Goal: Use online tool/utility: Utilize a website feature to perform a specific function

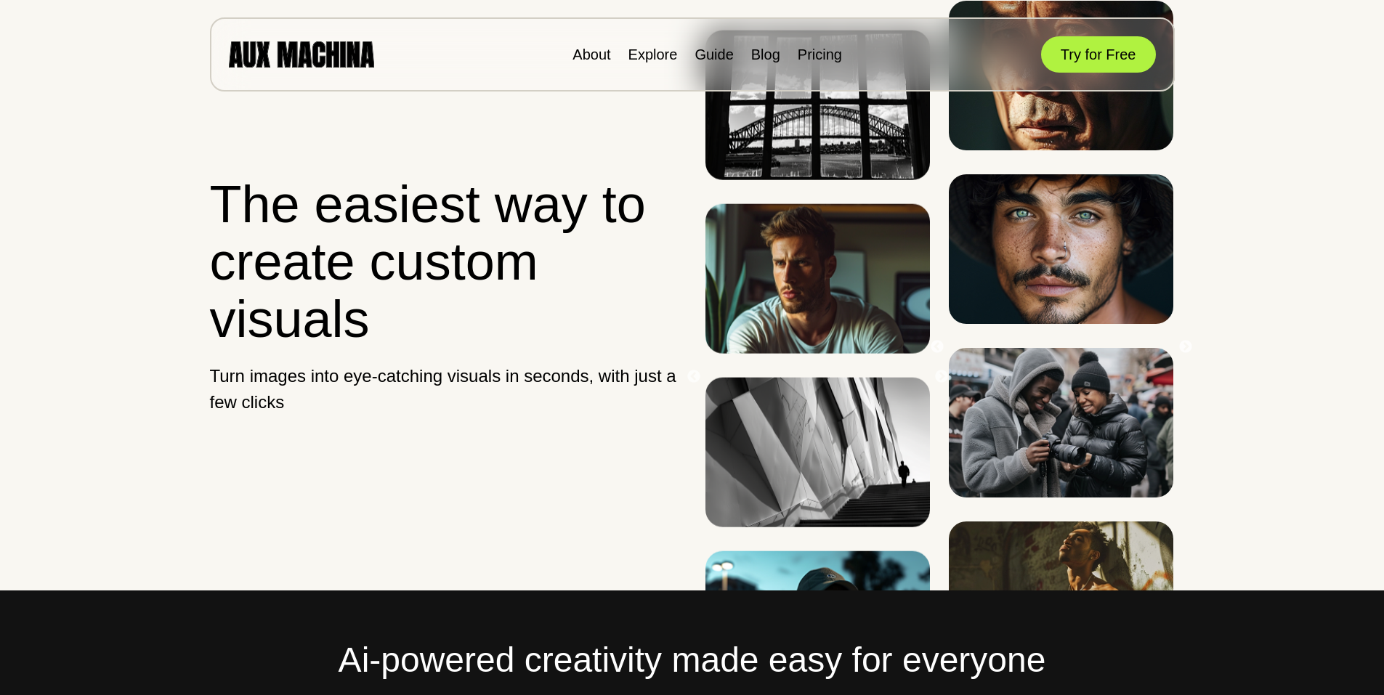
drag, startPoint x: 219, startPoint y: 1, endPoint x: 1294, endPoint y: 138, distance: 1082.8
click at [1087, 55] on button "Try for Free" at bounding box center [1098, 54] width 115 height 36
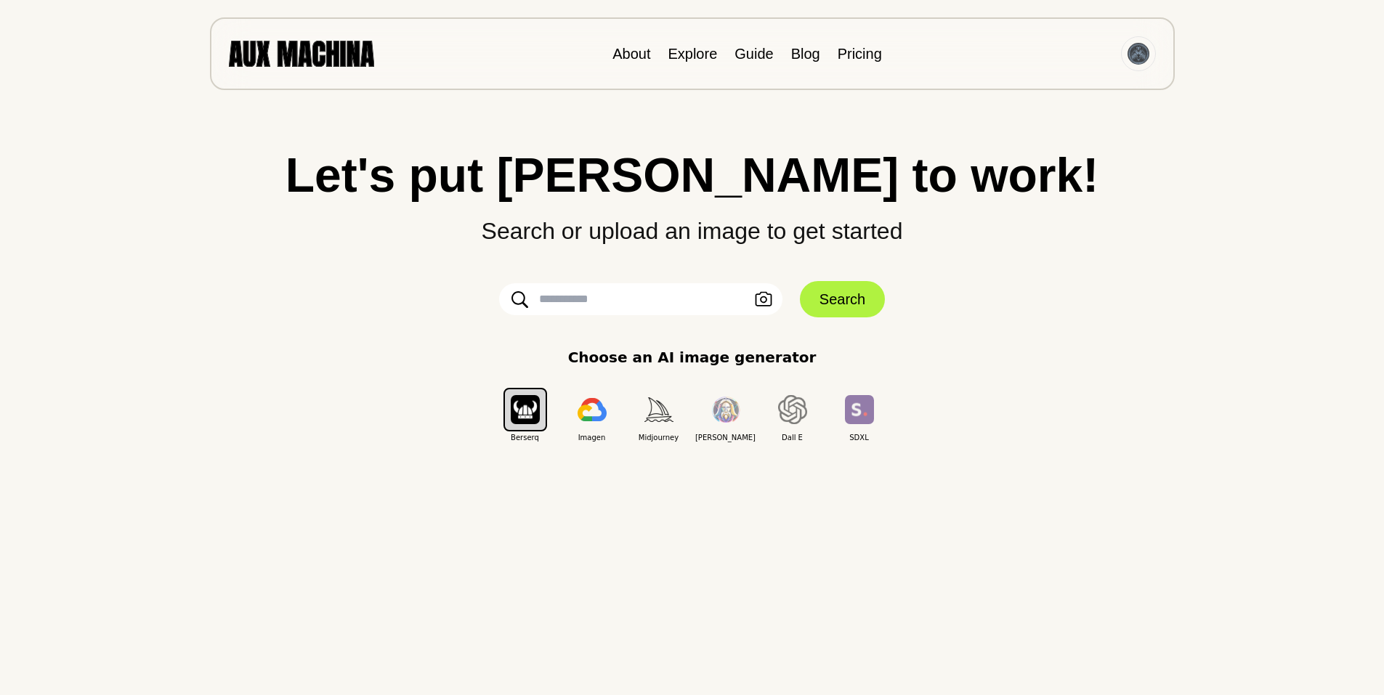
click at [588, 302] on input "text" at bounding box center [640, 299] width 283 height 32
type input "**********"
click at [835, 297] on button "Search" at bounding box center [842, 299] width 85 height 36
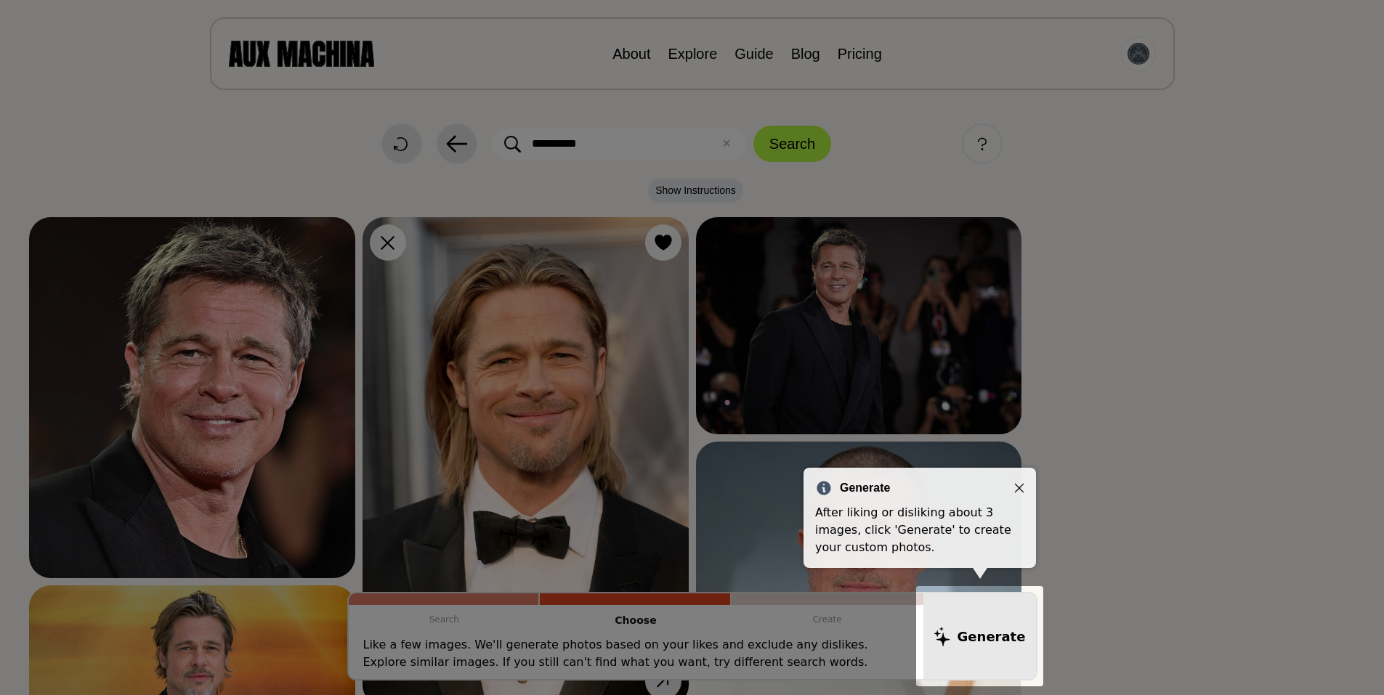
click at [1020, 488] on icon "Close" at bounding box center [1020, 488] width 10 height 10
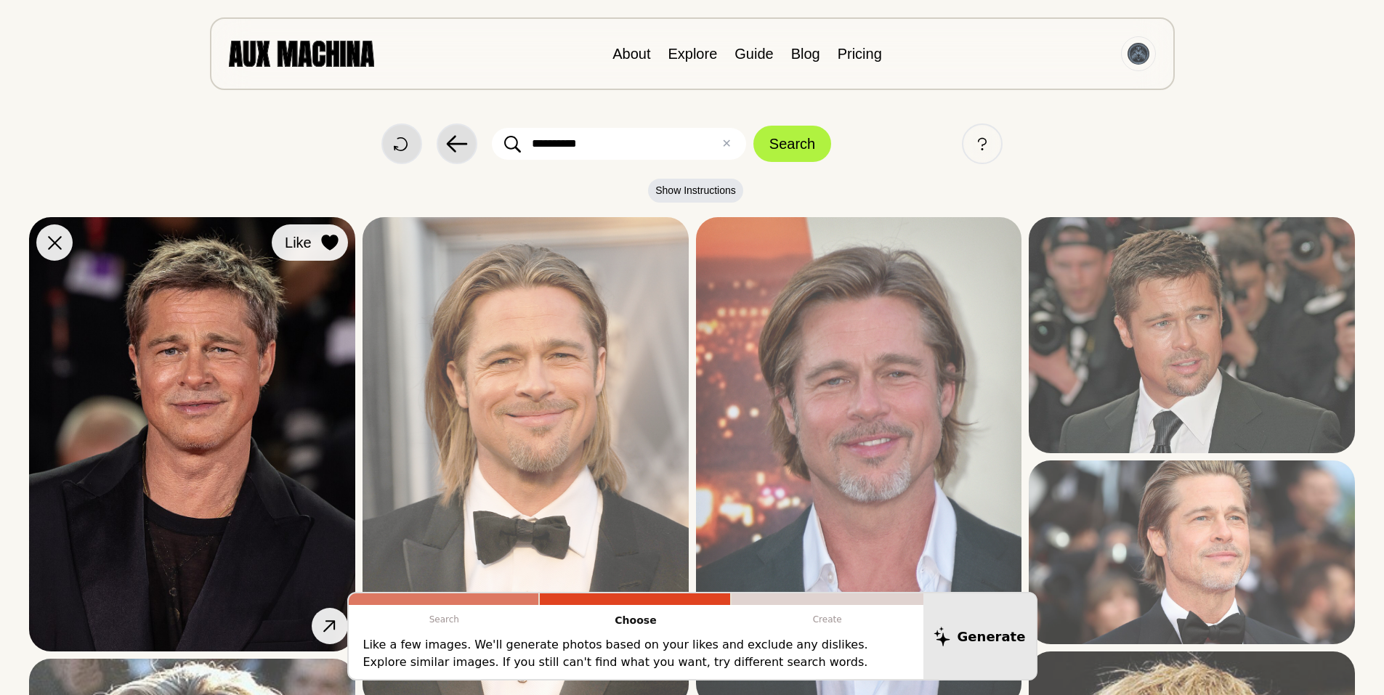
click at [331, 241] on icon at bounding box center [329, 243] width 17 height 16
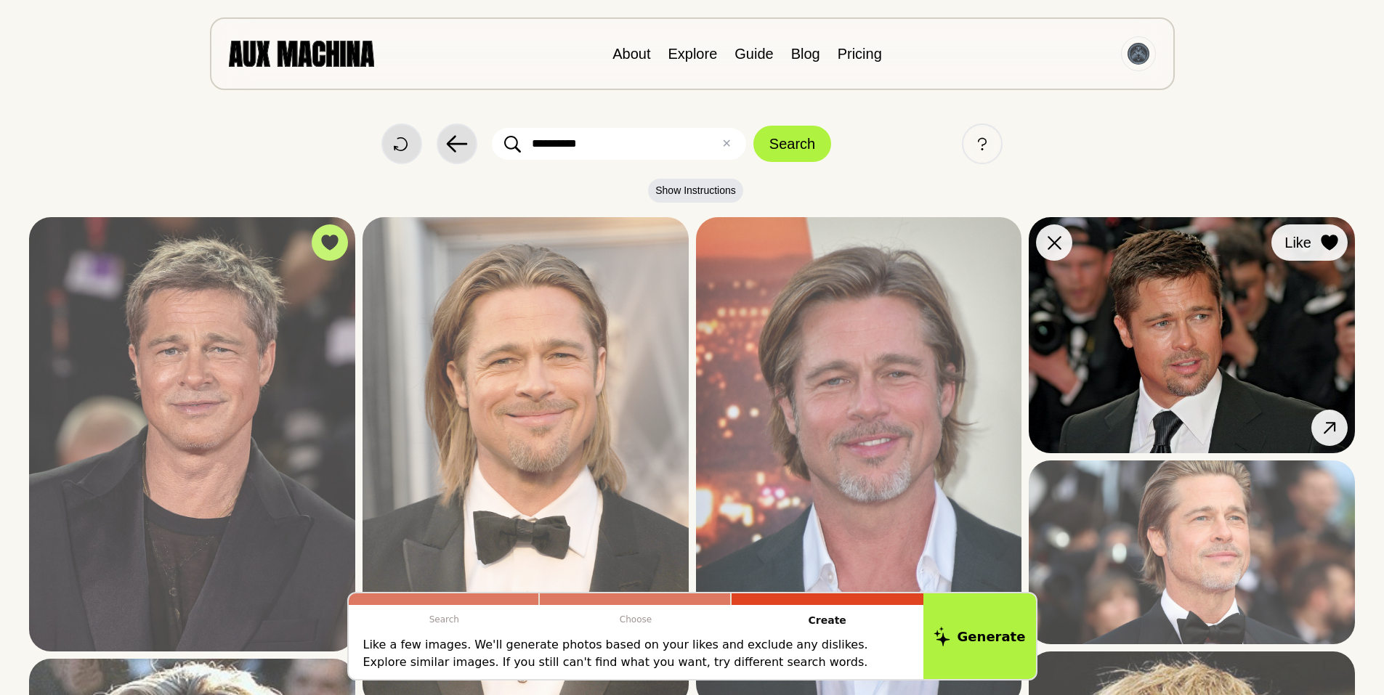
click at [1328, 238] on icon at bounding box center [1329, 243] width 17 height 16
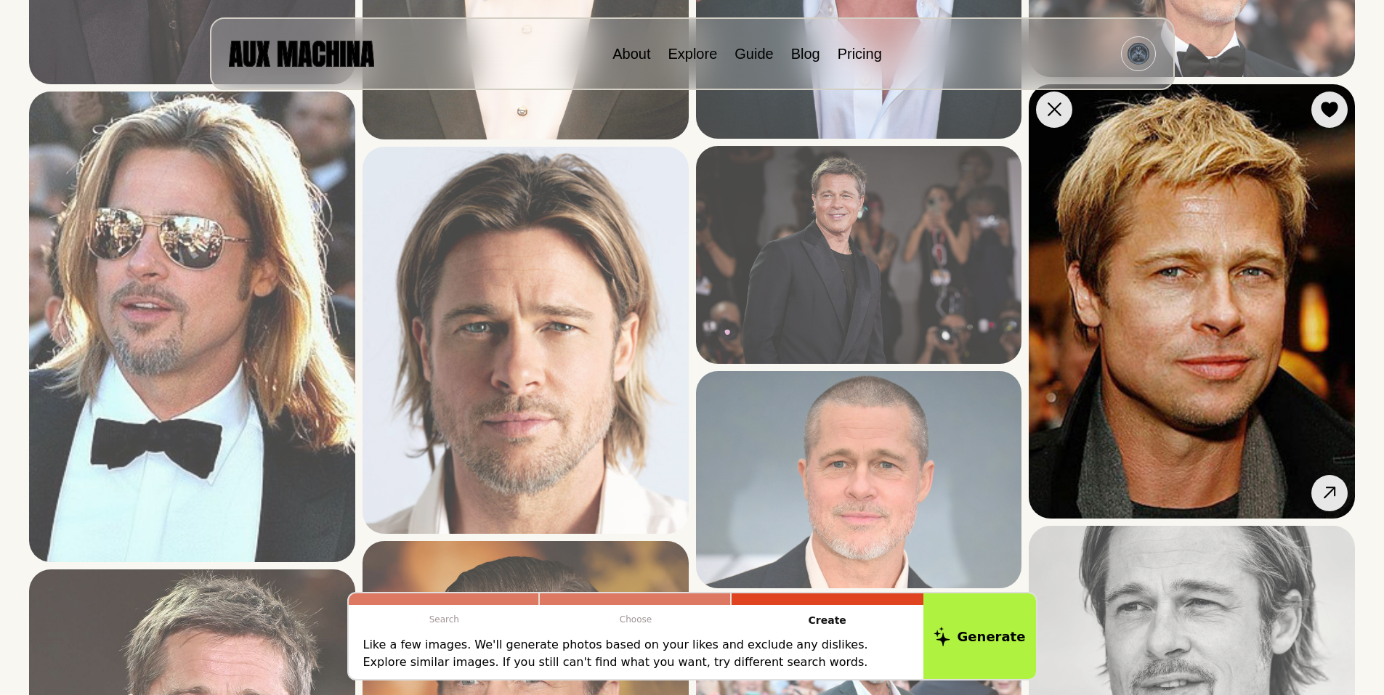
scroll to position [581, 0]
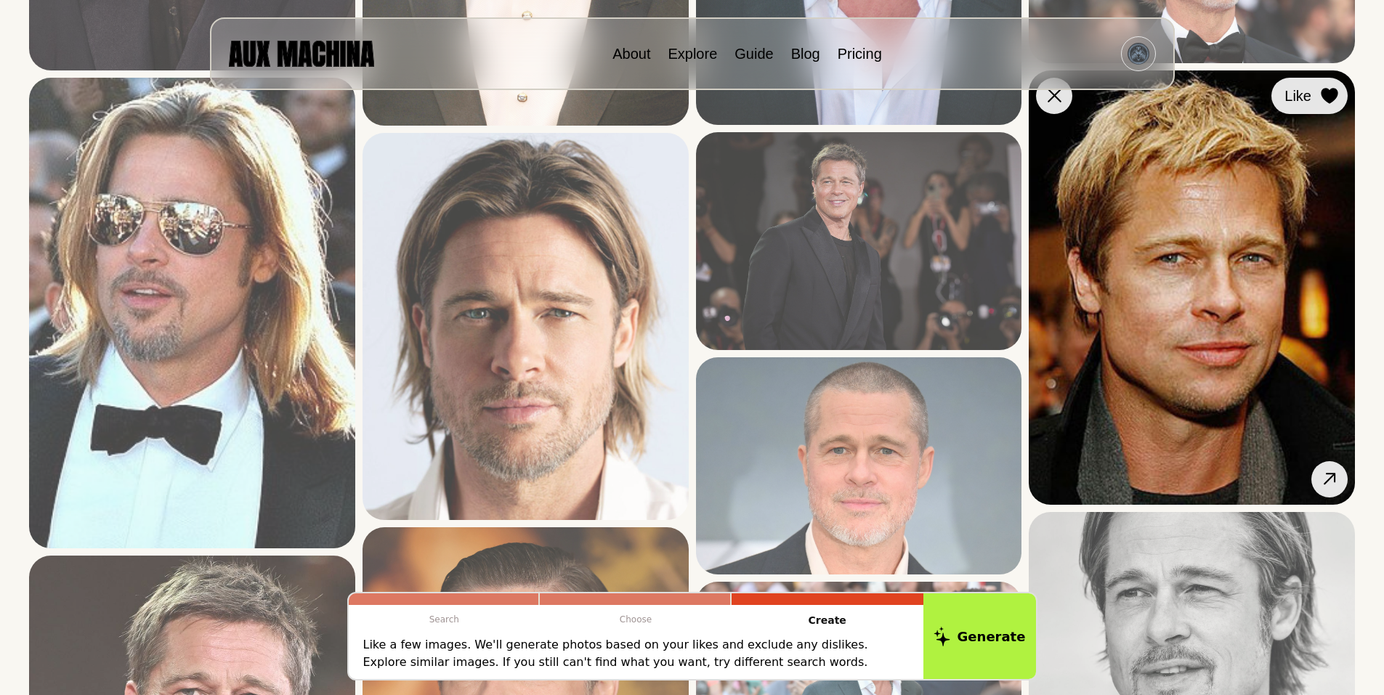
click at [1331, 94] on icon at bounding box center [1329, 96] width 17 height 16
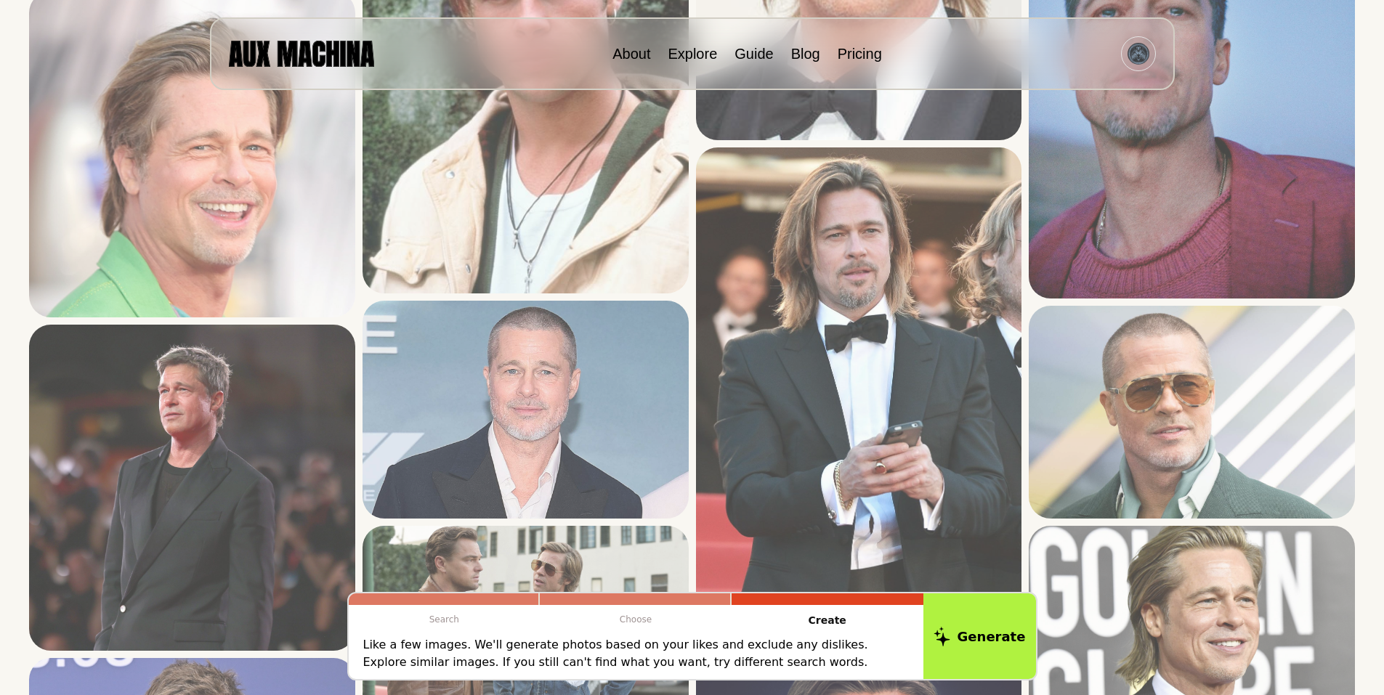
scroll to position [1744, 0]
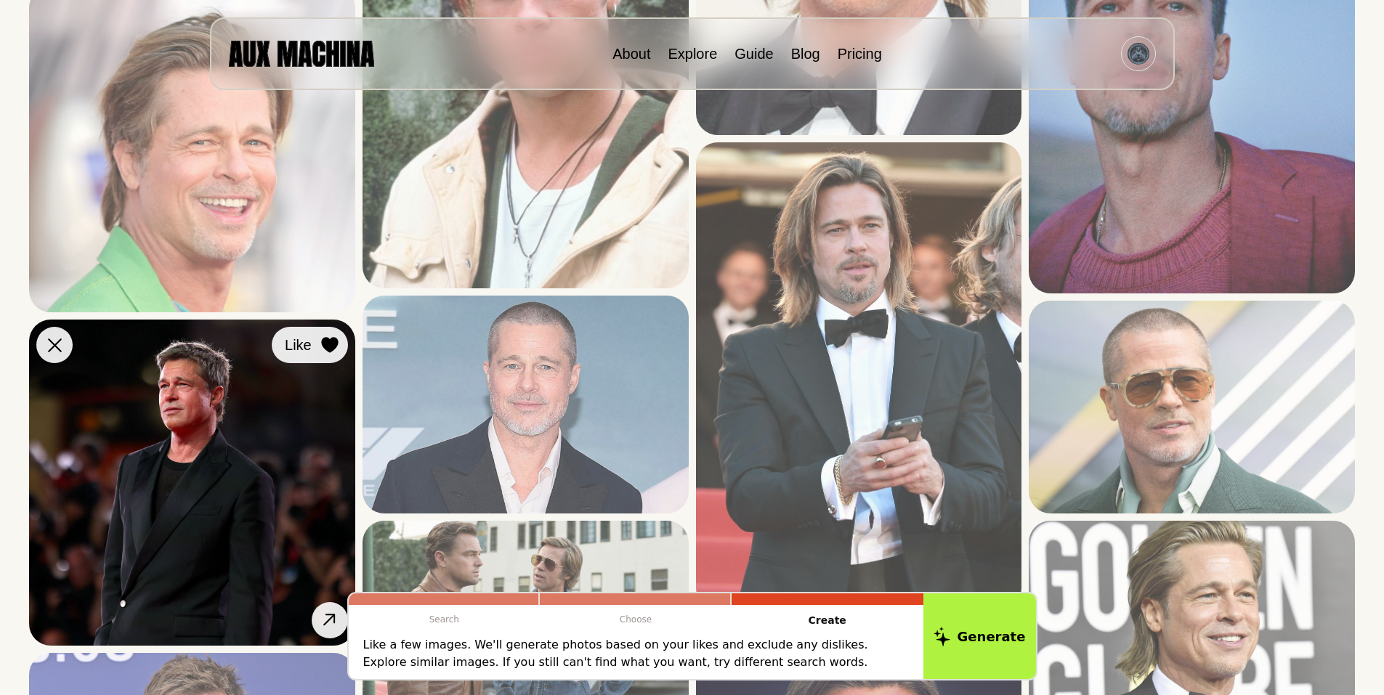
click at [328, 343] on icon at bounding box center [329, 345] width 17 height 16
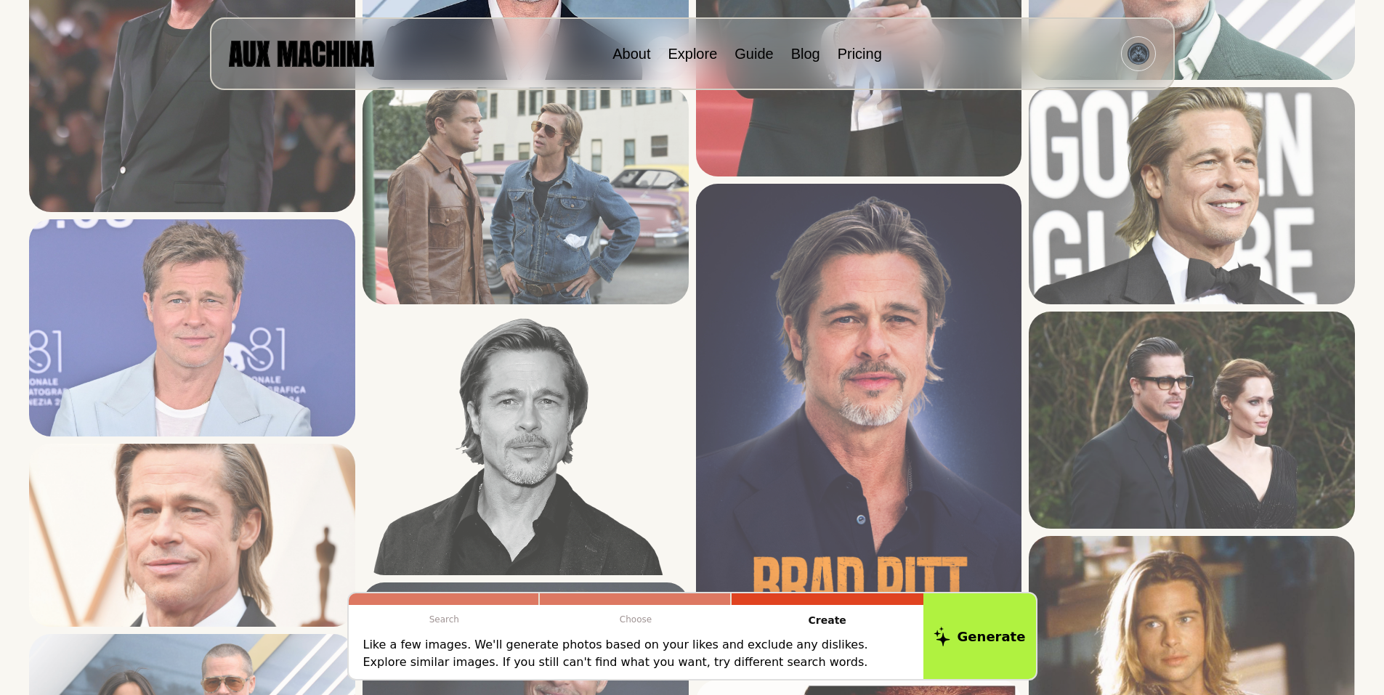
scroll to position [2180, 0]
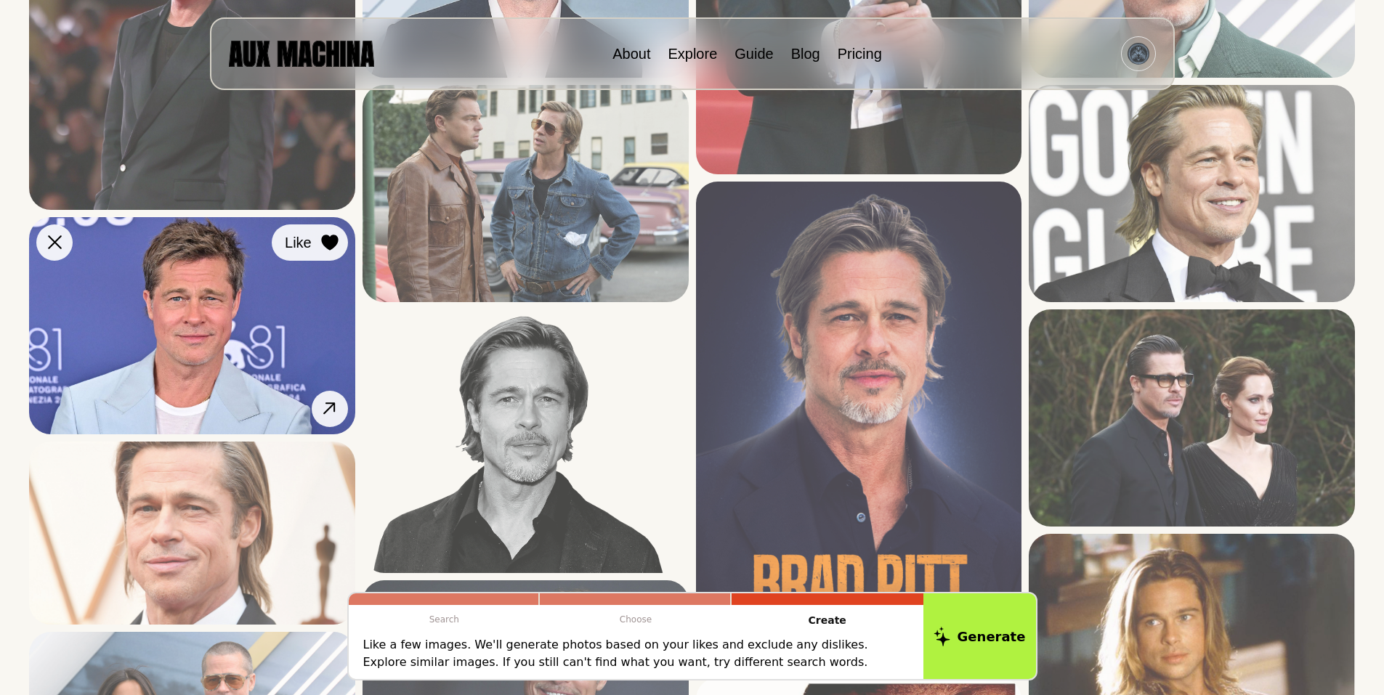
click at [331, 236] on icon at bounding box center [329, 243] width 17 height 16
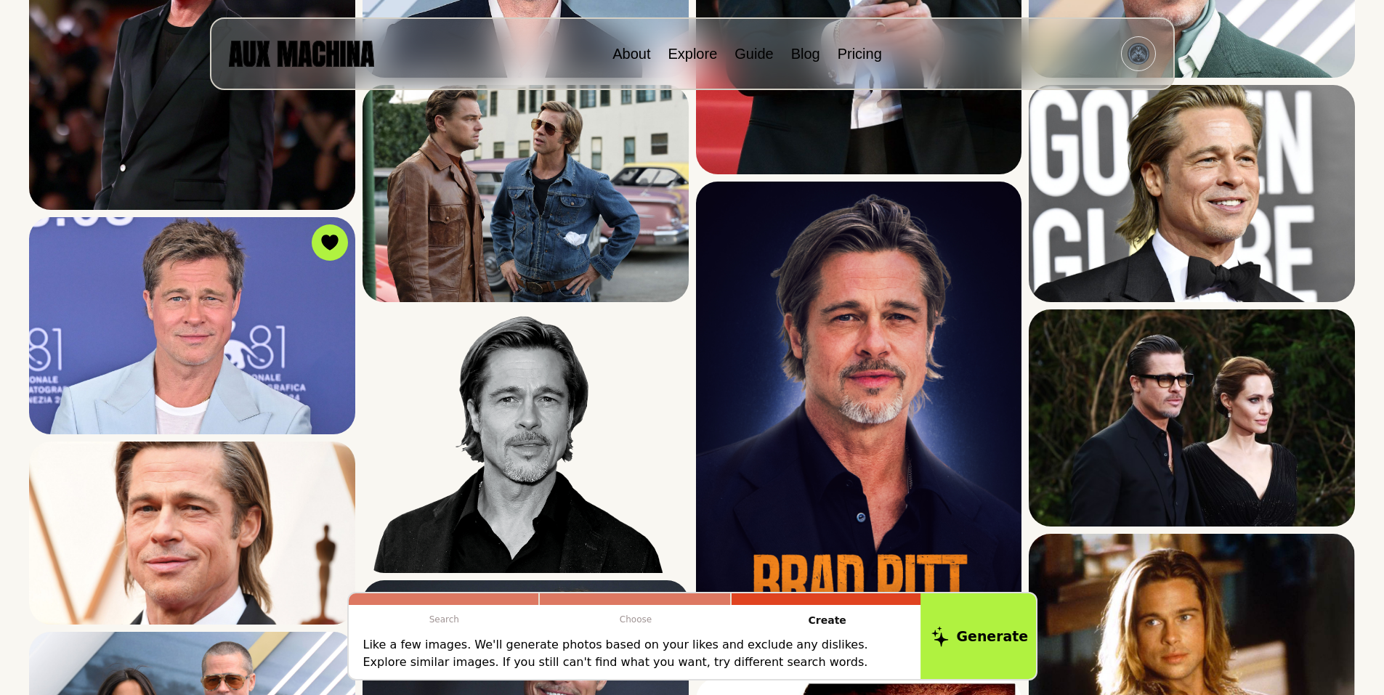
click at [984, 633] on button "Generate" at bounding box center [980, 637] width 118 height 90
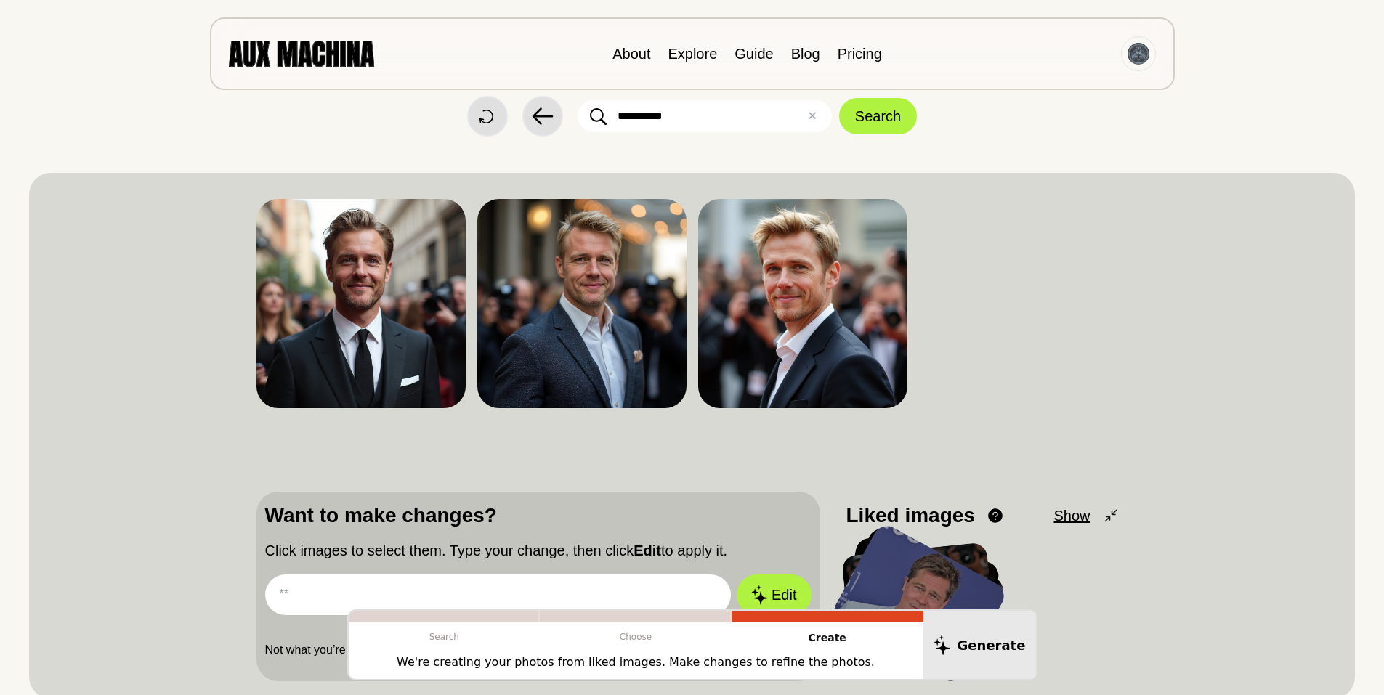
scroll to position [27, 0]
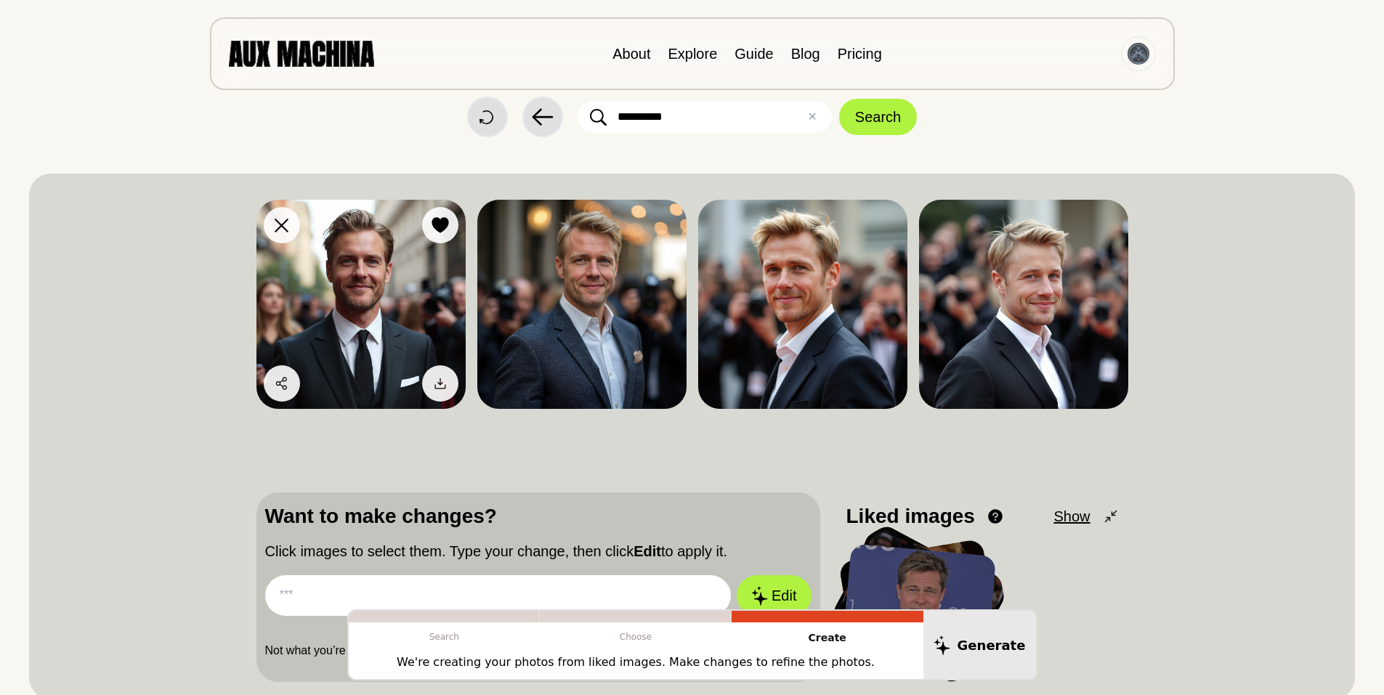
click at [371, 284] on img at bounding box center [361, 304] width 209 height 209
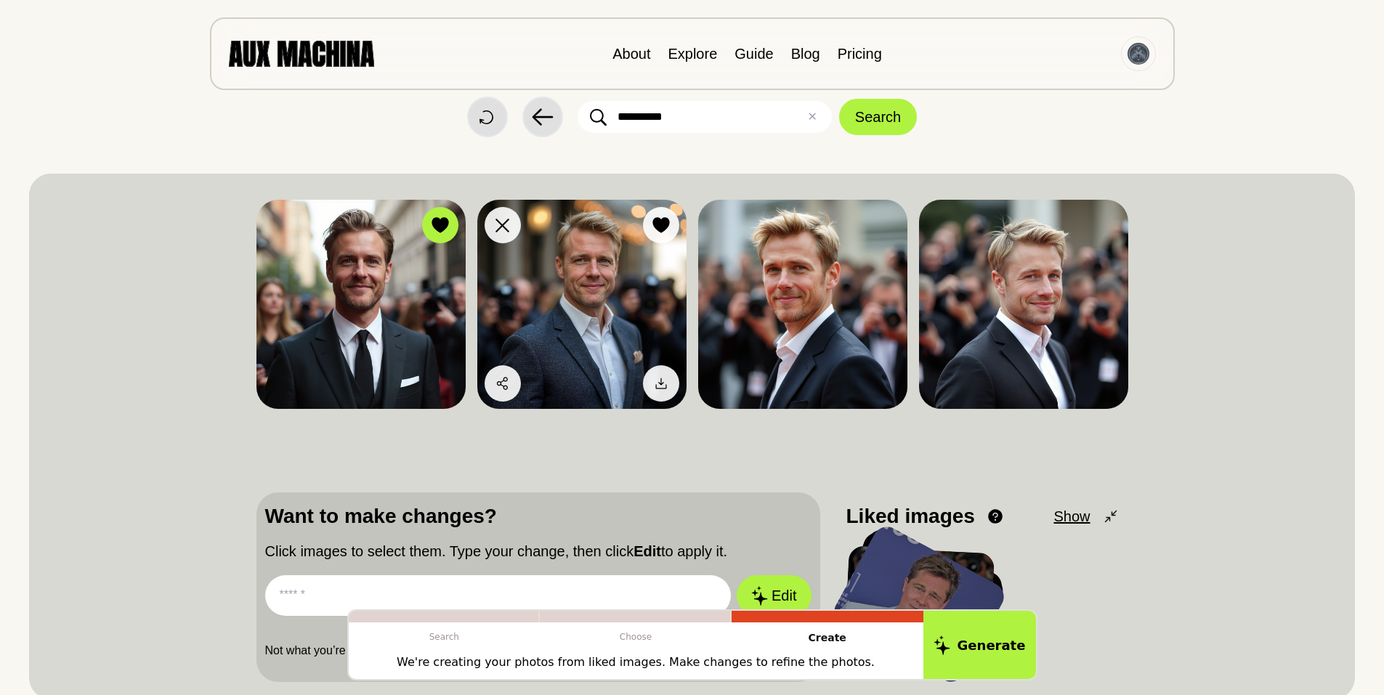
click at [552, 289] on img at bounding box center [581, 304] width 209 height 209
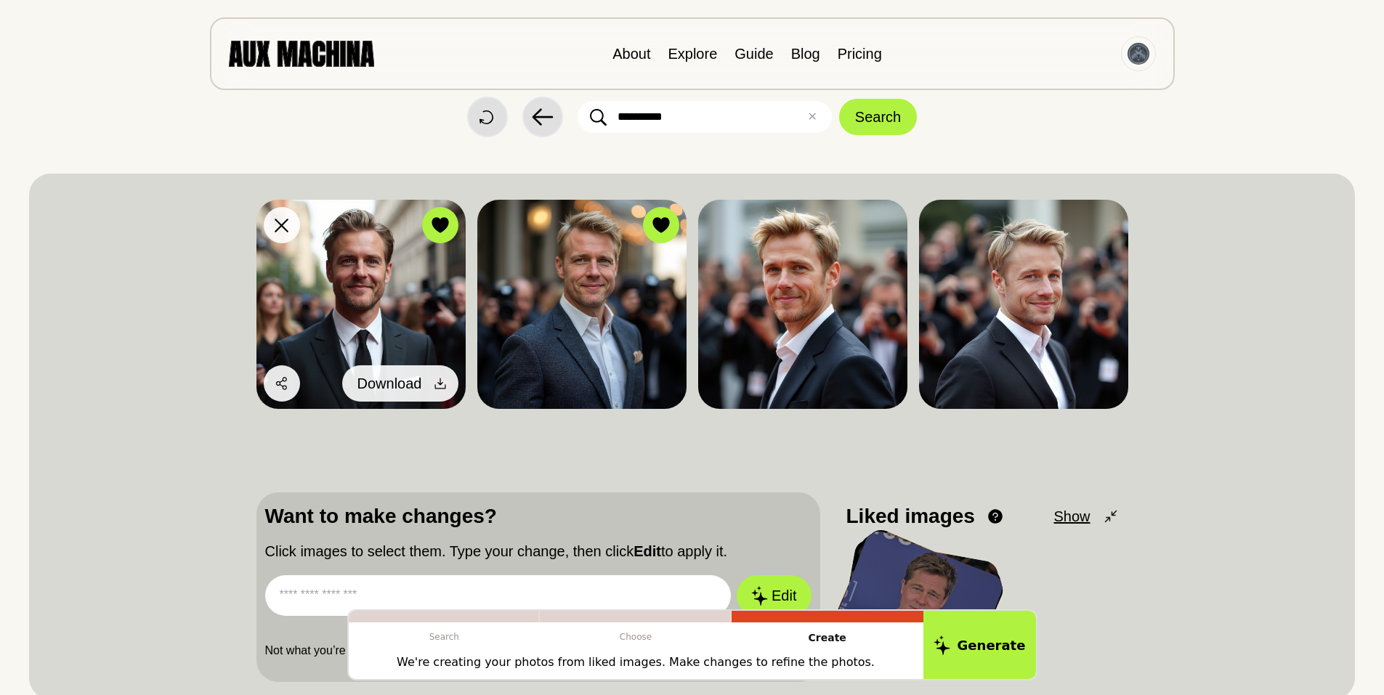
click at [440, 380] on icon at bounding box center [440, 384] width 11 height 11
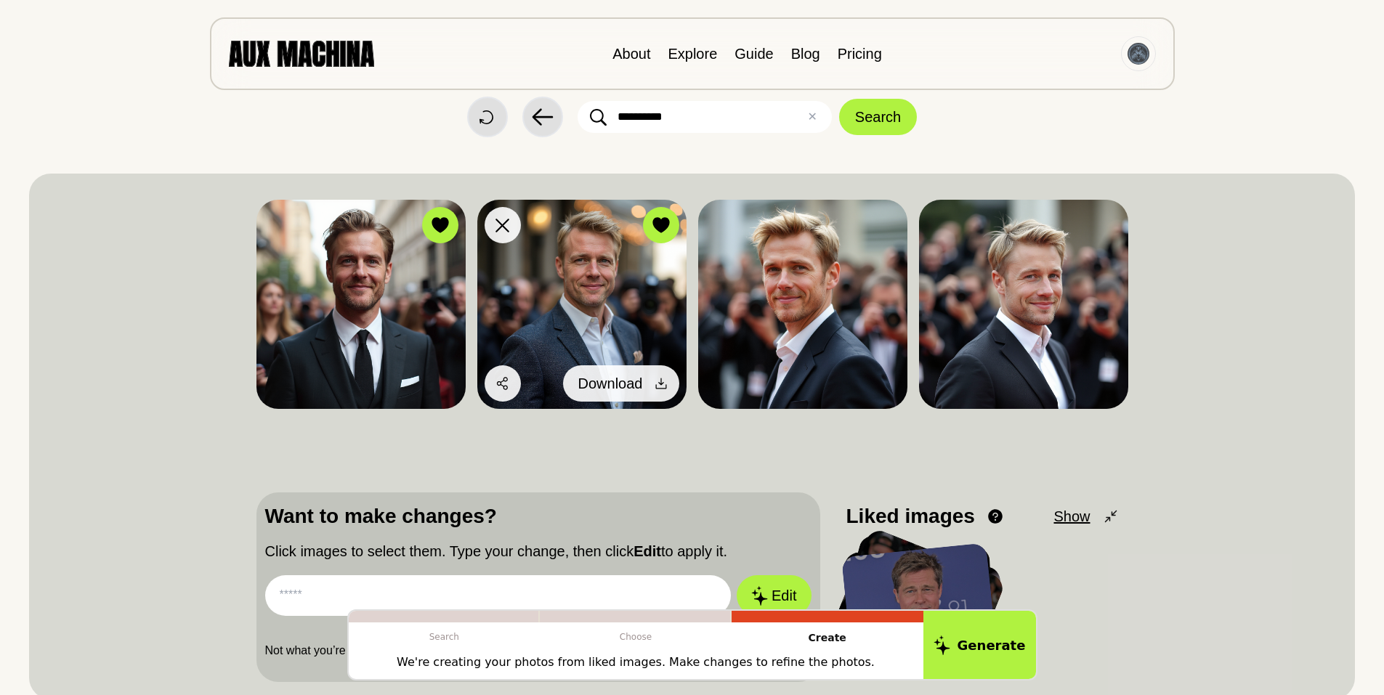
click at [659, 382] on icon at bounding box center [661, 383] width 15 height 15
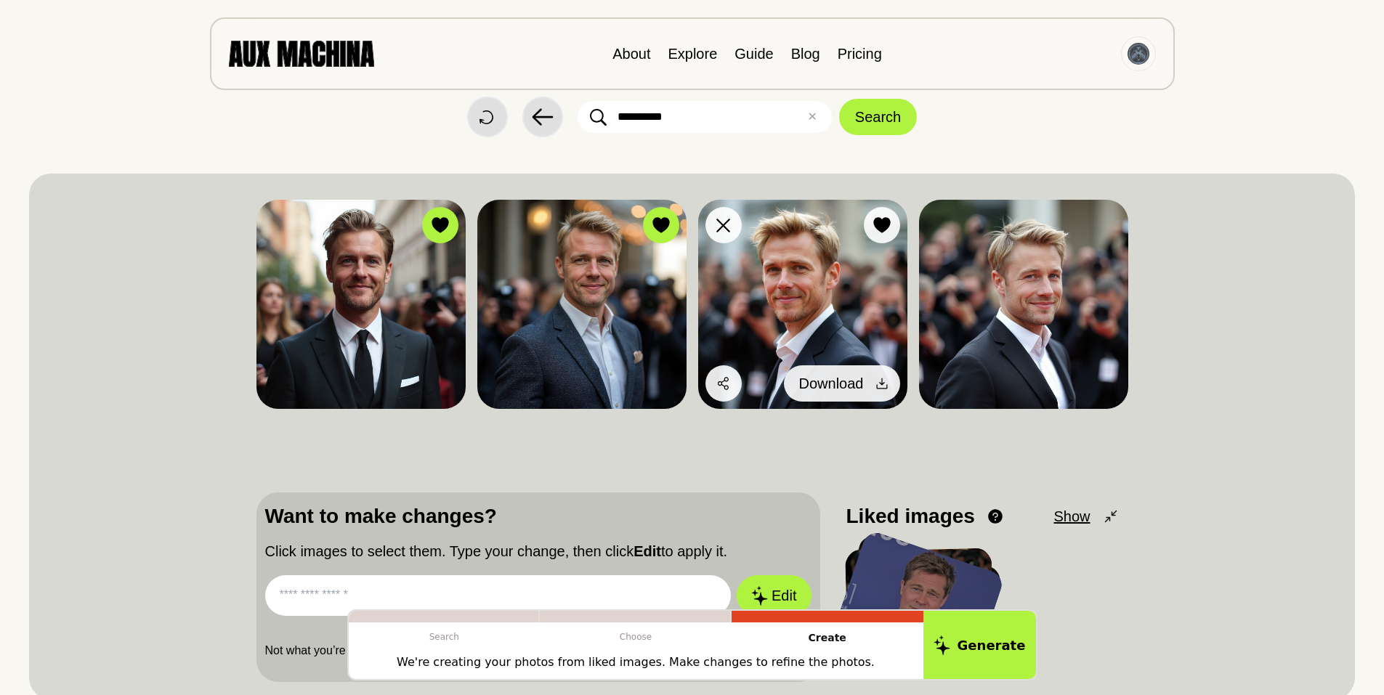
click at [880, 379] on icon at bounding box center [882, 383] width 15 height 15
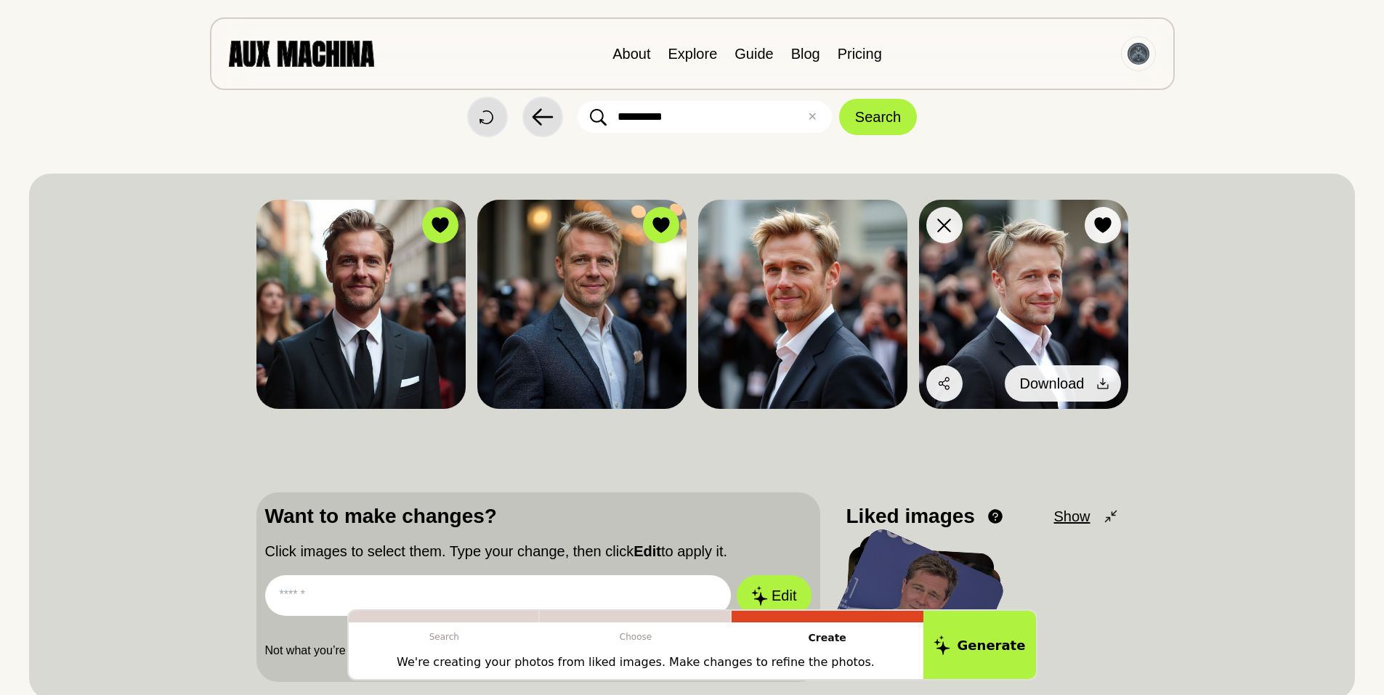
click at [1104, 380] on icon at bounding box center [1103, 383] width 15 height 15
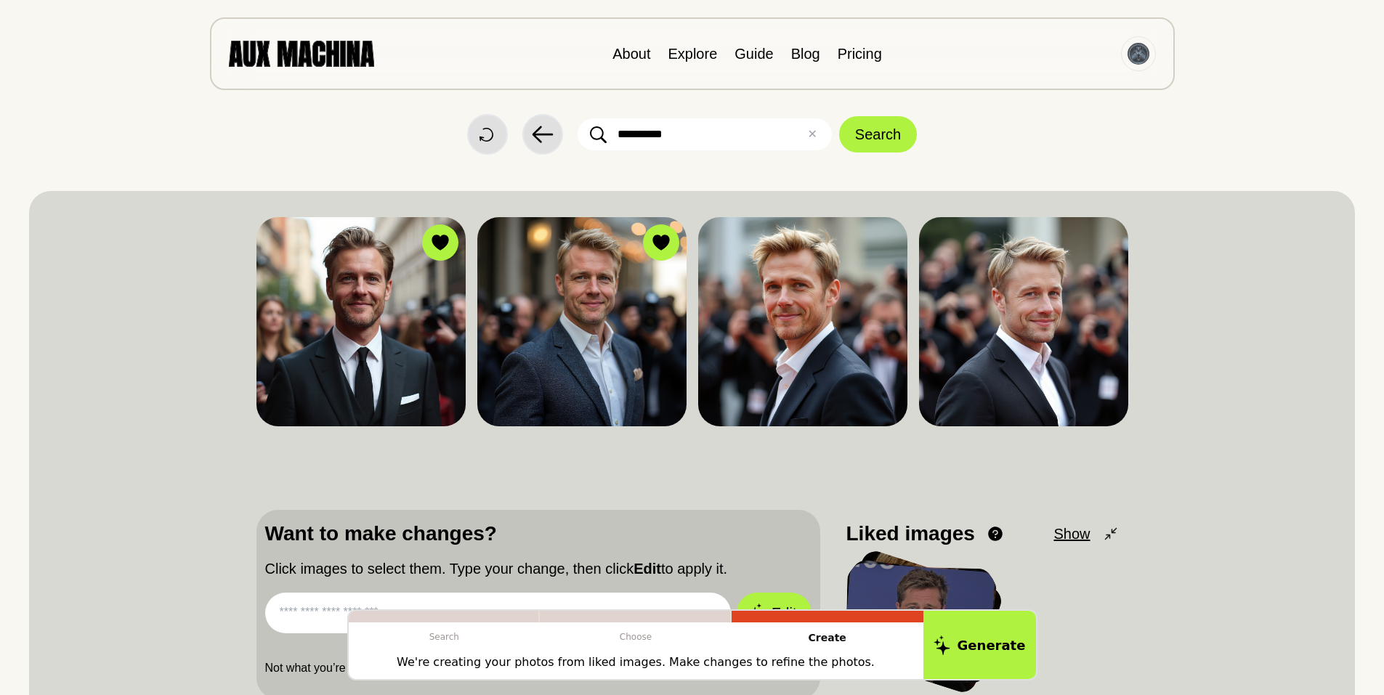
scroll to position [0, 0]
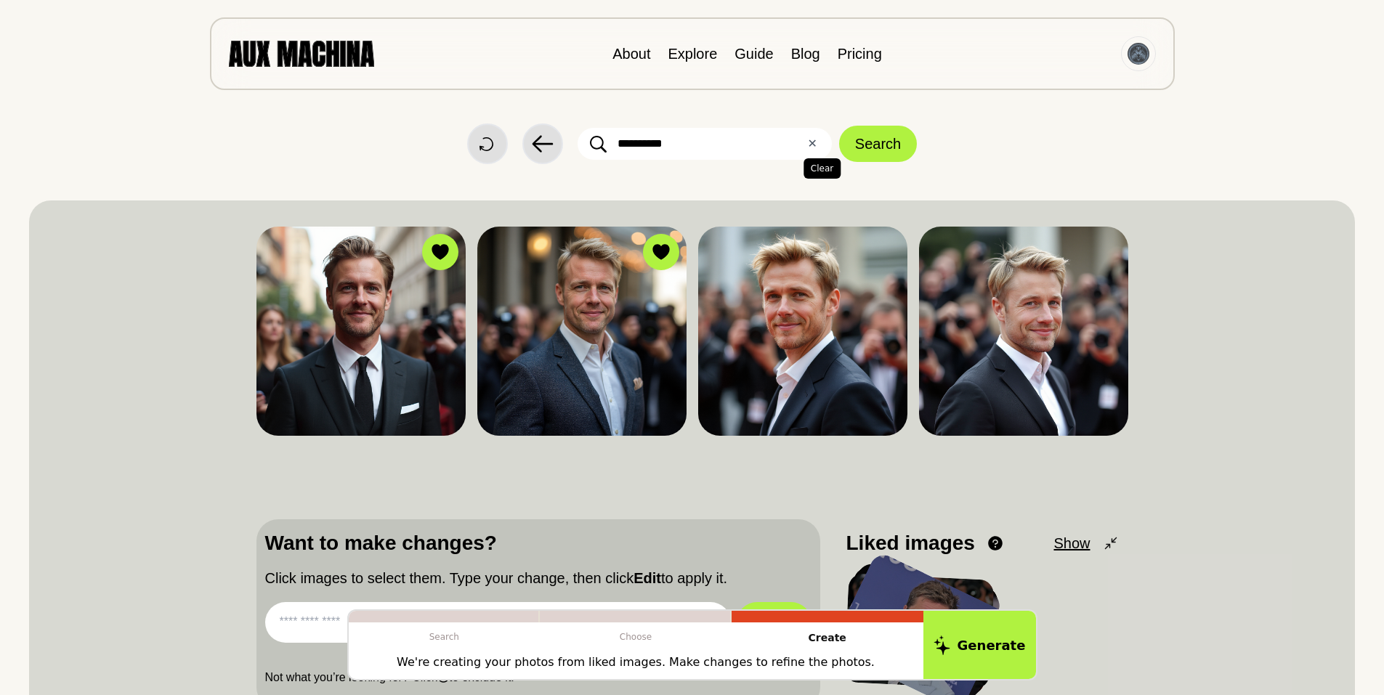
click at [812, 140] on button "✕ Clear" at bounding box center [811, 143] width 9 height 17
click at [658, 142] on input "text" at bounding box center [705, 144] width 254 height 32
type input "*********"
click at [876, 138] on button "Search" at bounding box center [878, 144] width 78 height 36
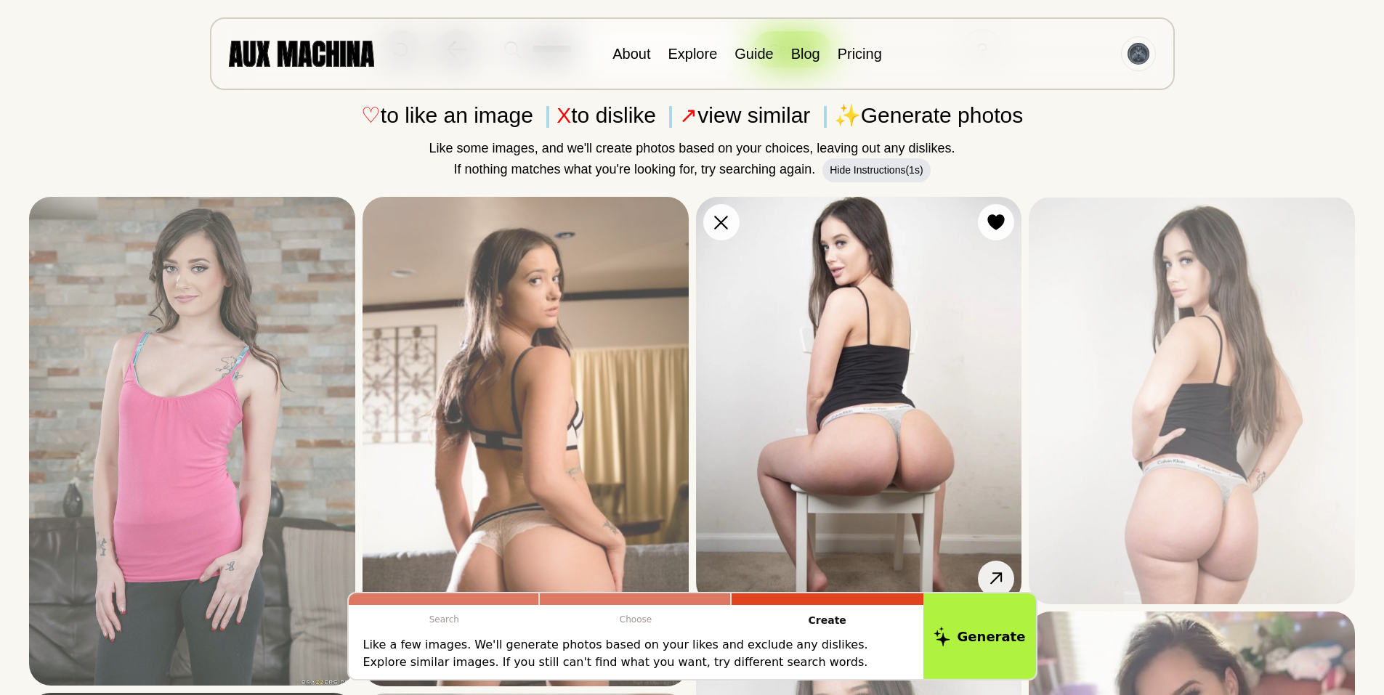
scroll to position [97, 0]
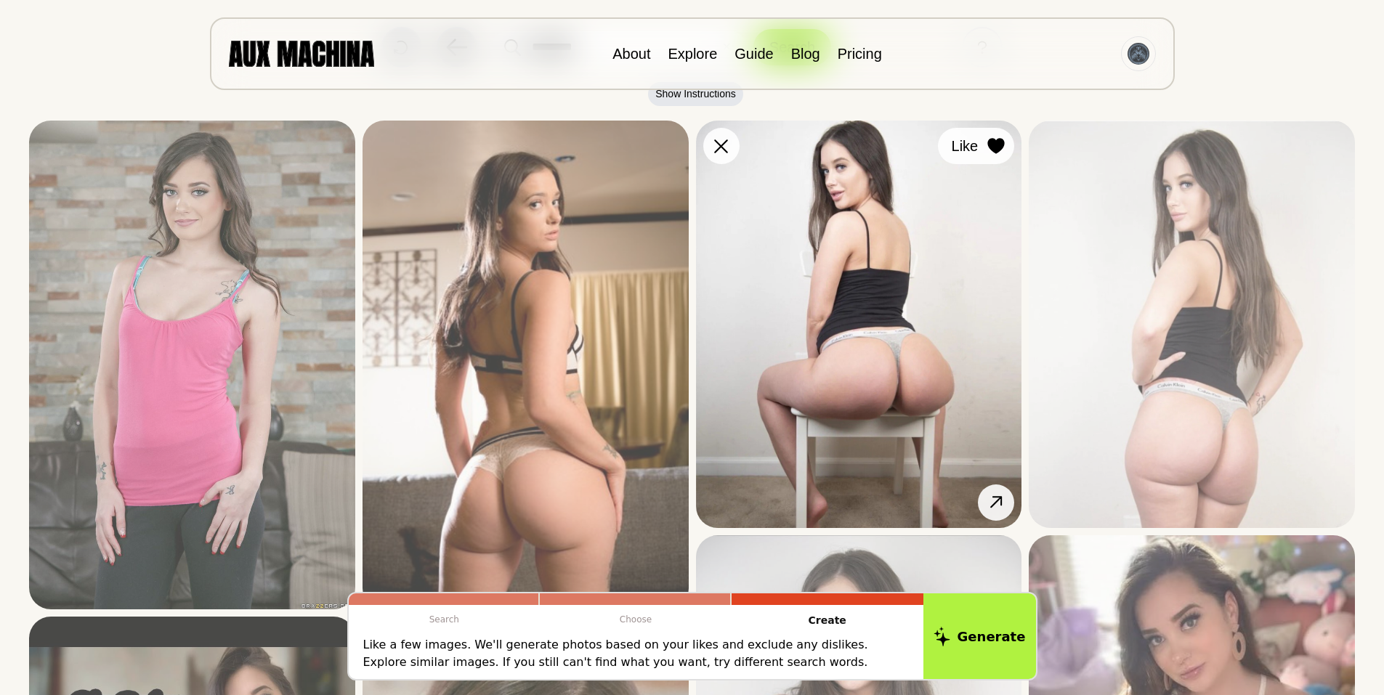
click at [997, 140] on icon at bounding box center [996, 146] width 17 height 16
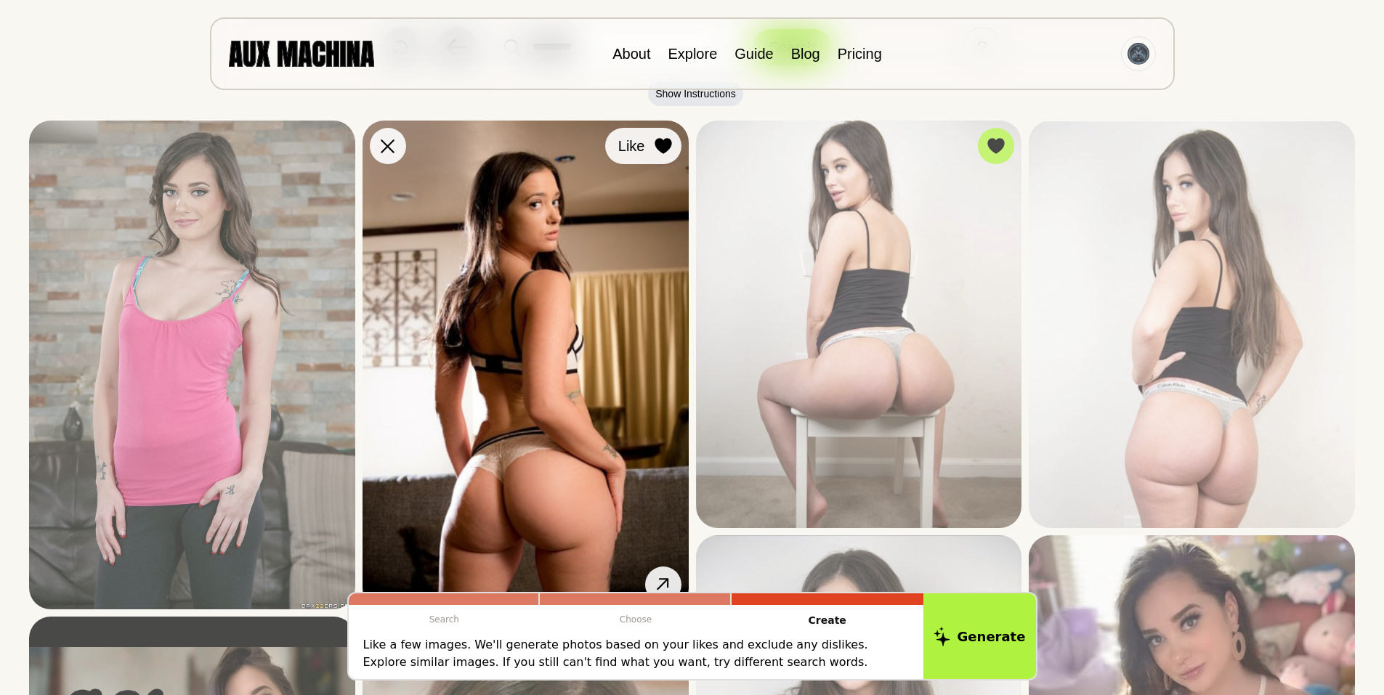
click at [664, 142] on icon at bounding box center [663, 146] width 17 height 16
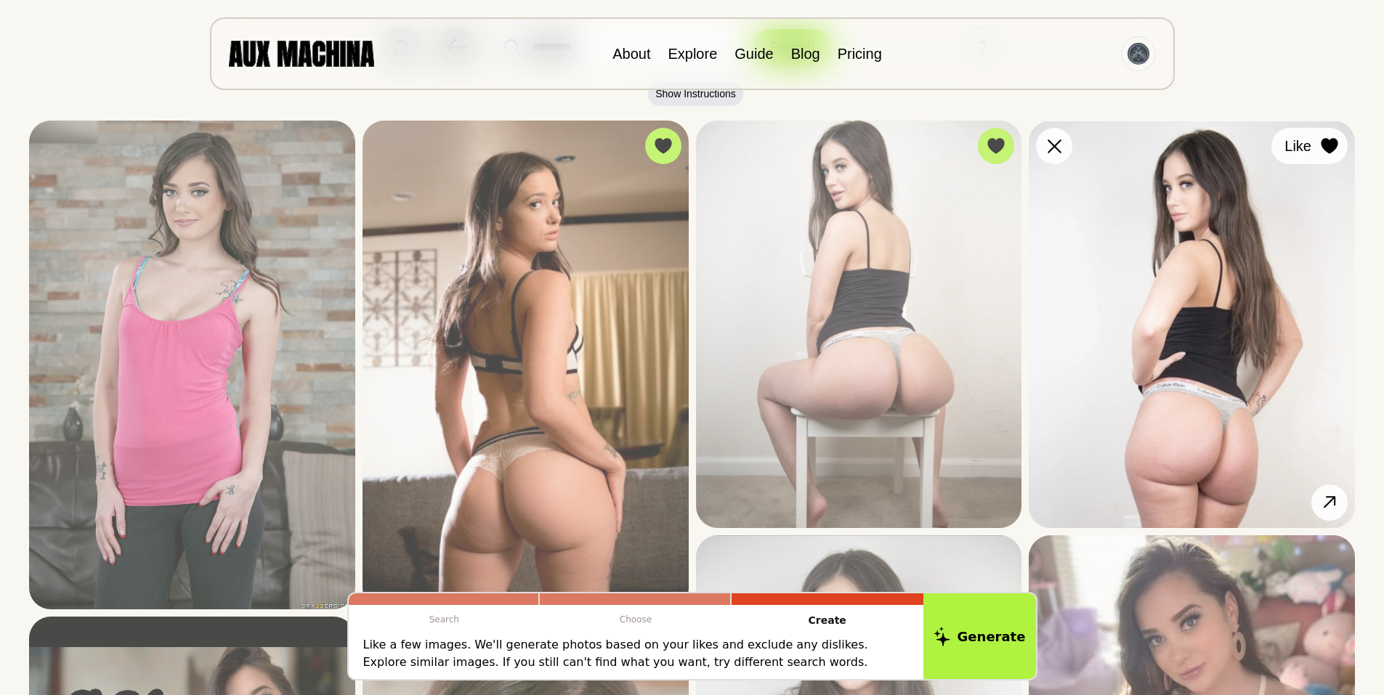
click at [1330, 143] on icon at bounding box center [1329, 146] width 17 height 16
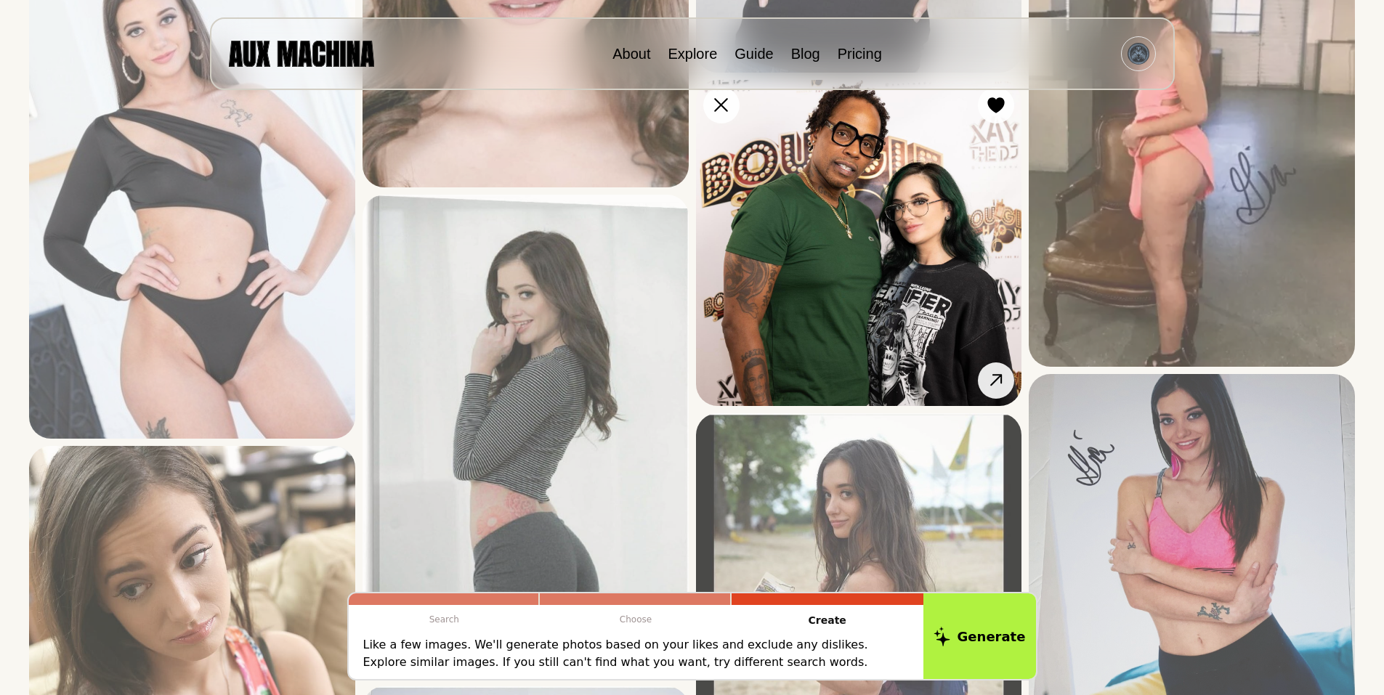
scroll to position [1017, 0]
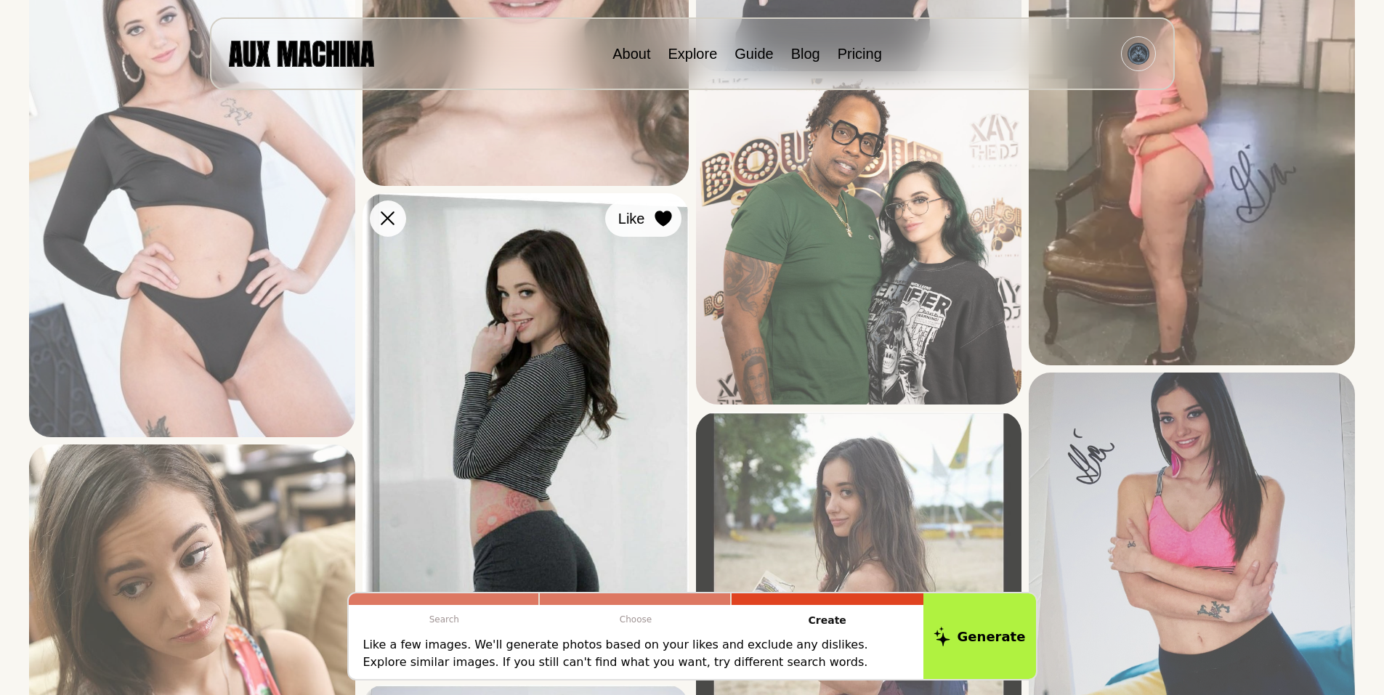
click at [662, 211] on icon at bounding box center [663, 219] width 17 height 16
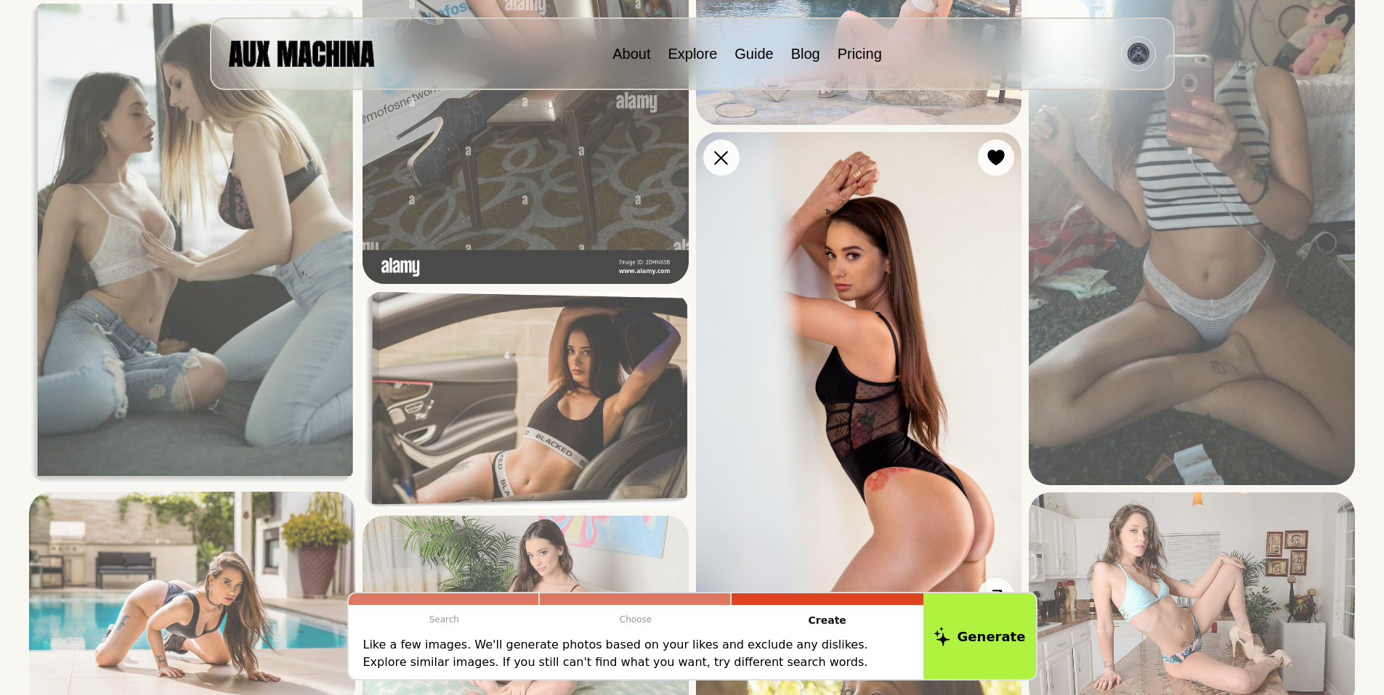
scroll to position [2422, 0]
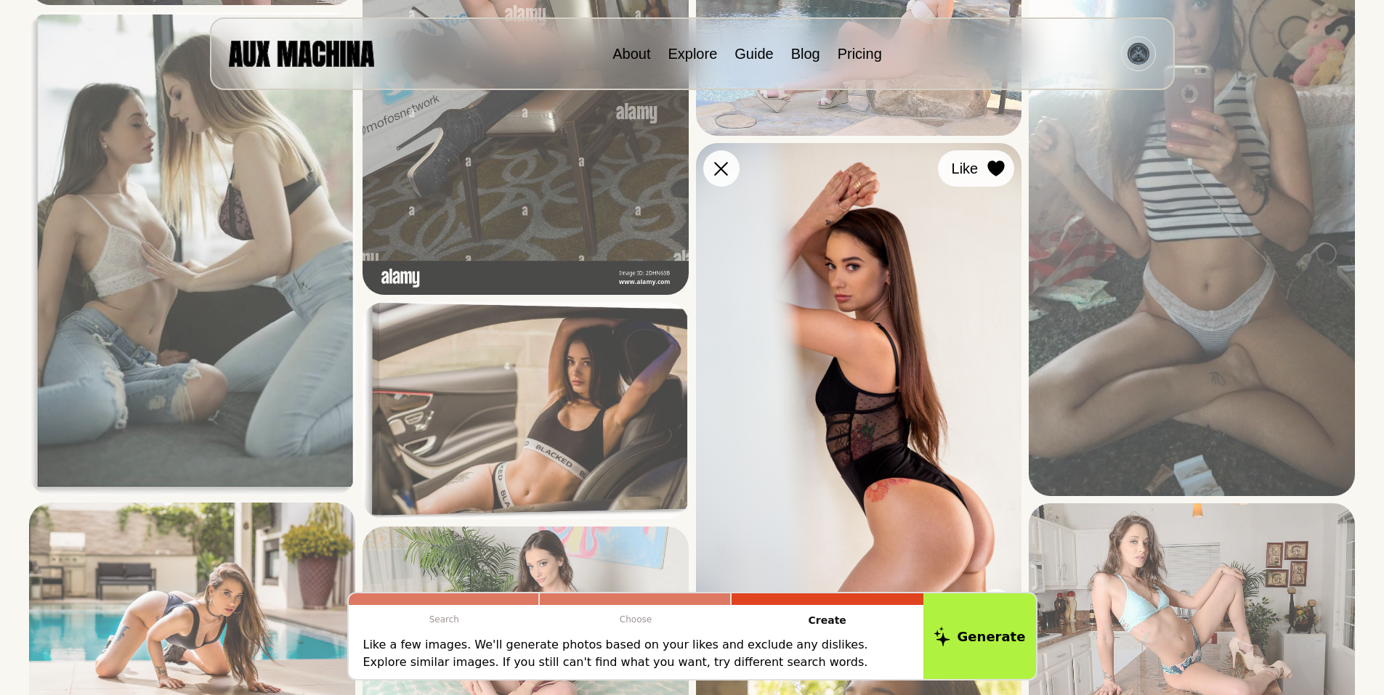
click at [996, 163] on icon at bounding box center [996, 169] width 17 height 16
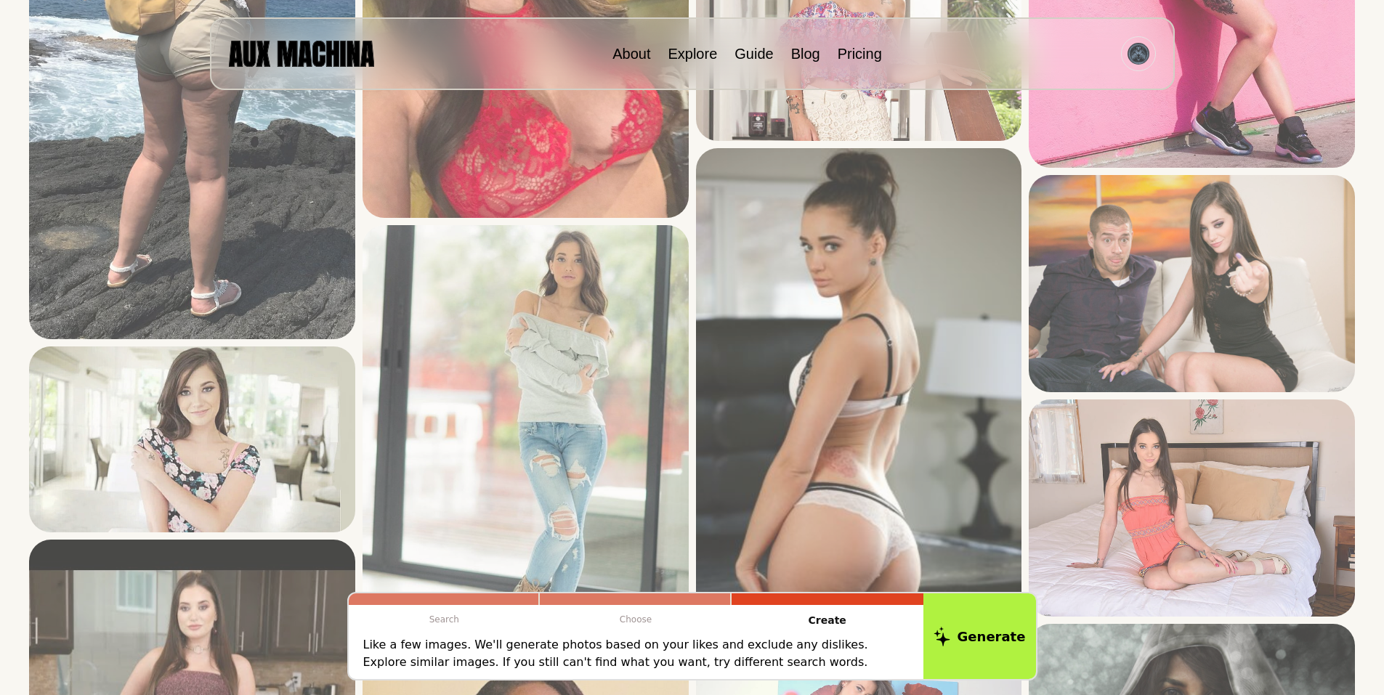
scroll to position [3392, 0]
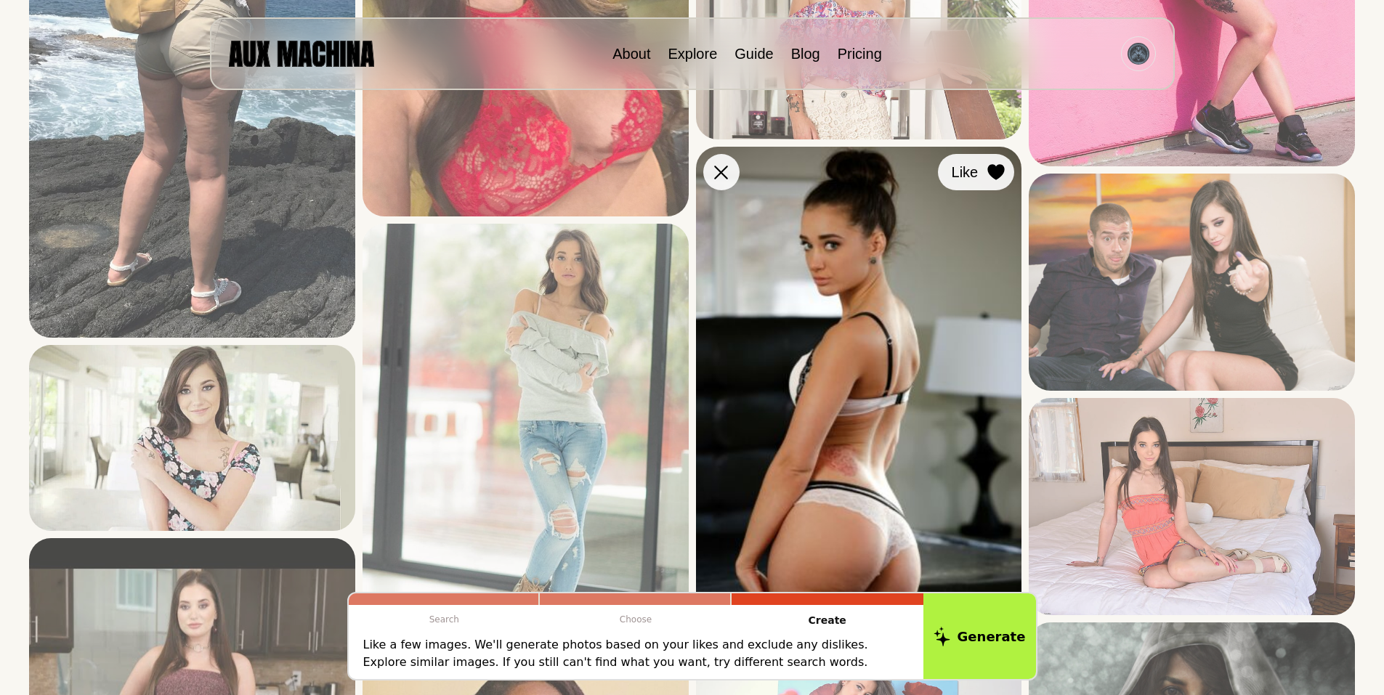
click at [992, 166] on icon at bounding box center [996, 172] width 17 height 16
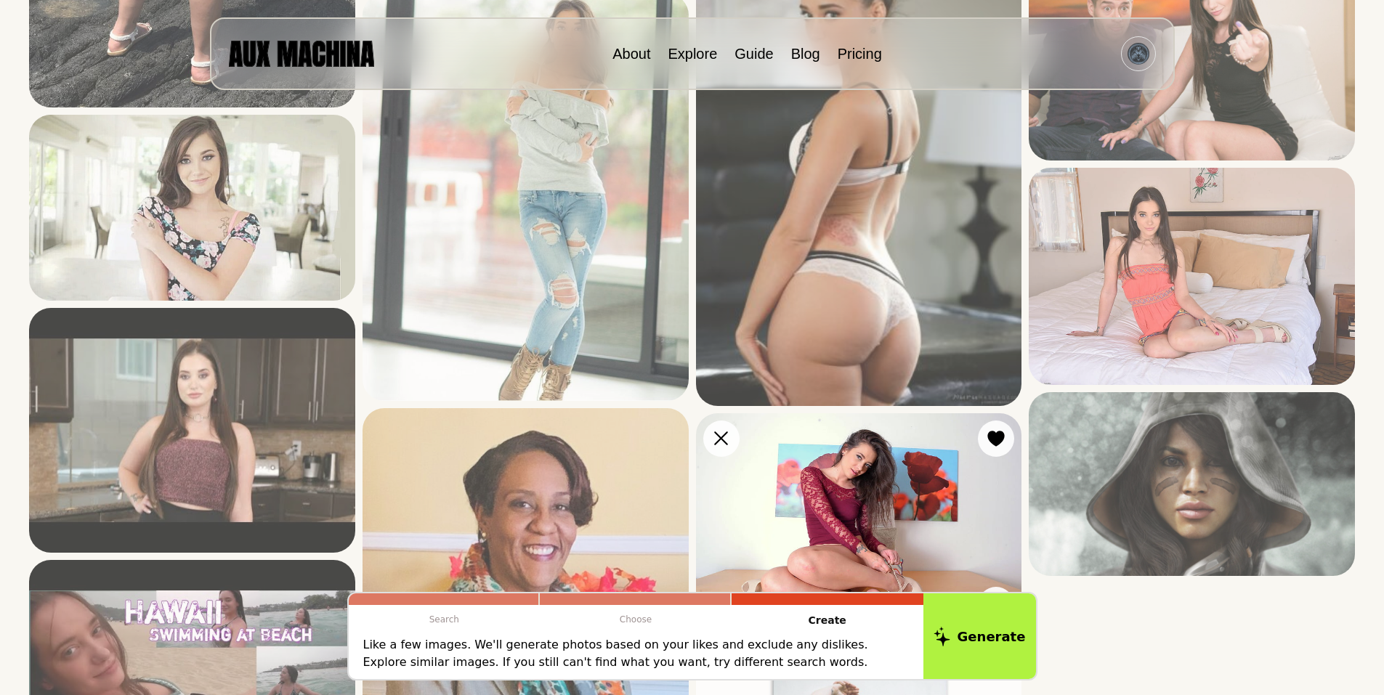
scroll to position [3634, 0]
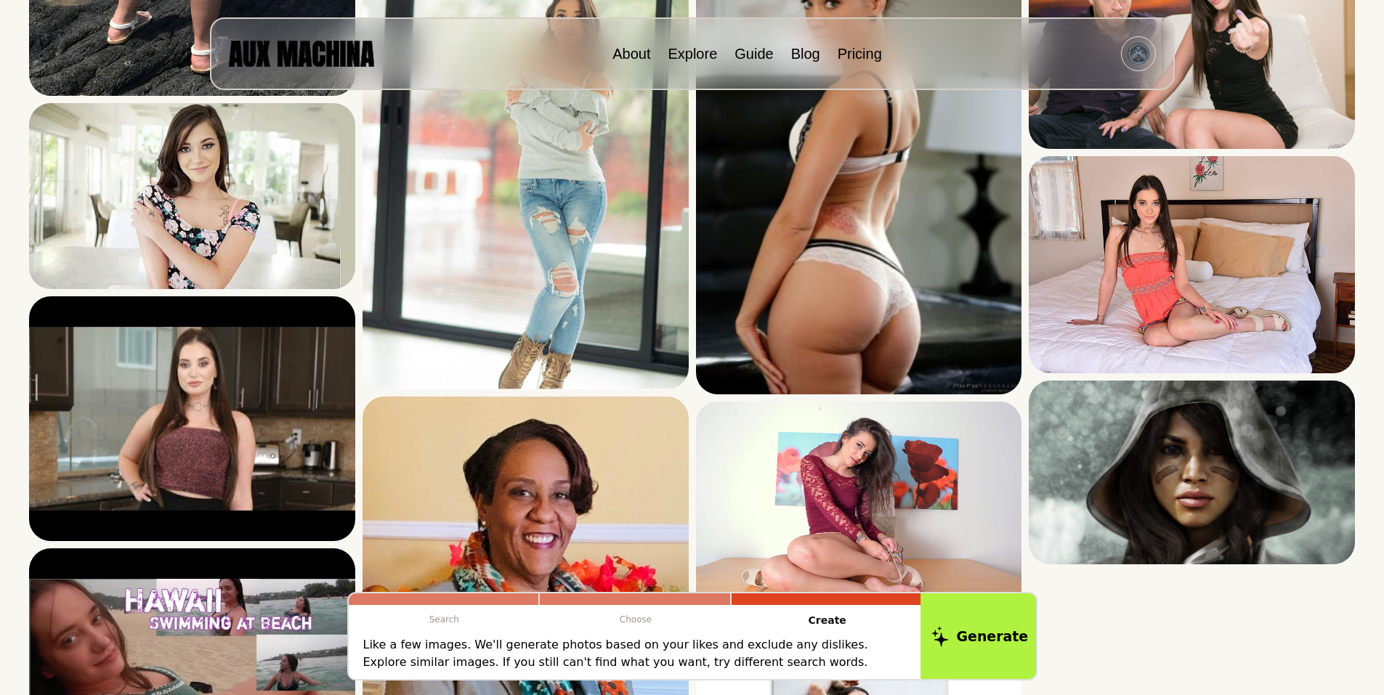
click at [993, 624] on button "Generate" at bounding box center [980, 637] width 118 height 90
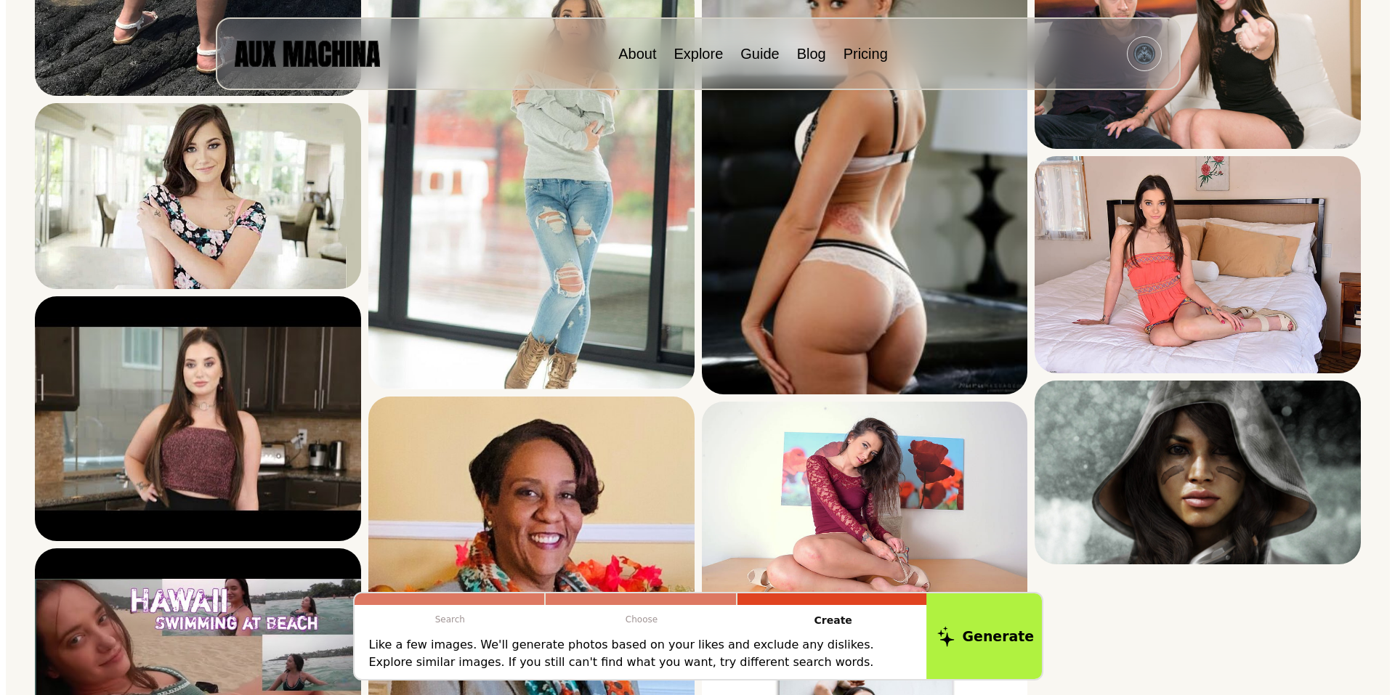
scroll to position [608, 0]
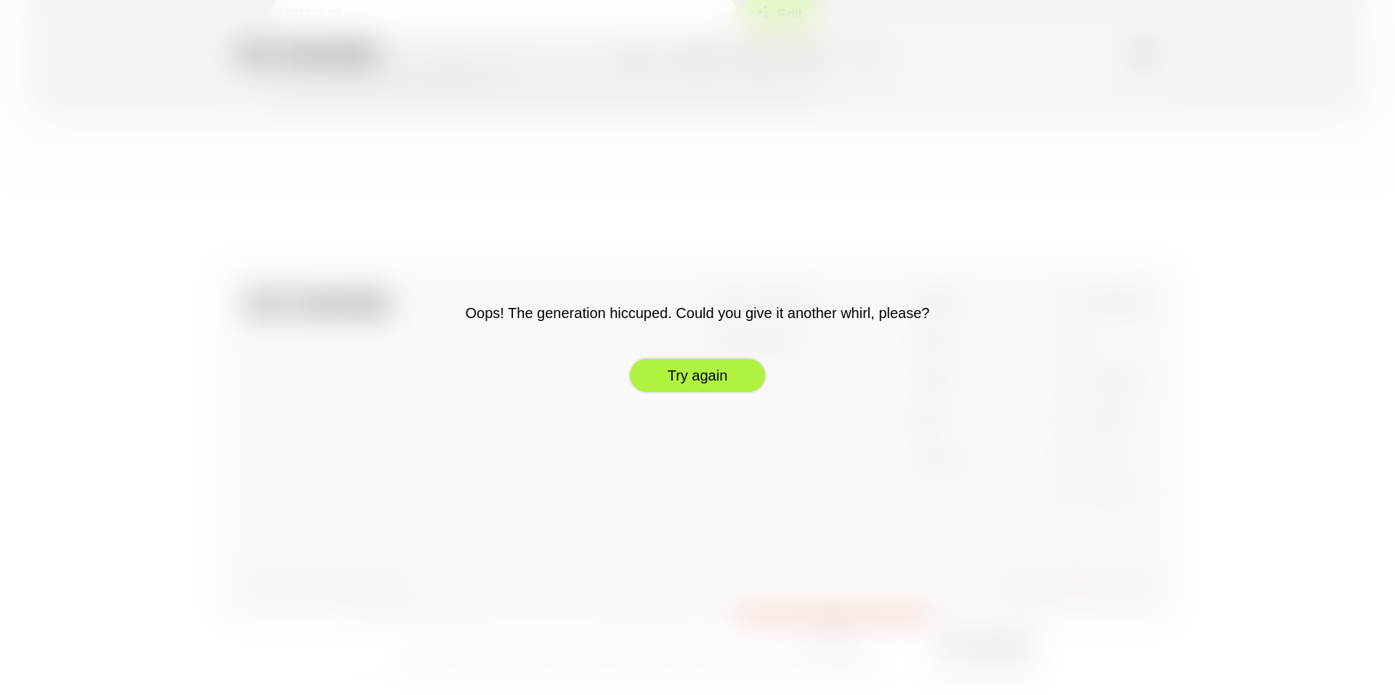
click at [704, 376] on button "Try again" at bounding box center [698, 376] width 138 height 36
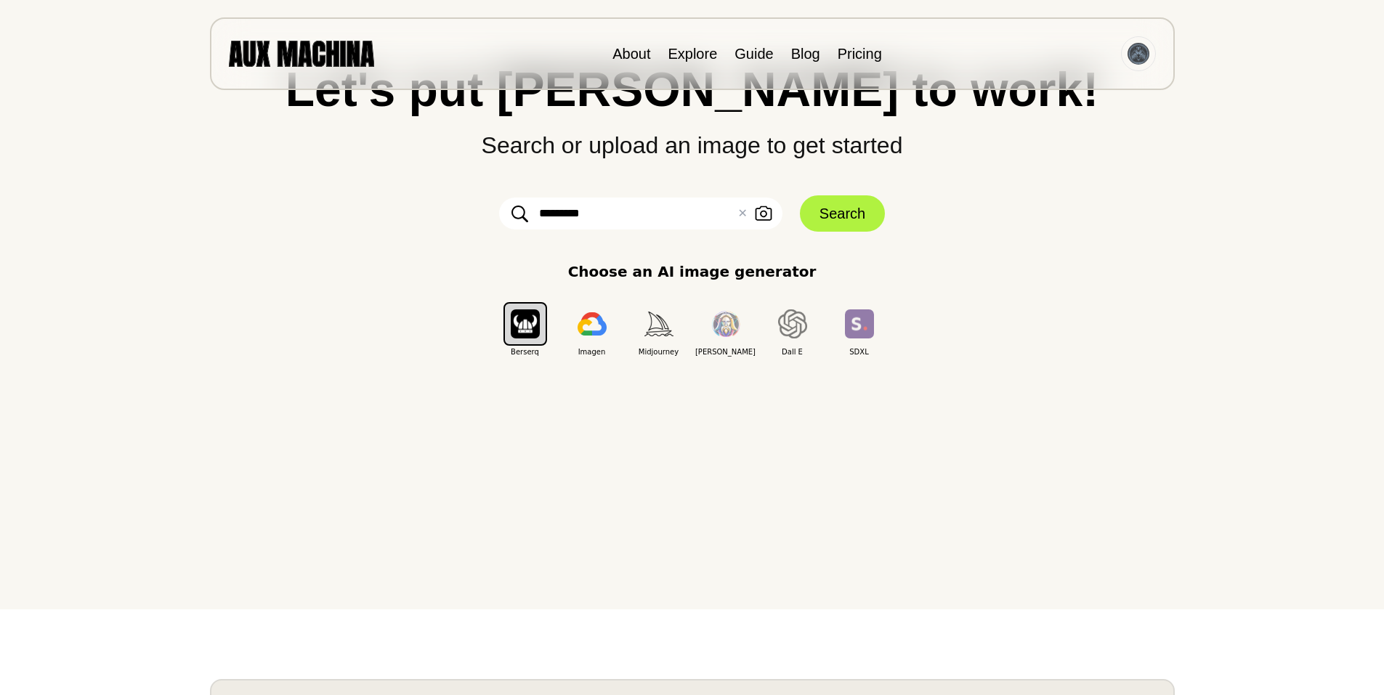
scroll to position [0, 0]
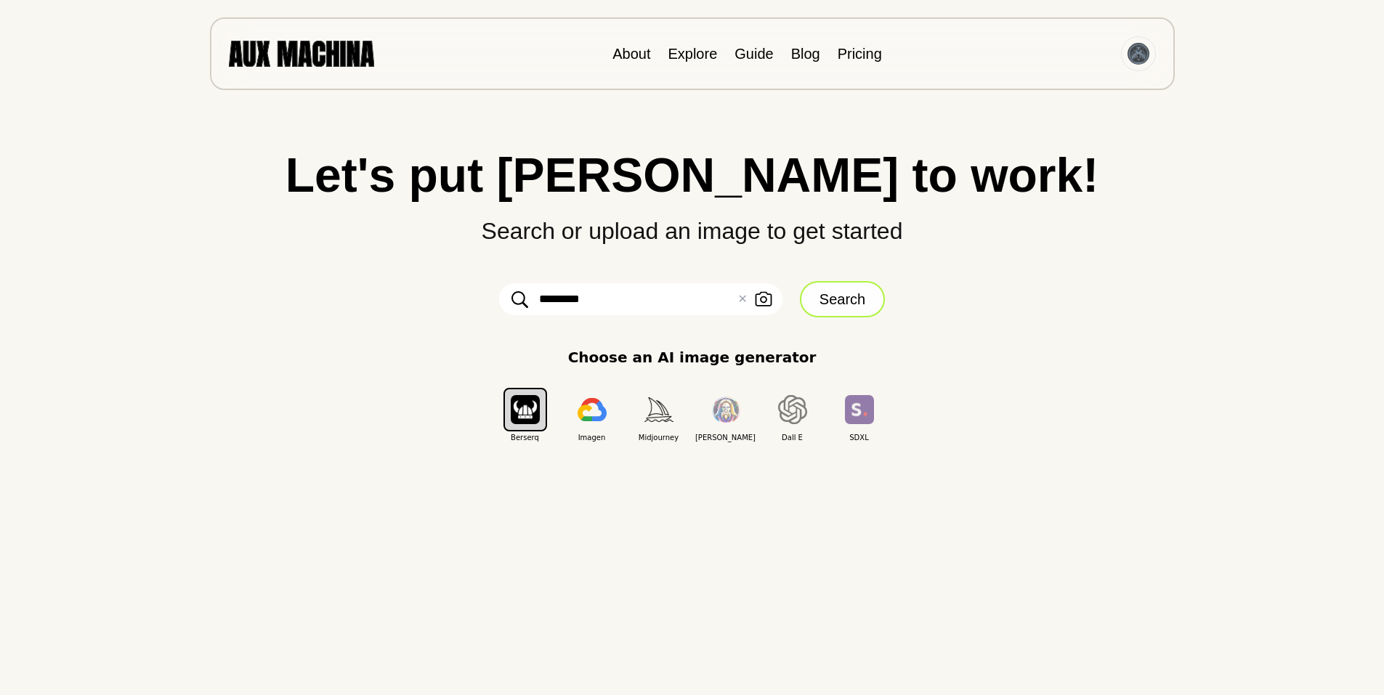
click at [828, 298] on button "Search" at bounding box center [842, 299] width 85 height 36
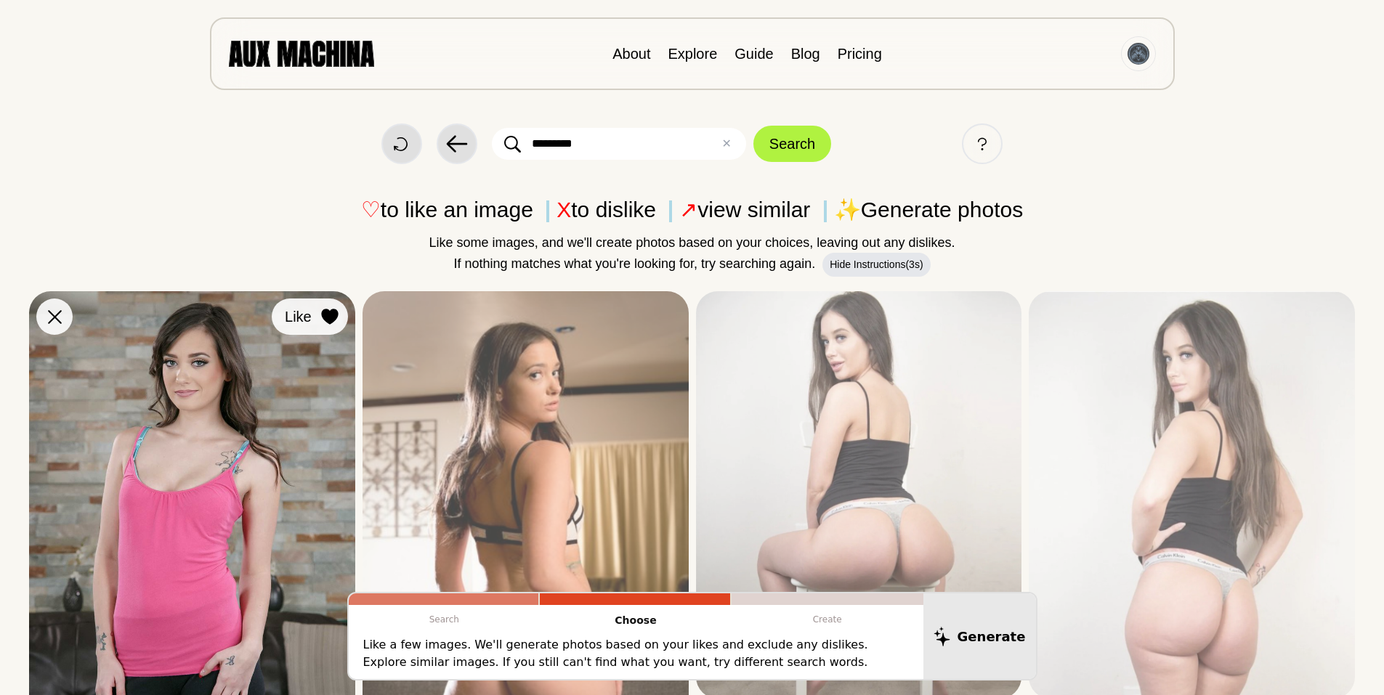
click at [328, 313] on icon at bounding box center [329, 317] width 17 height 16
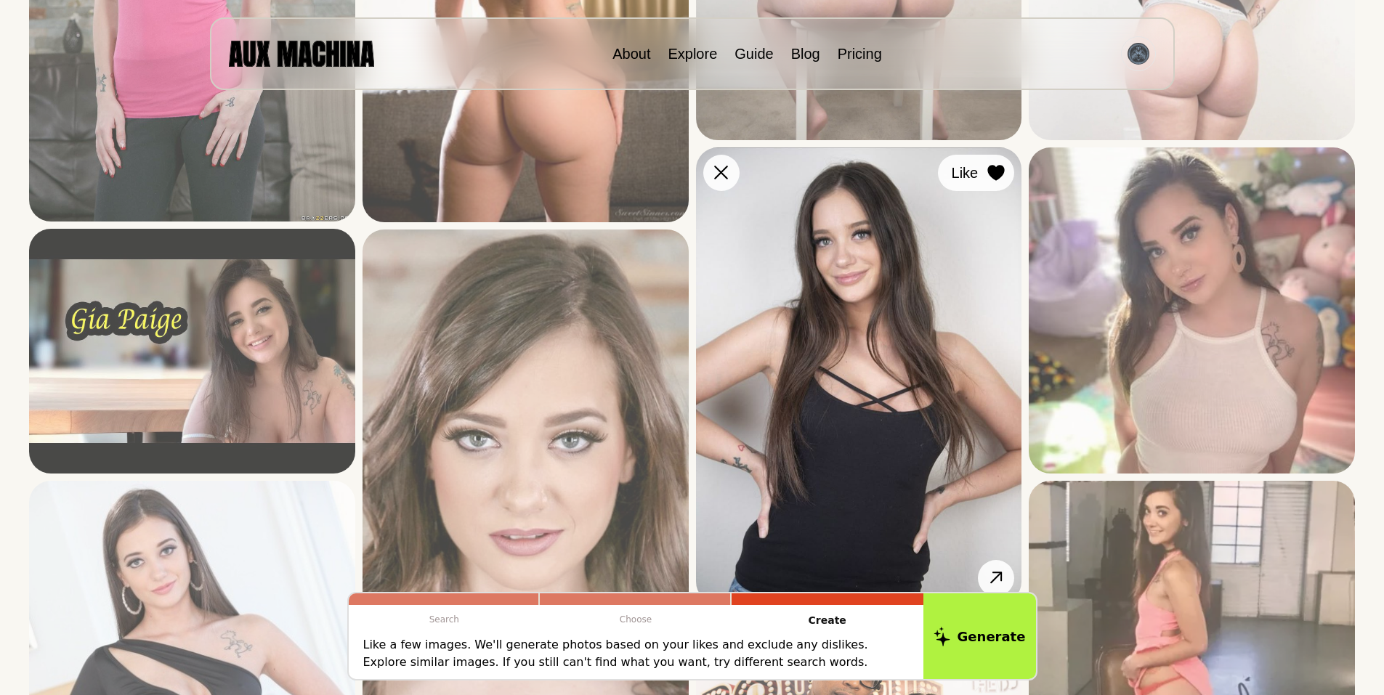
scroll to position [411, 0]
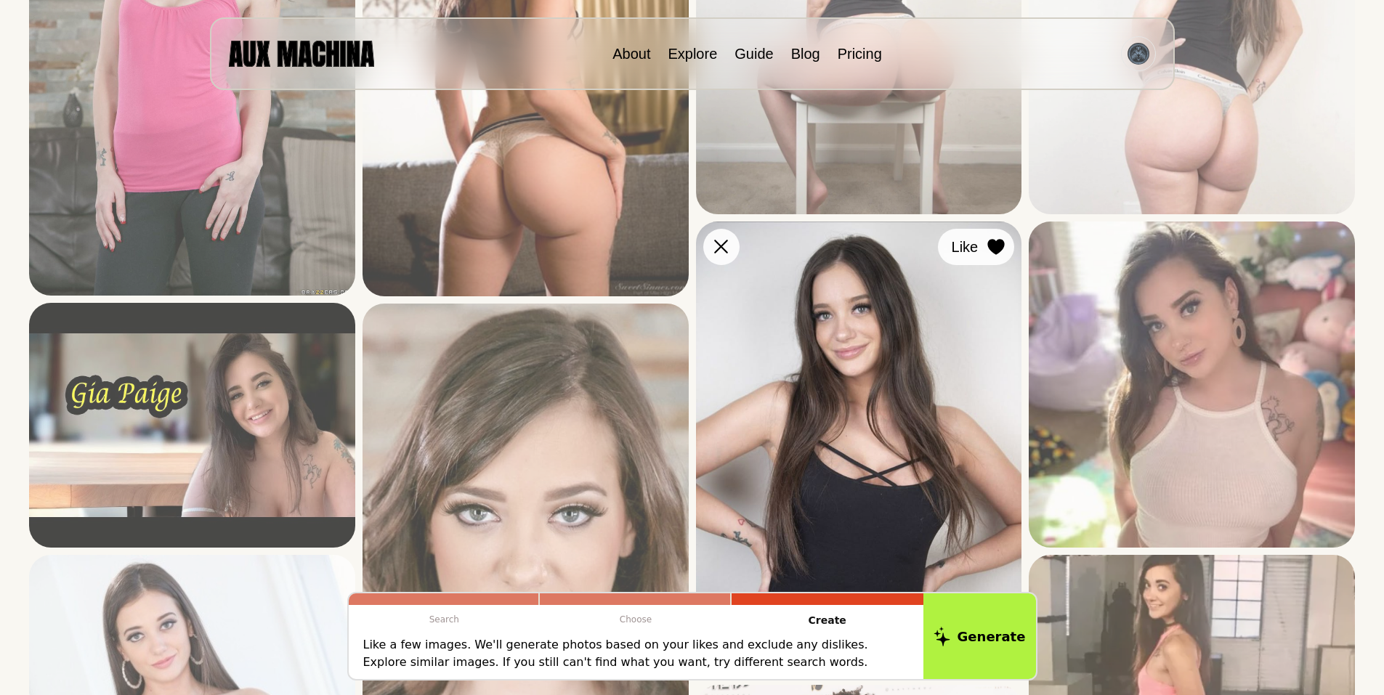
click at [998, 244] on icon at bounding box center [996, 247] width 17 height 16
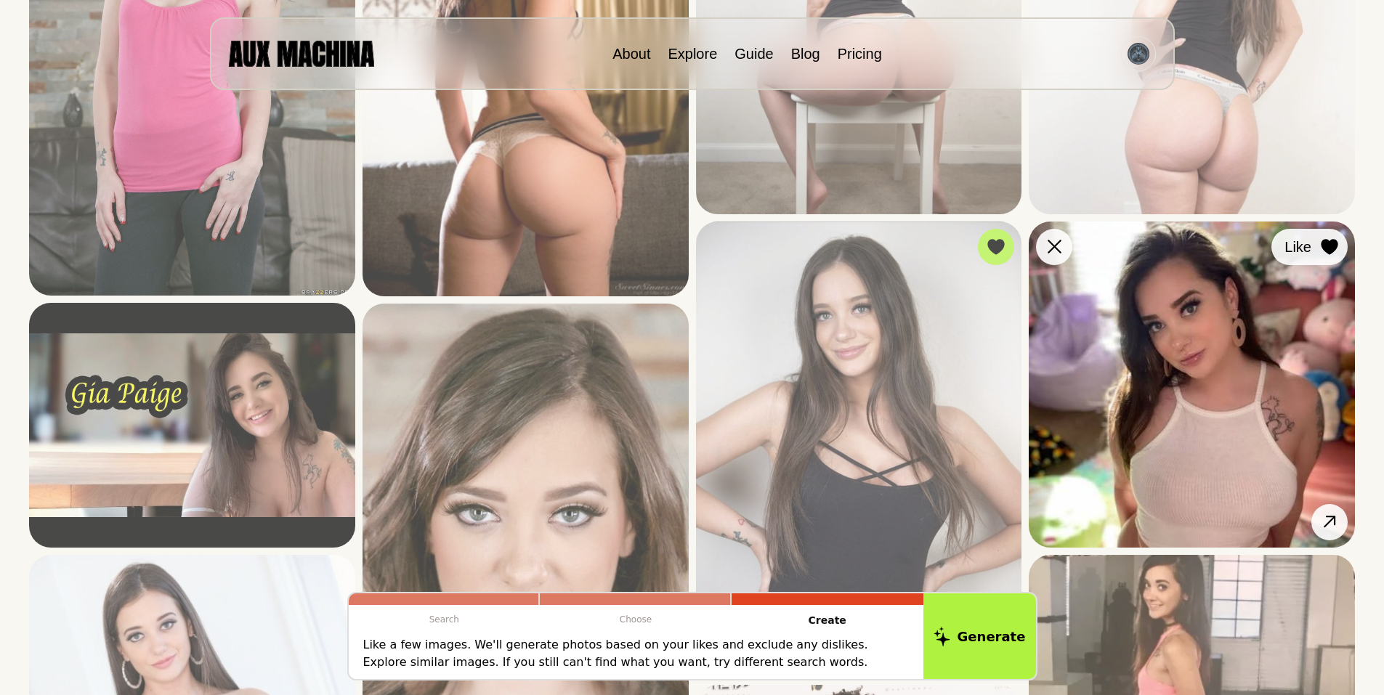
click at [1328, 242] on icon at bounding box center [1329, 247] width 17 height 16
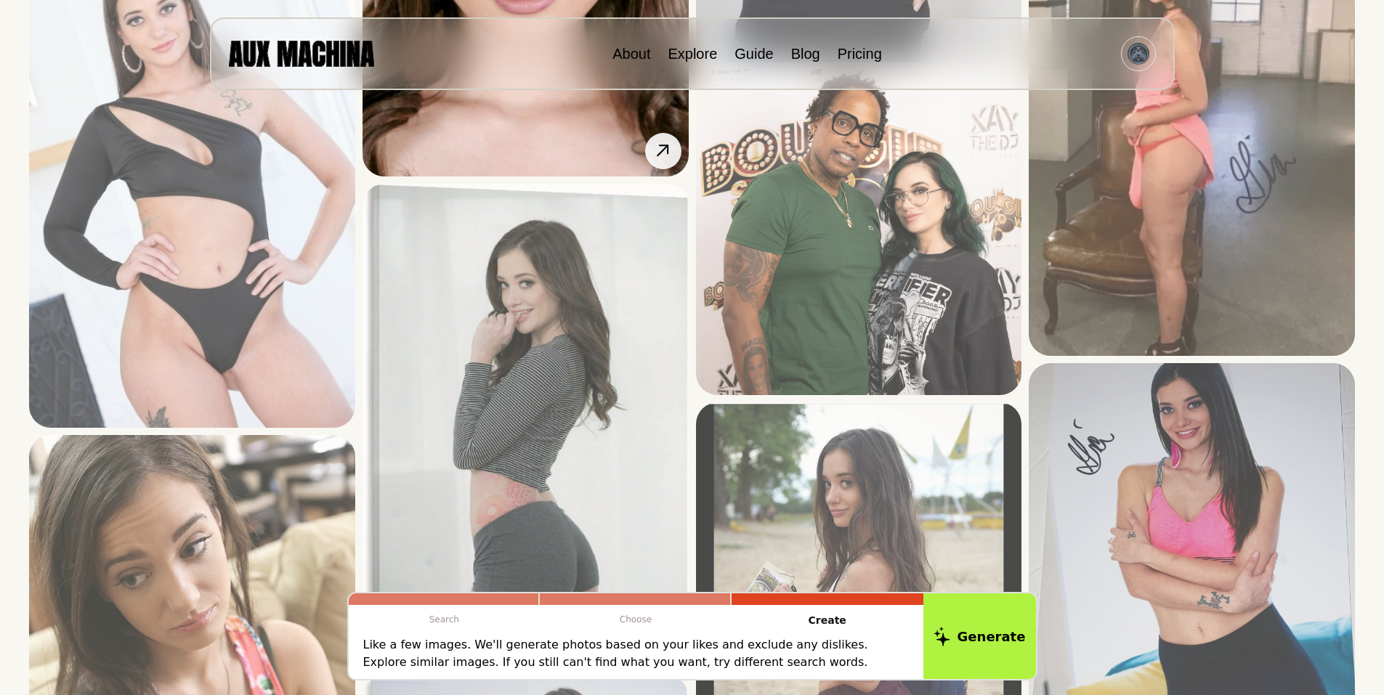
scroll to position [1089, 0]
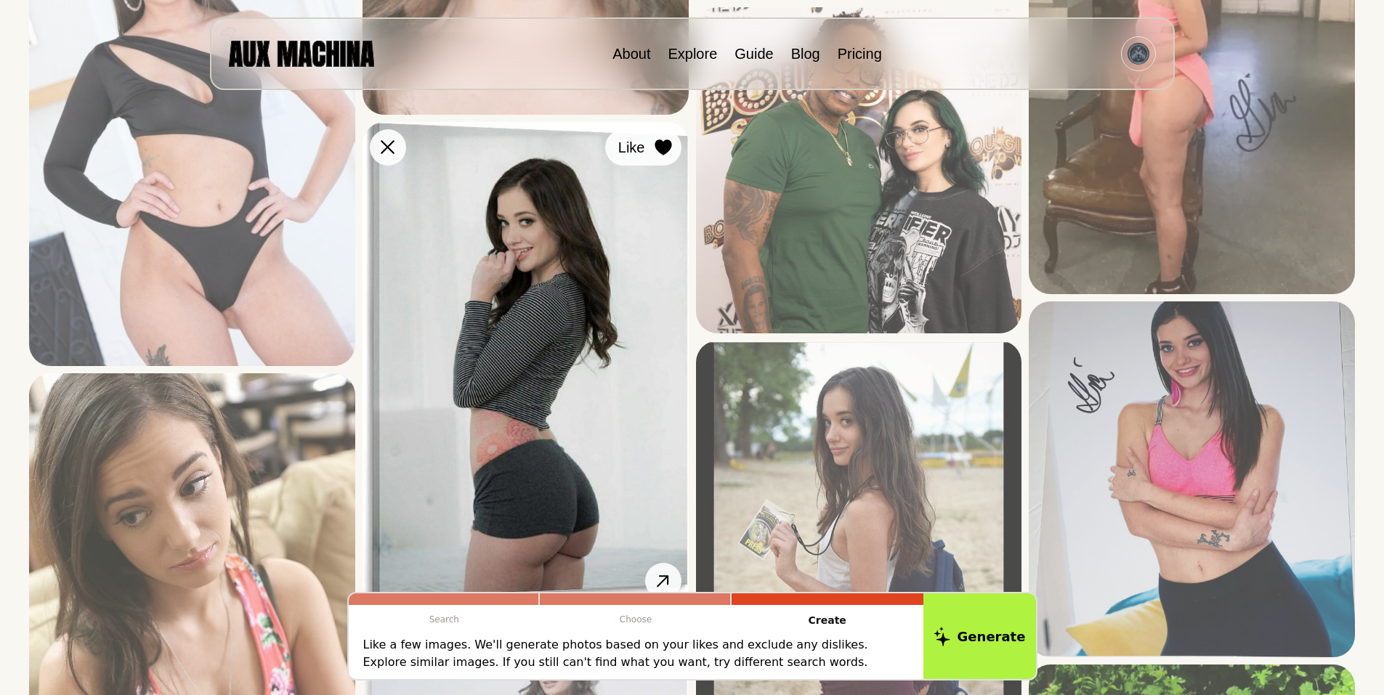
click at [664, 147] on icon at bounding box center [663, 148] width 17 height 16
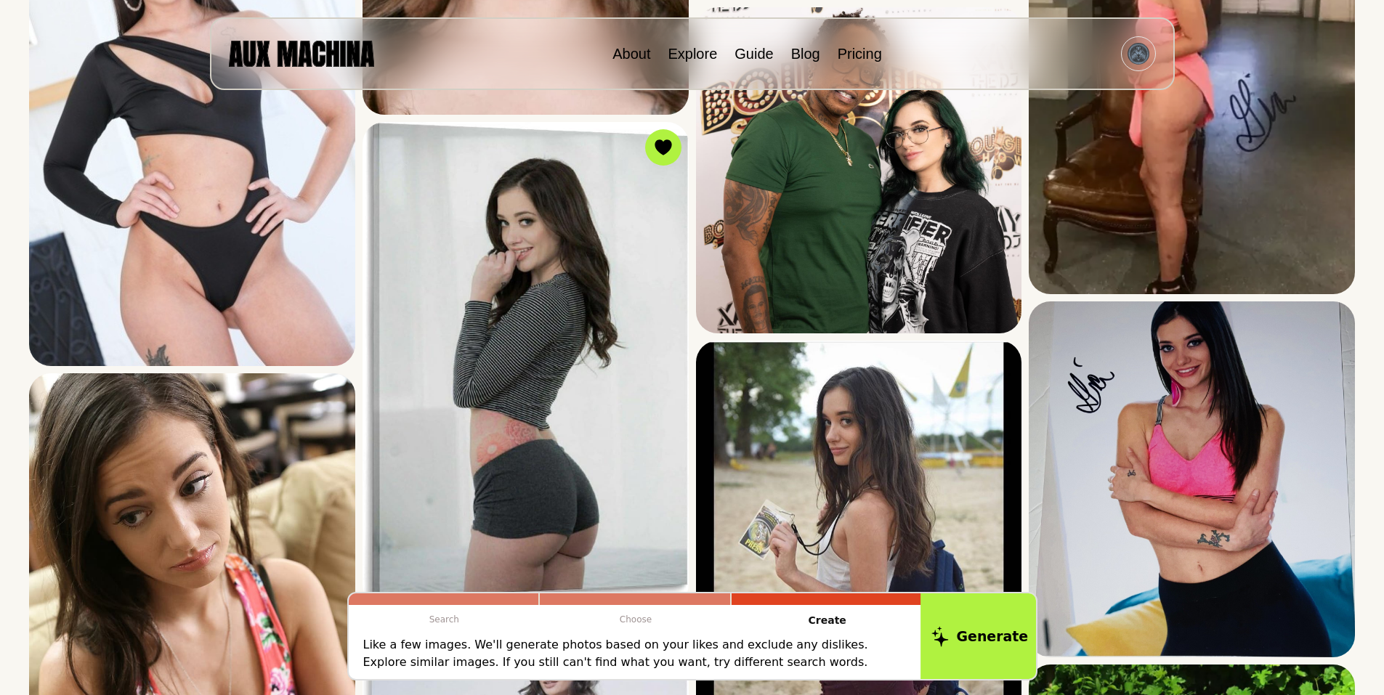
click at [981, 628] on button "Generate" at bounding box center [980, 637] width 118 height 90
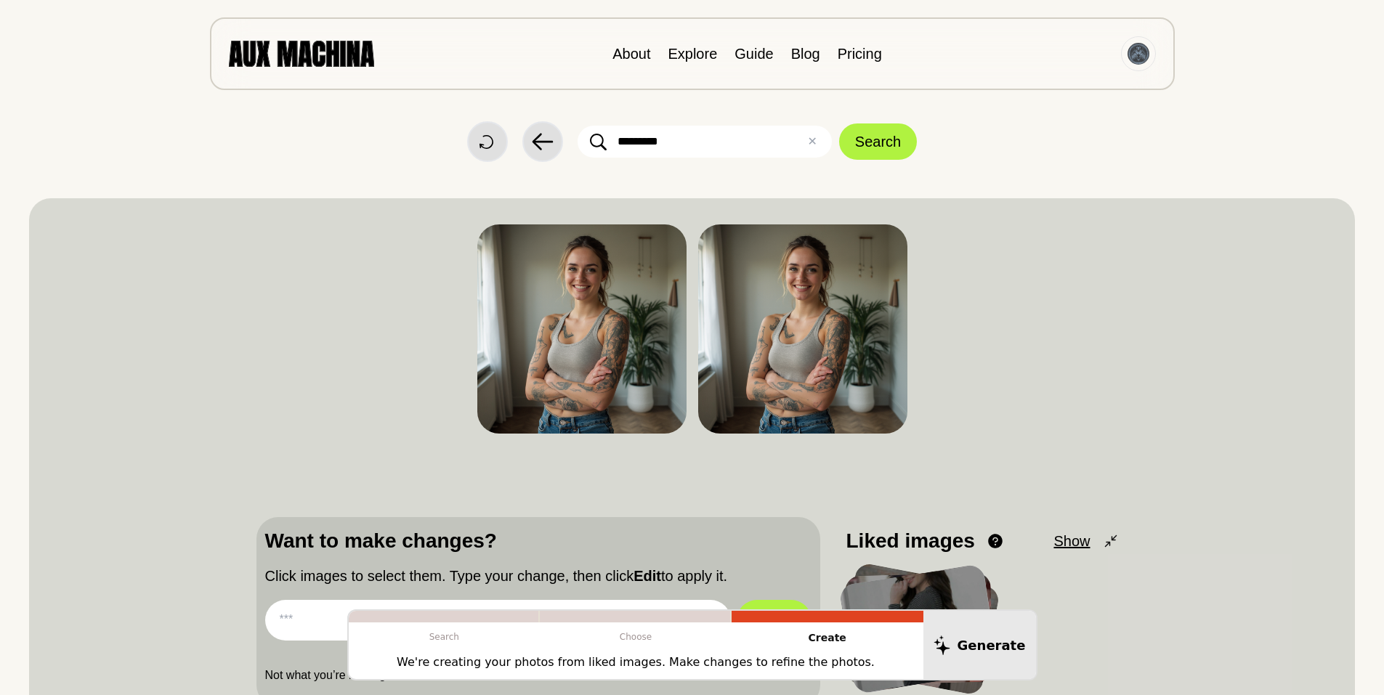
scroll to position [0, 0]
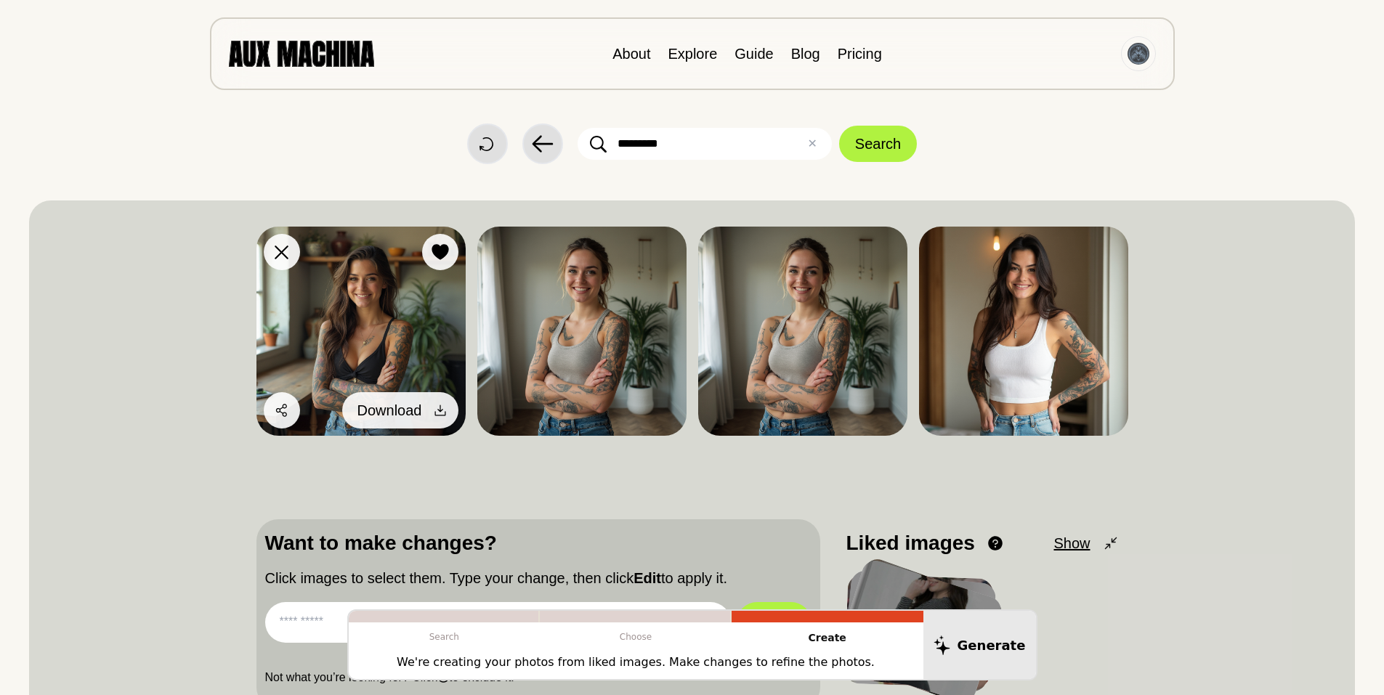
click at [437, 405] on icon at bounding box center [440, 410] width 15 height 15
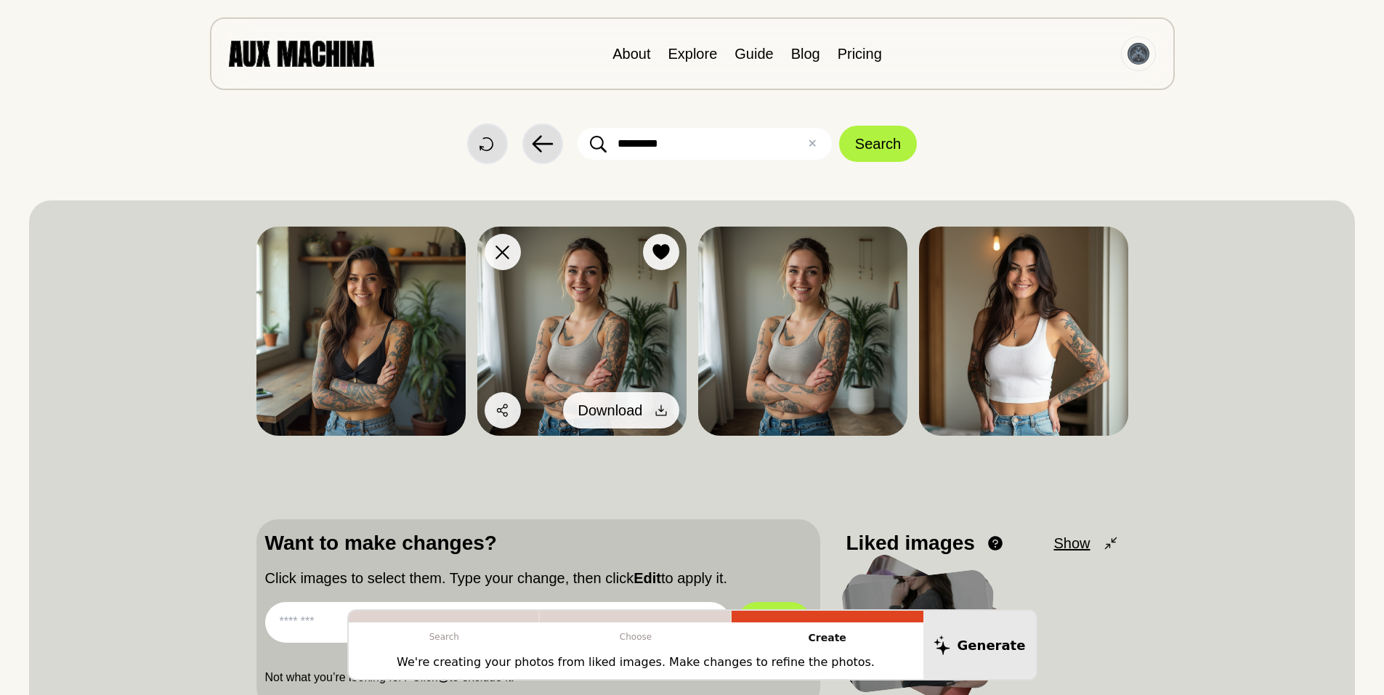
click at [631, 406] on span "Download" at bounding box center [610, 411] width 65 height 22
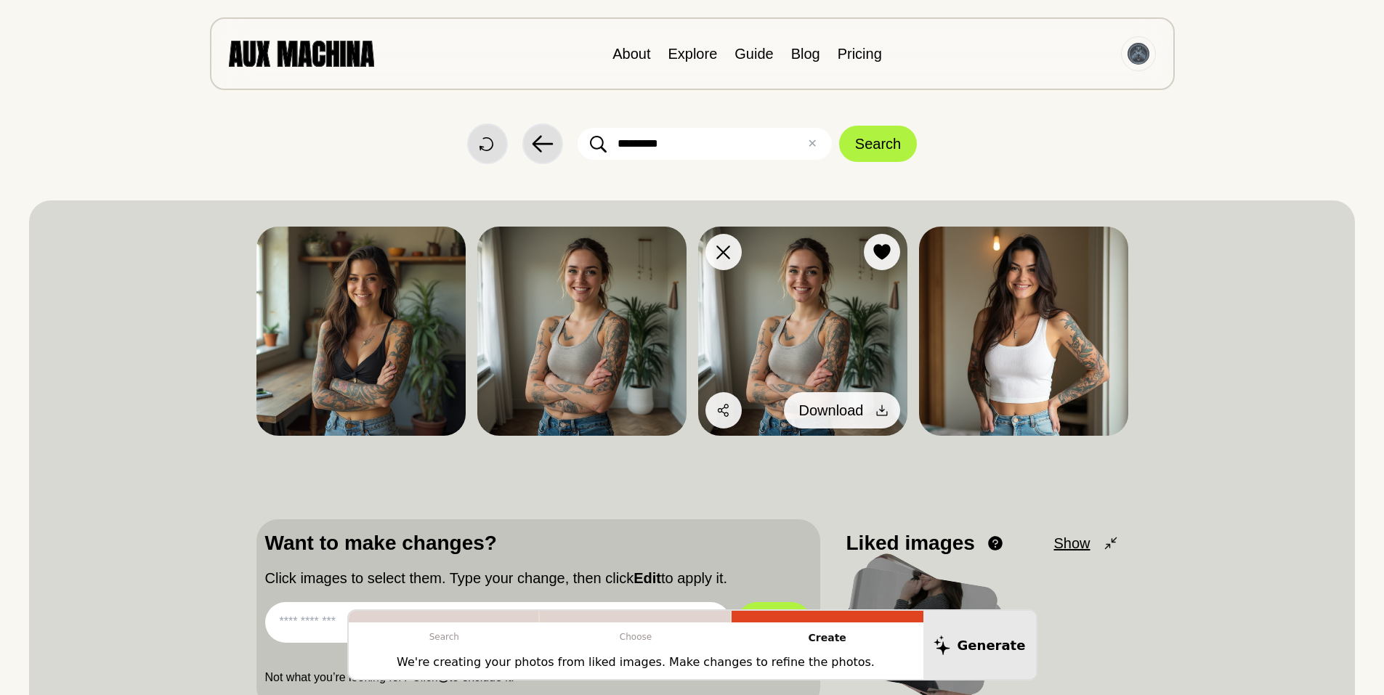
click at [878, 410] on icon at bounding box center [882, 410] width 15 height 15
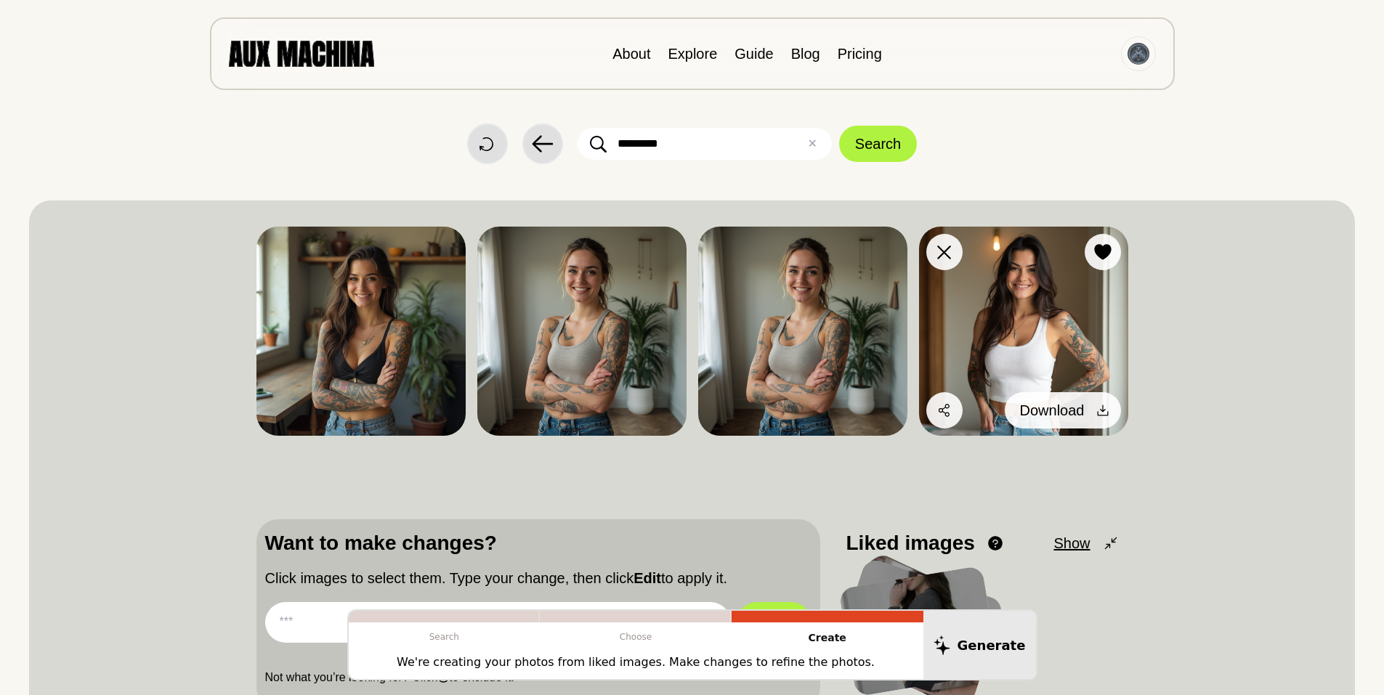
click at [1093, 406] on div at bounding box center [1103, 411] width 22 height 22
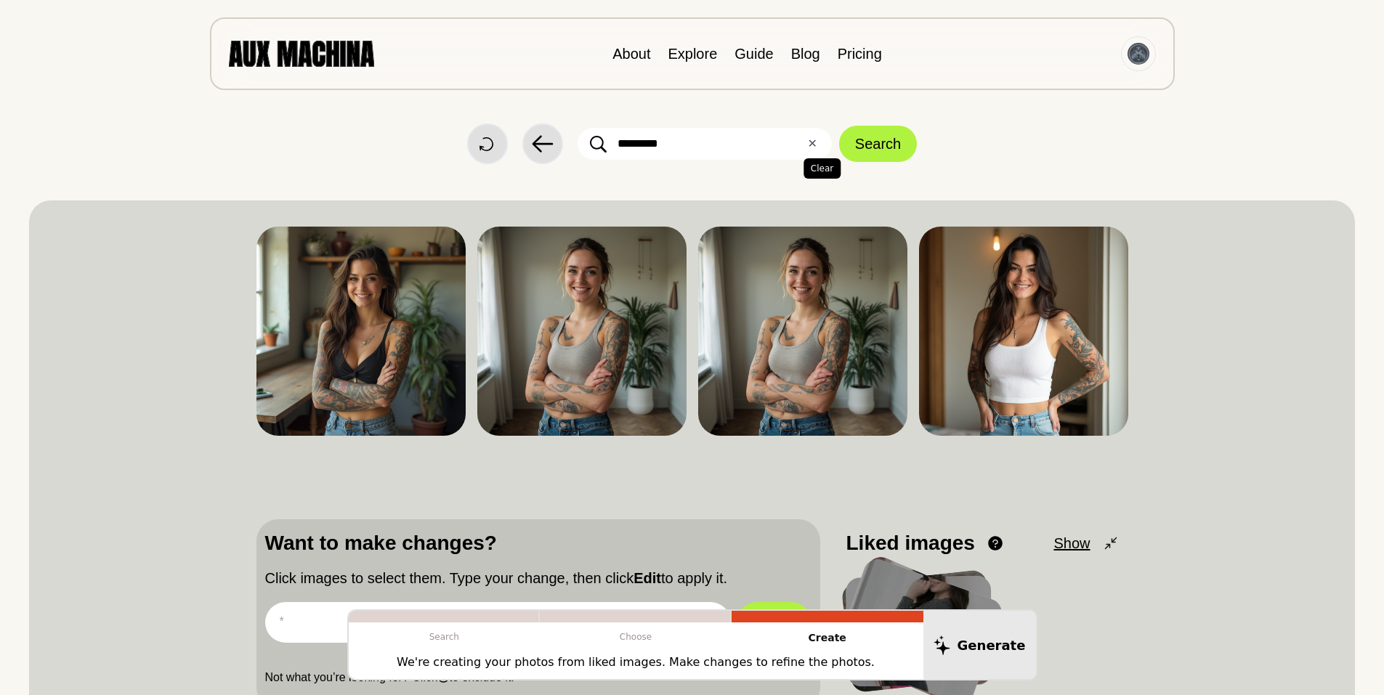
click at [815, 141] on button "✕ Clear" at bounding box center [811, 143] width 9 height 17
click at [735, 140] on input "text" at bounding box center [705, 144] width 254 height 32
click at [712, 145] on input "text" at bounding box center [705, 144] width 254 height 32
type input "**********"
drag, startPoint x: 685, startPoint y: 137, endPoint x: 988, endPoint y: 150, distance: 303.4
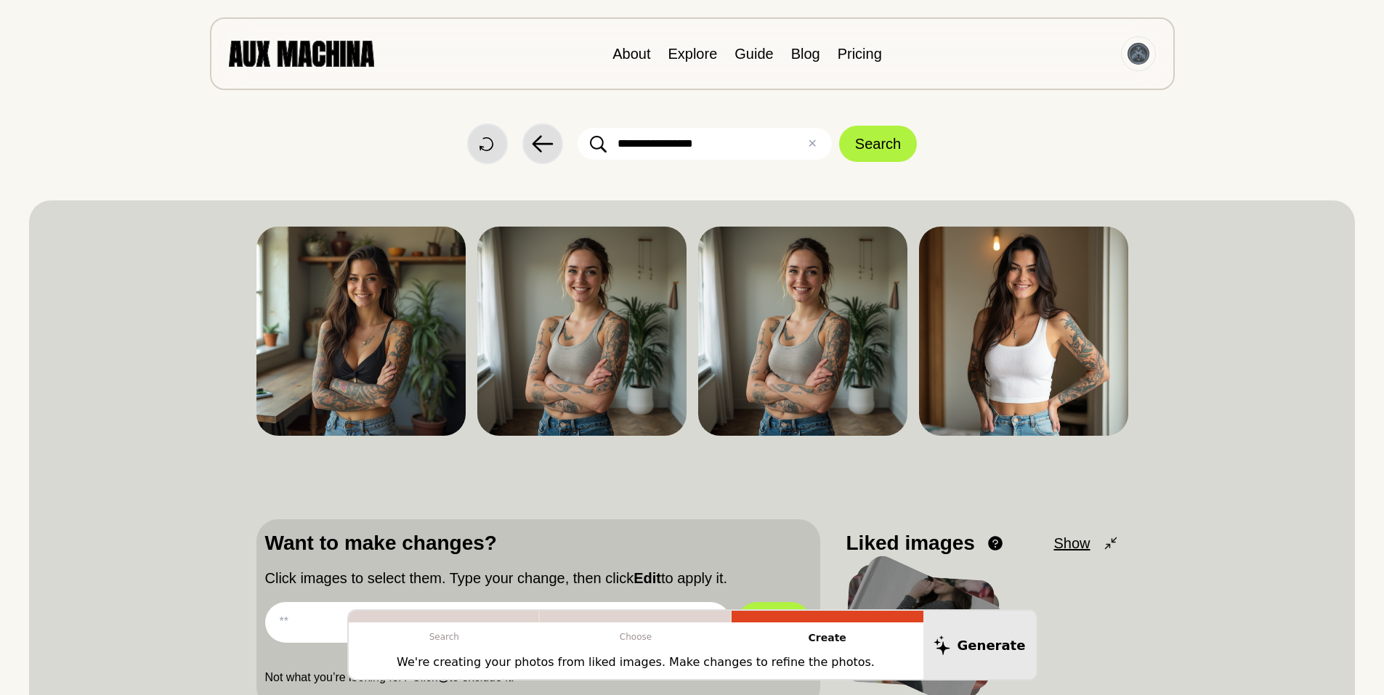
click at [988, 150] on div "**********" at bounding box center [692, 144] width 1326 height 41
click at [875, 143] on button "Search" at bounding box center [878, 144] width 78 height 36
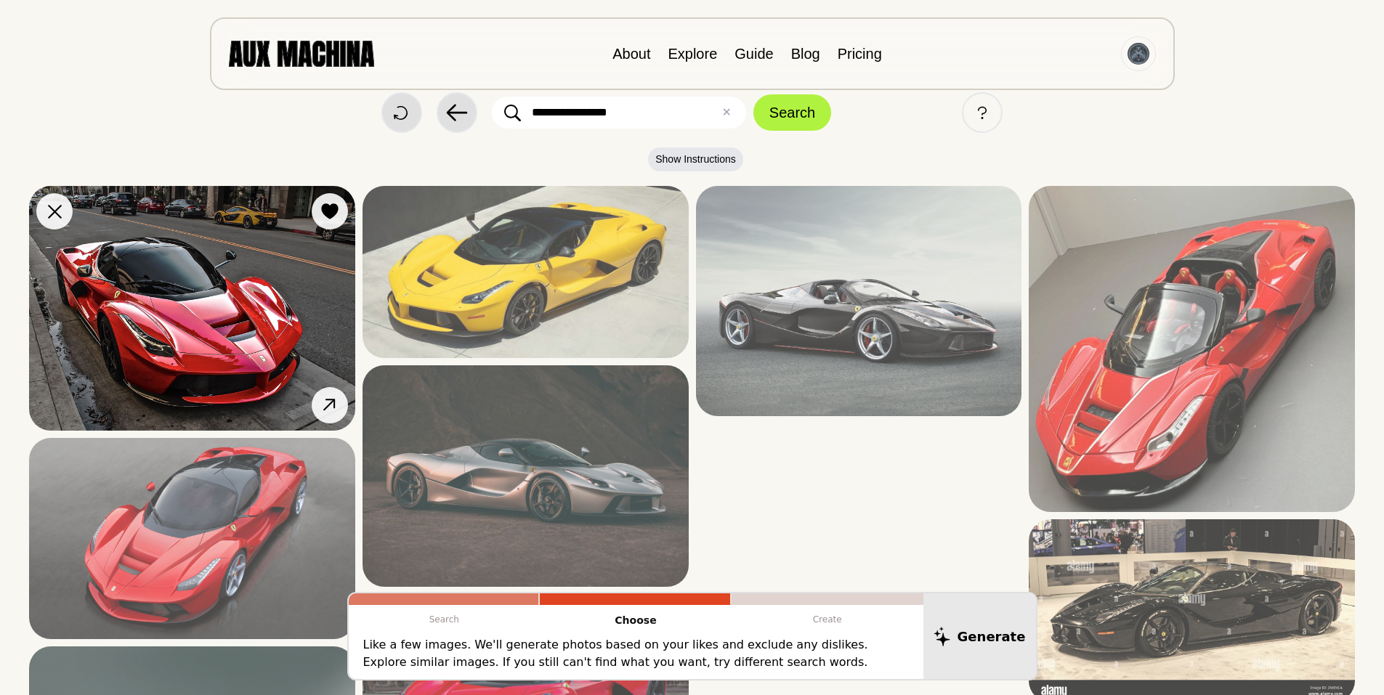
scroll to position [49, 0]
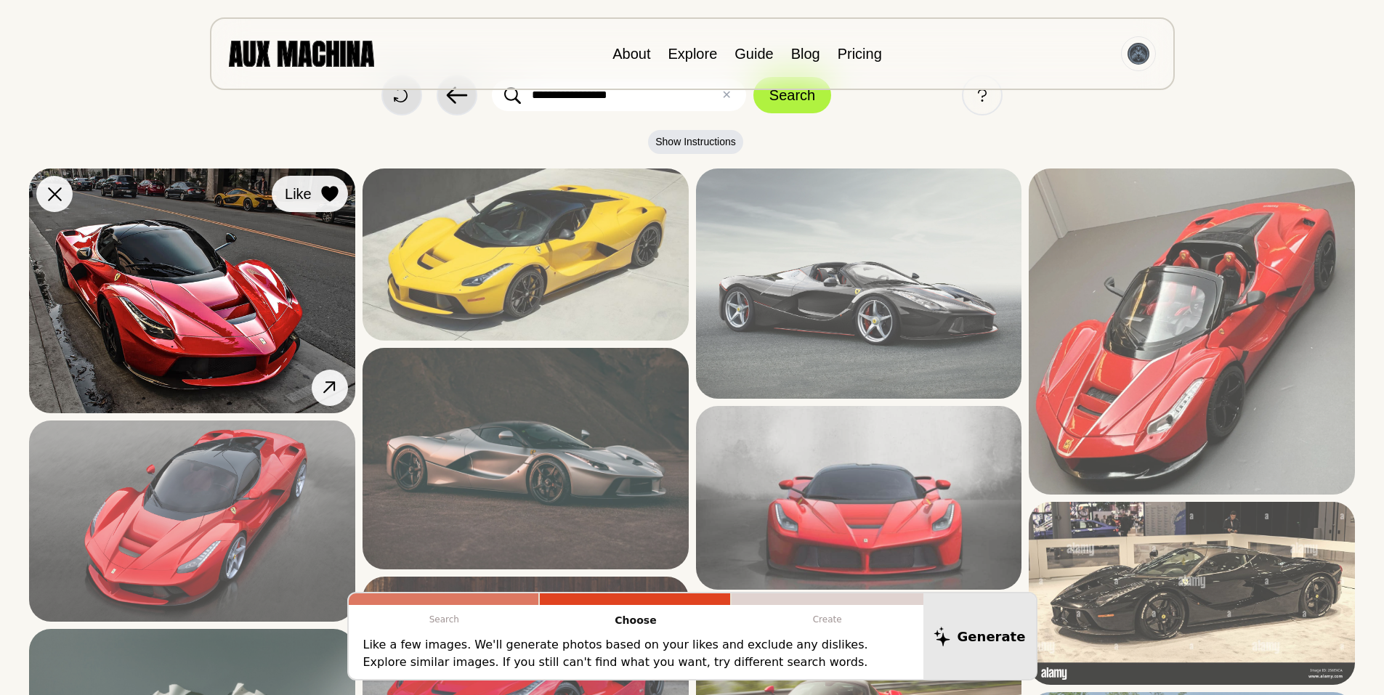
click at [329, 189] on icon at bounding box center [329, 194] width 17 height 16
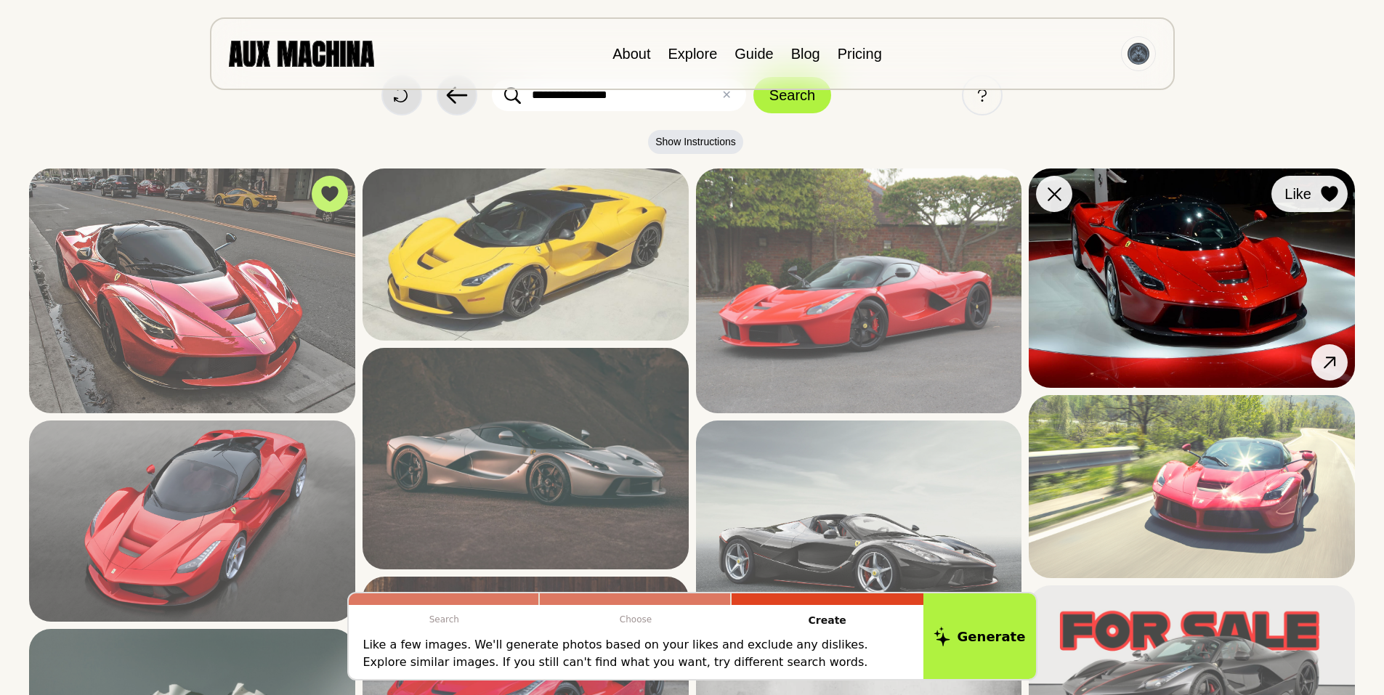
click at [1331, 190] on icon at bounding box center [1329, 194] width 17 height 16
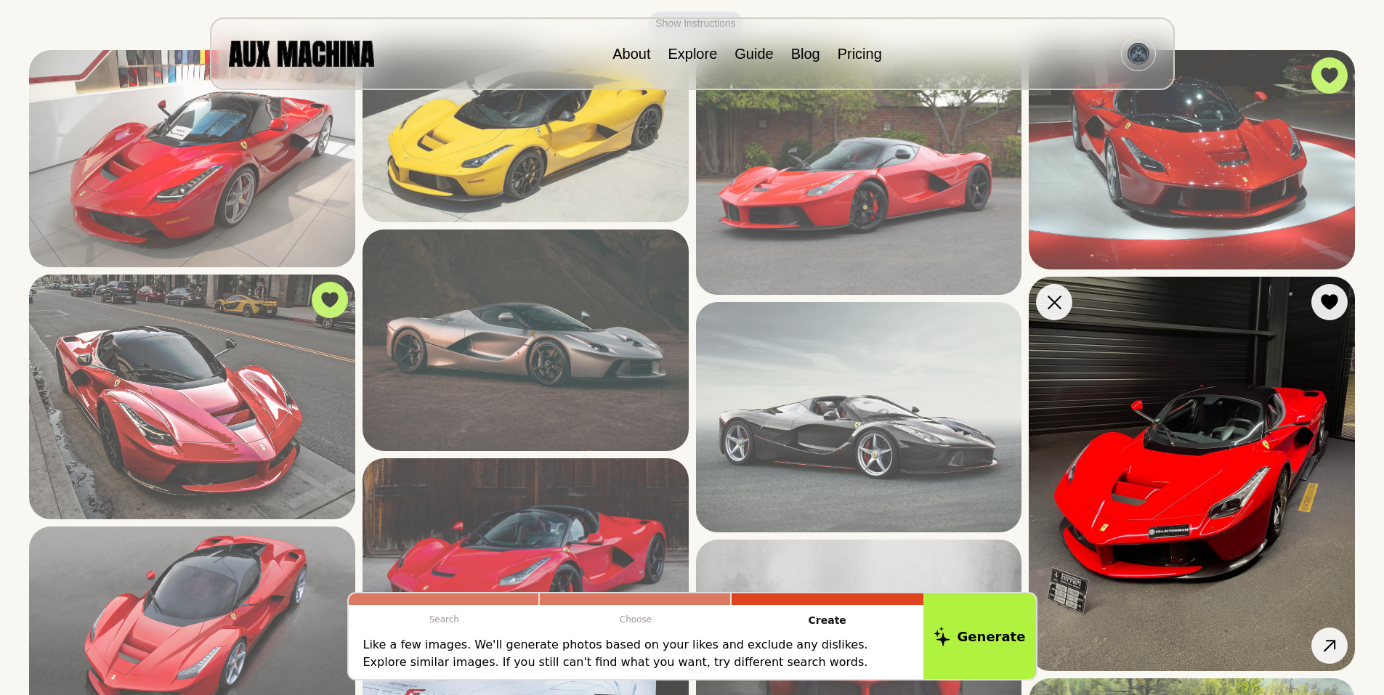
scroll to position [194, 0]
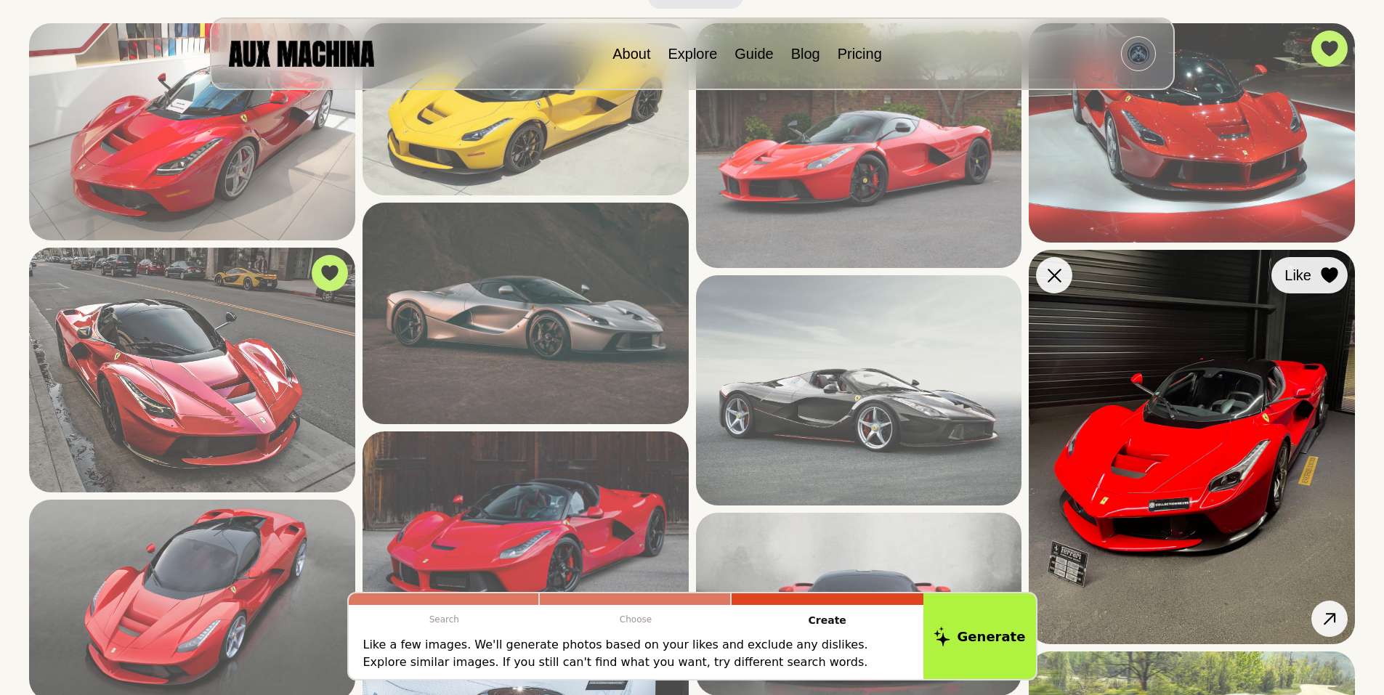
click at [1328, 270] on icon at bounding box center [1329, 275] width 17 height 16
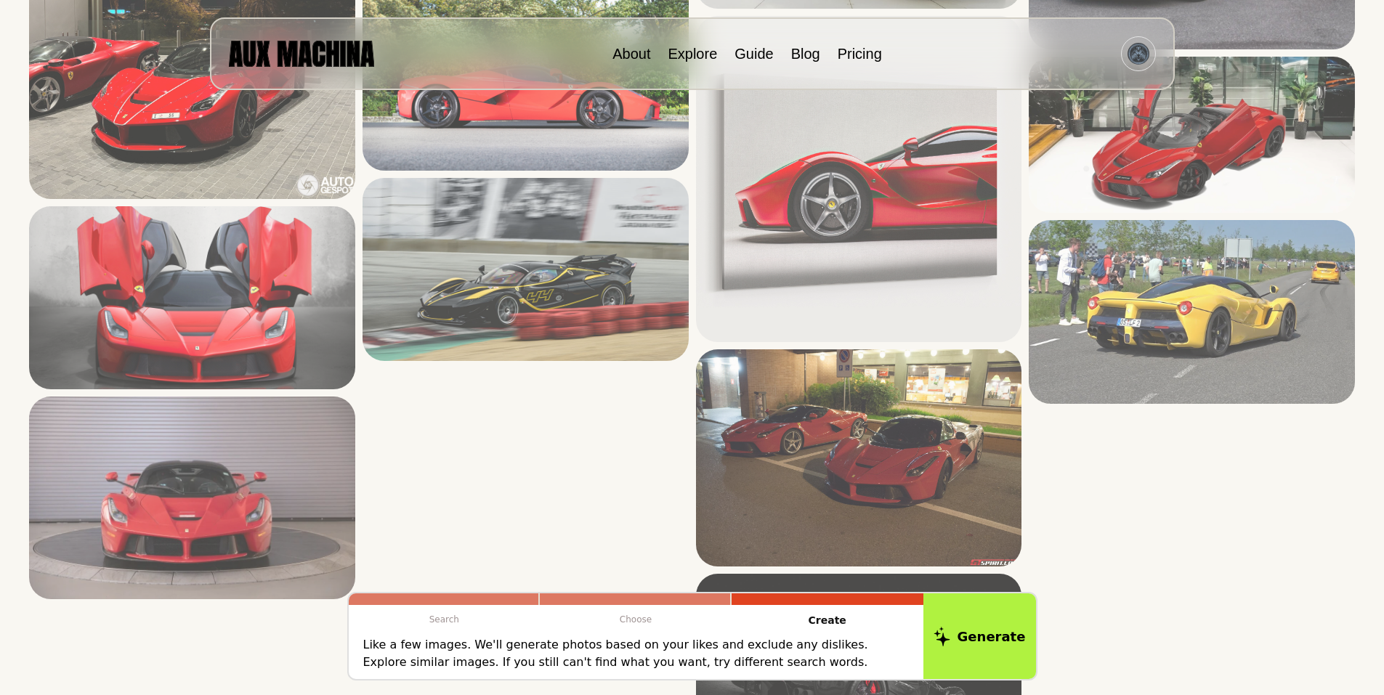
scroll to position [2810, 0]
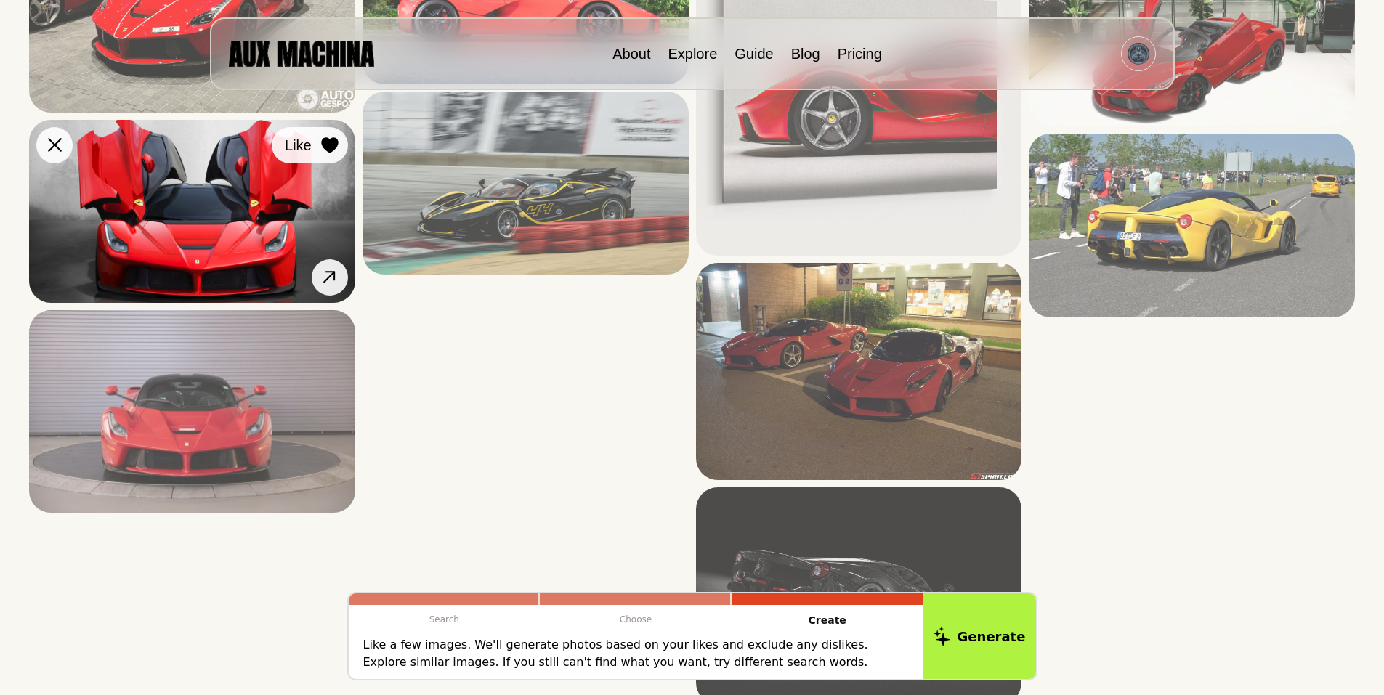
click at [328, 143] on icon at bounding box center [329, 145] width 17 height 16
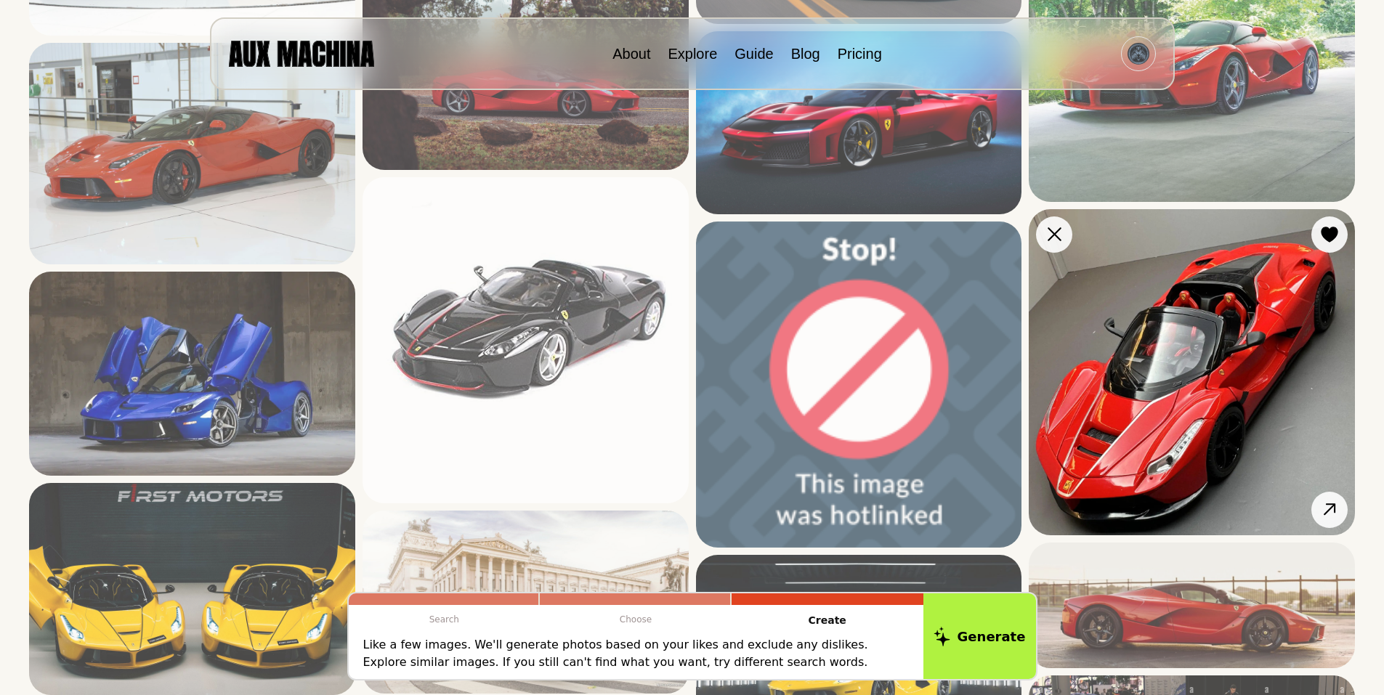
scroll to position [1695, 0]
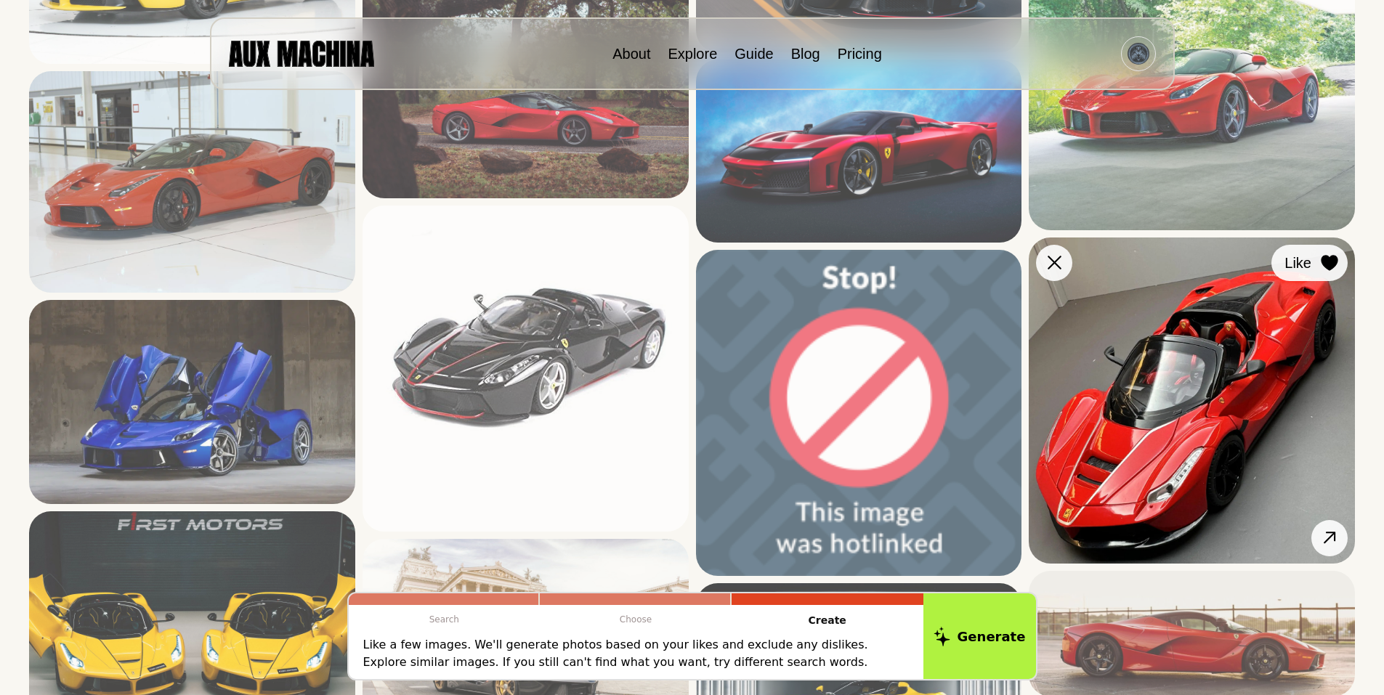
click at [1327, 259] on icon at bounding box center [1329, 263] width 17 height 16
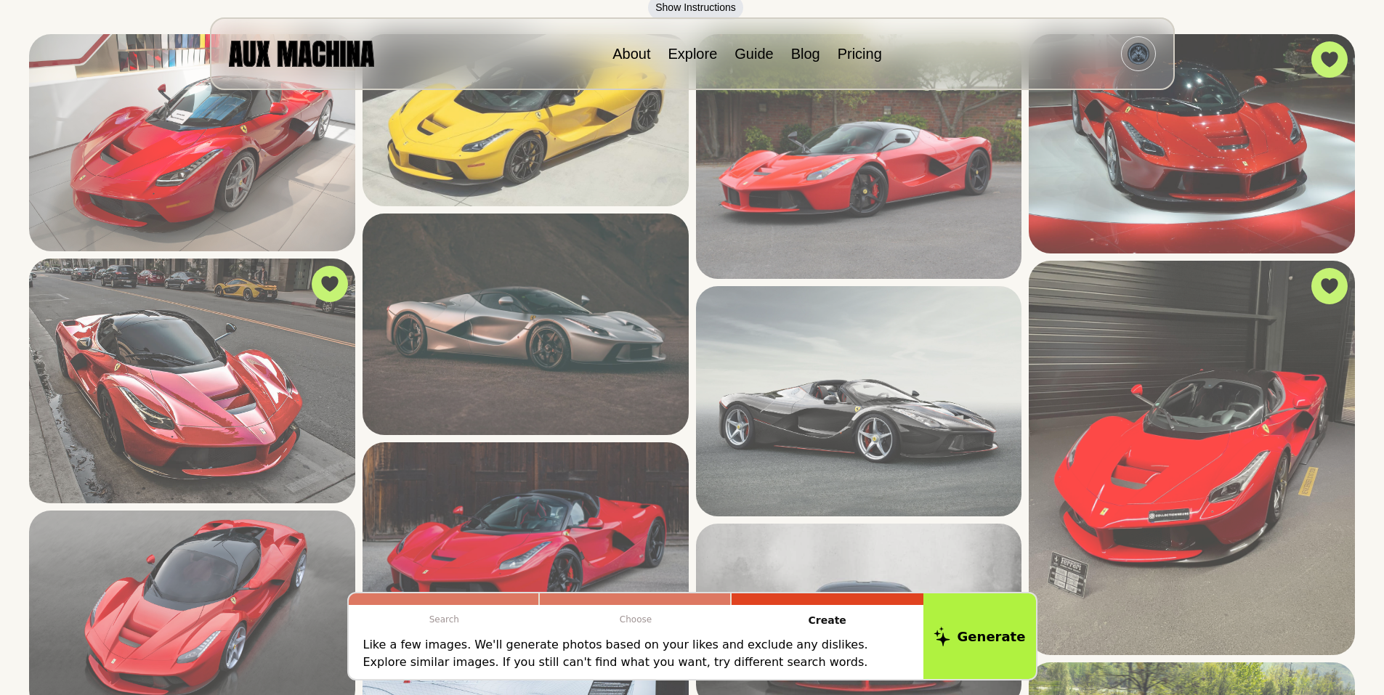
scroll to position [291, 0]
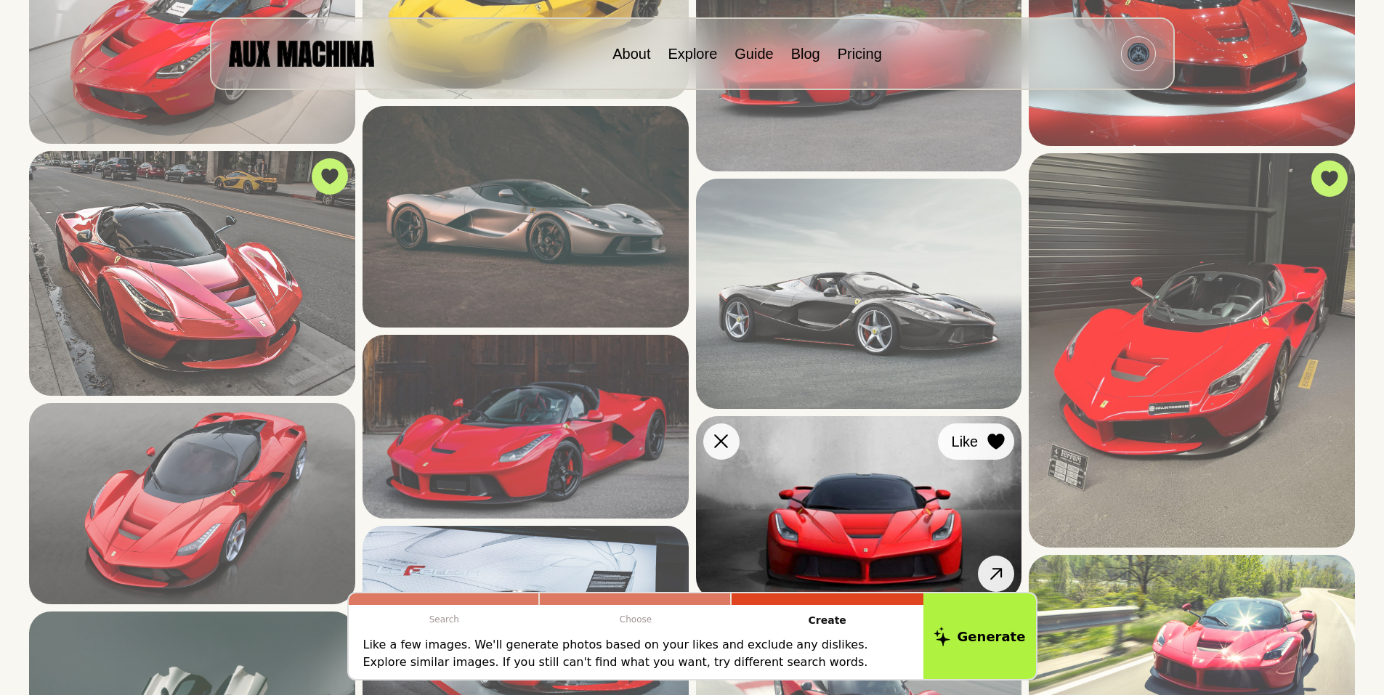
click at [998, 440] on icon at bounding box center [996, 442] width 17 height 16
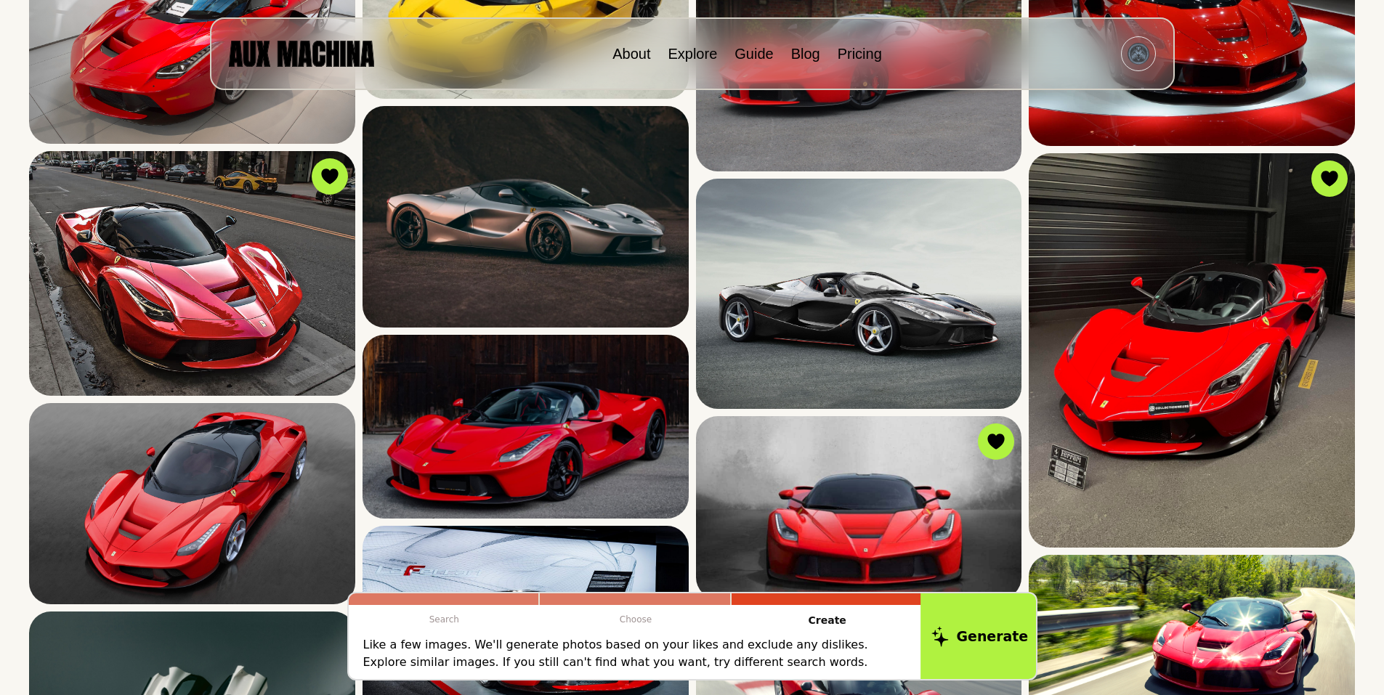
click at [985, 634] on button "Generate" at bounding box center [980, 637] width 118 height 90
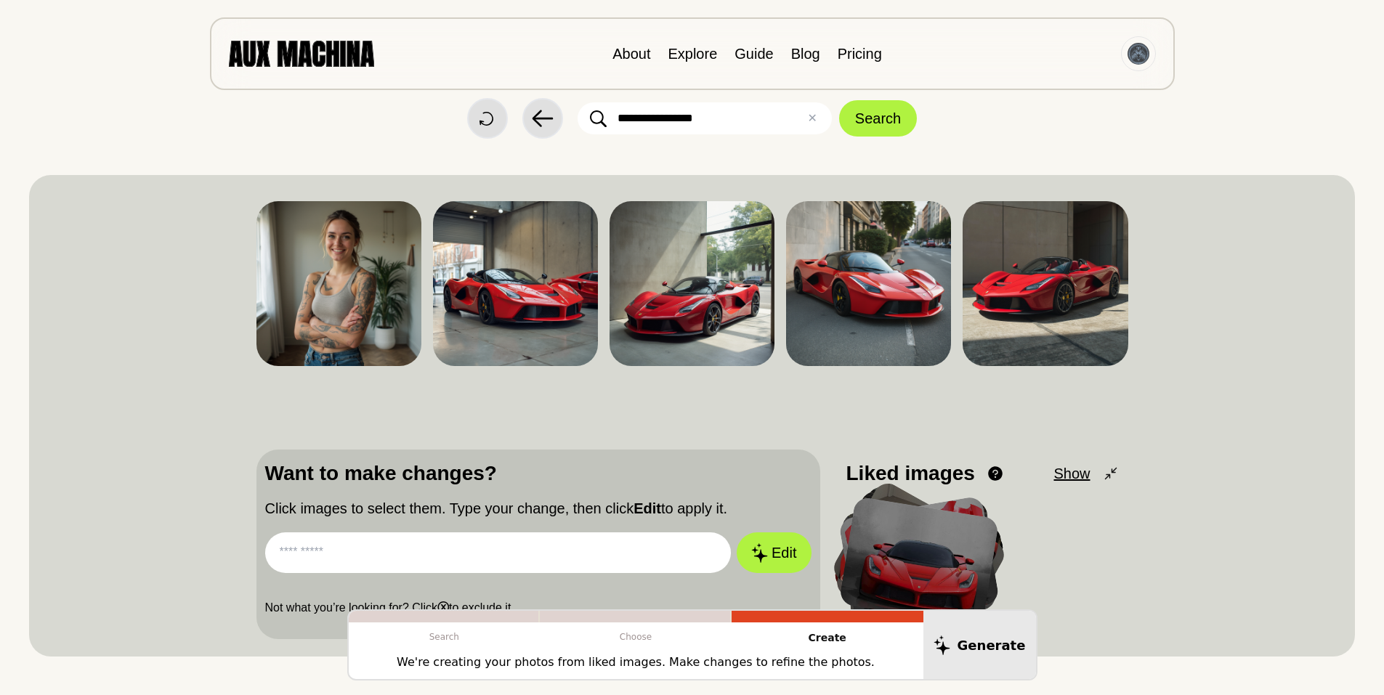
scroll to position [0, 0]
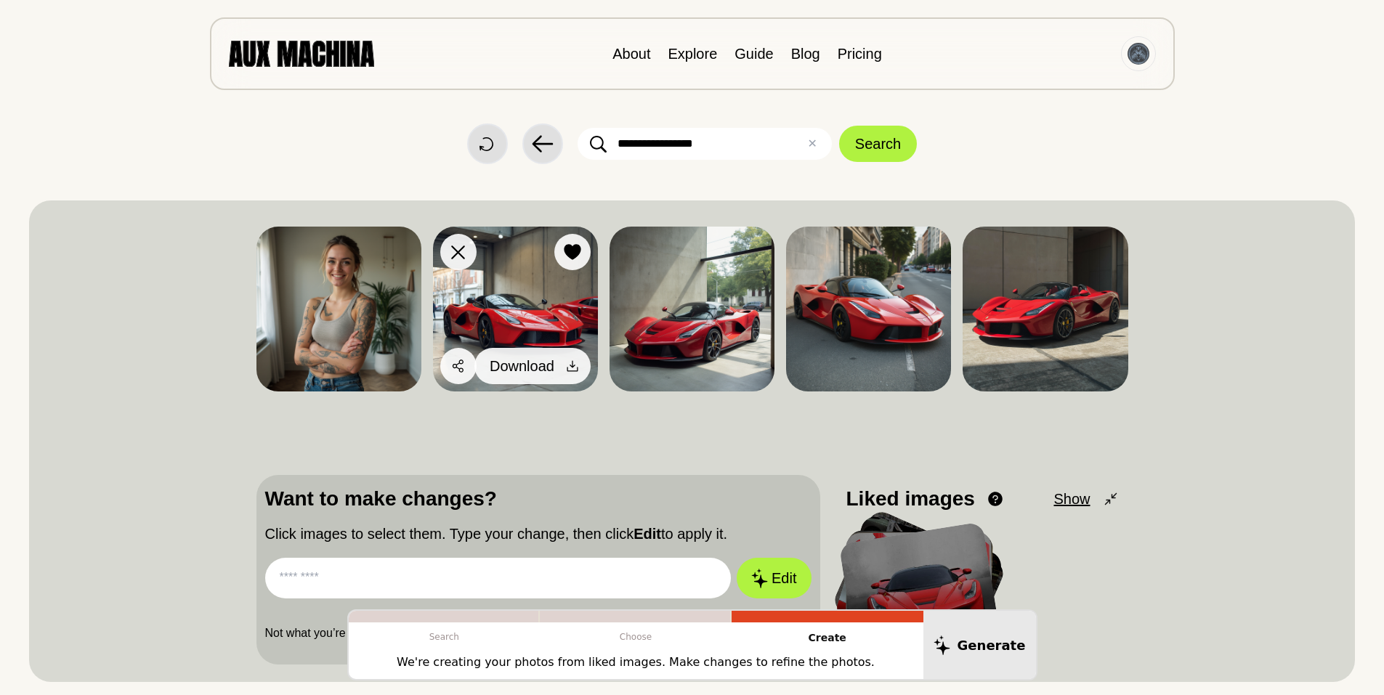
click at [570, 363] on icon at bounding box center [572, 366] width 15 height 15
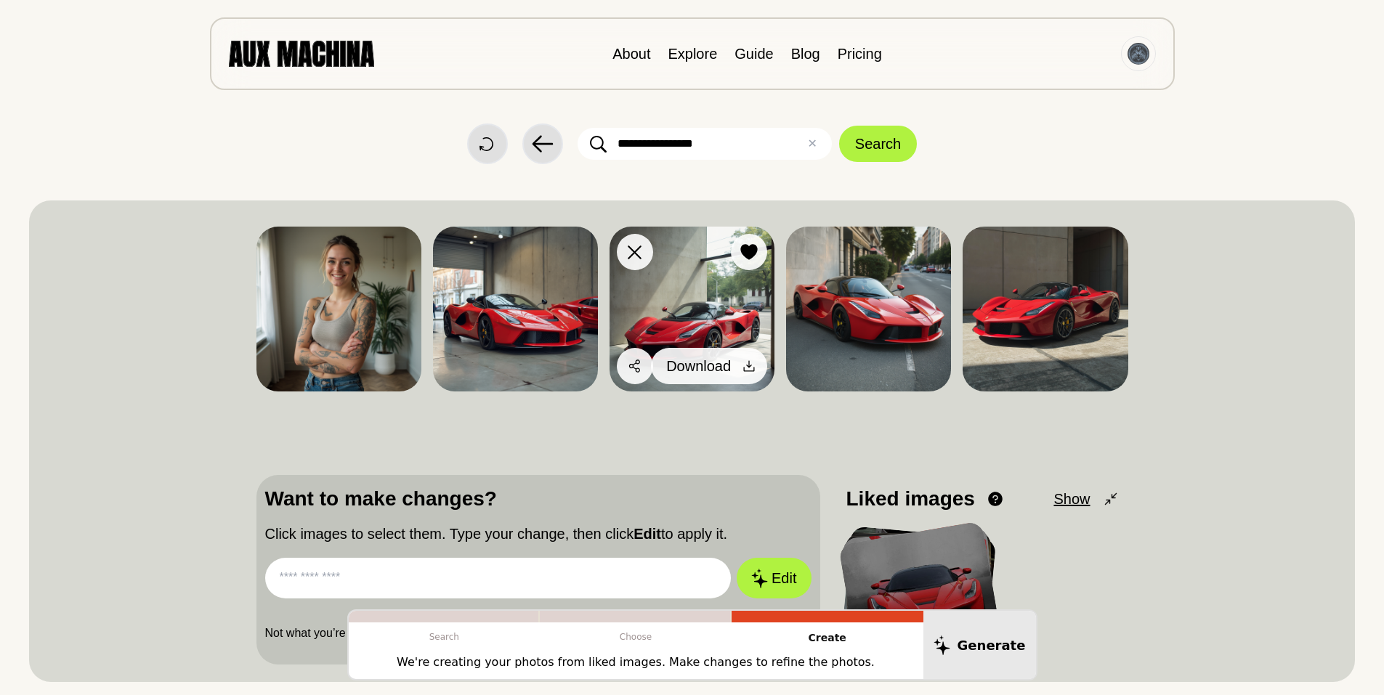
click at [747, 362] on icon at bounding box center [749, 366] width 15 height 15
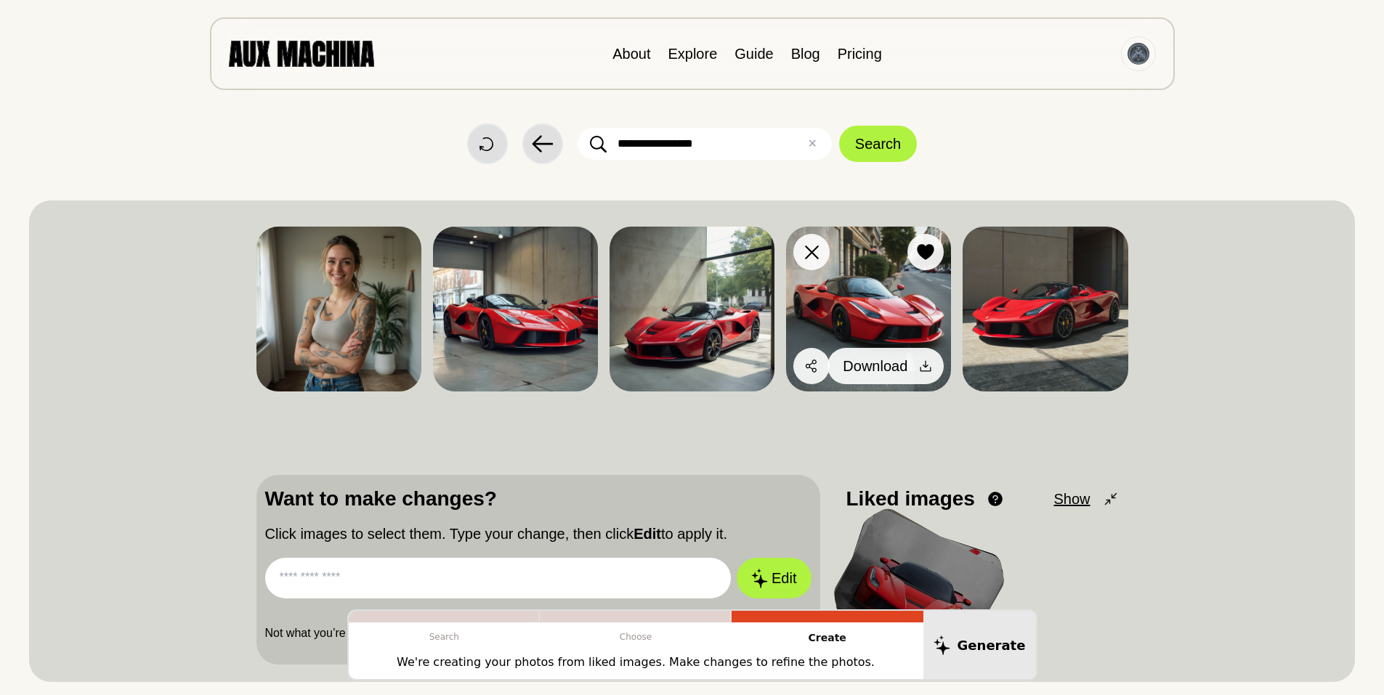
click at [929, 365] on icon at bounding box center [926, 366] width 15 height 15
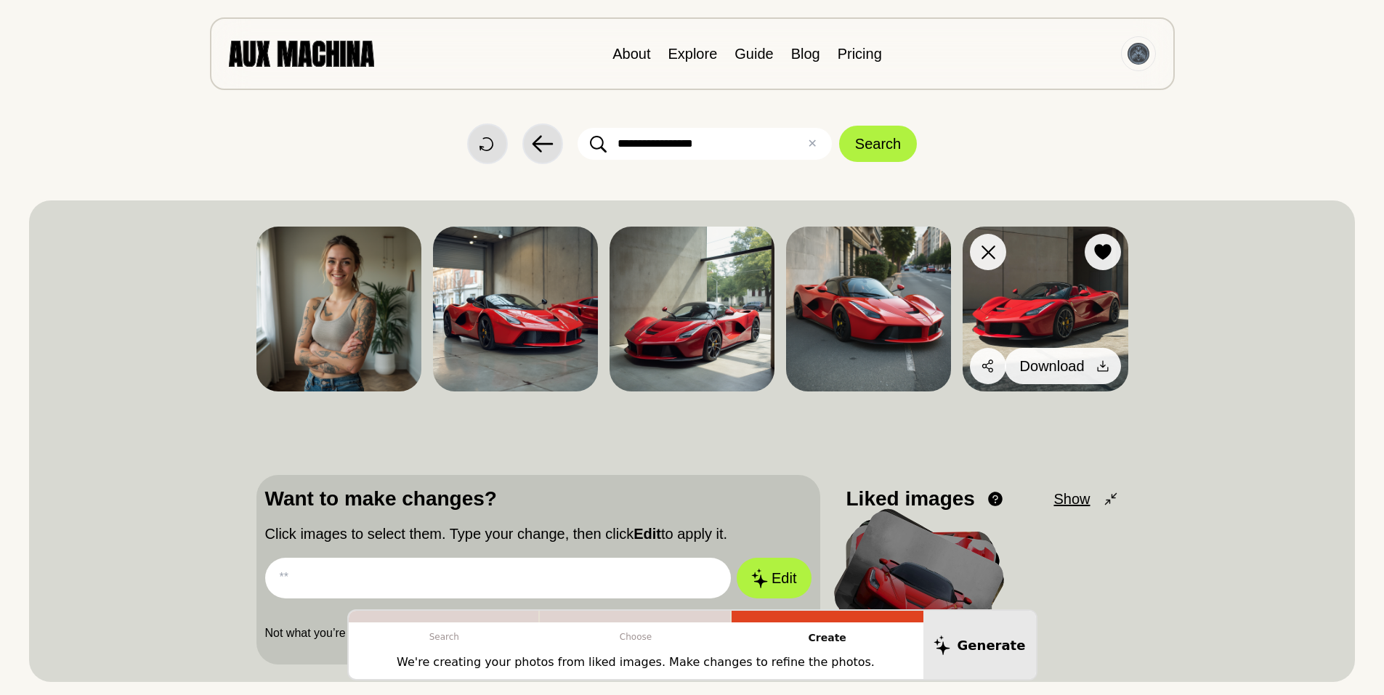
click at [1100, 366] on icon at bounding box center [1102, 366] width 11 height 11
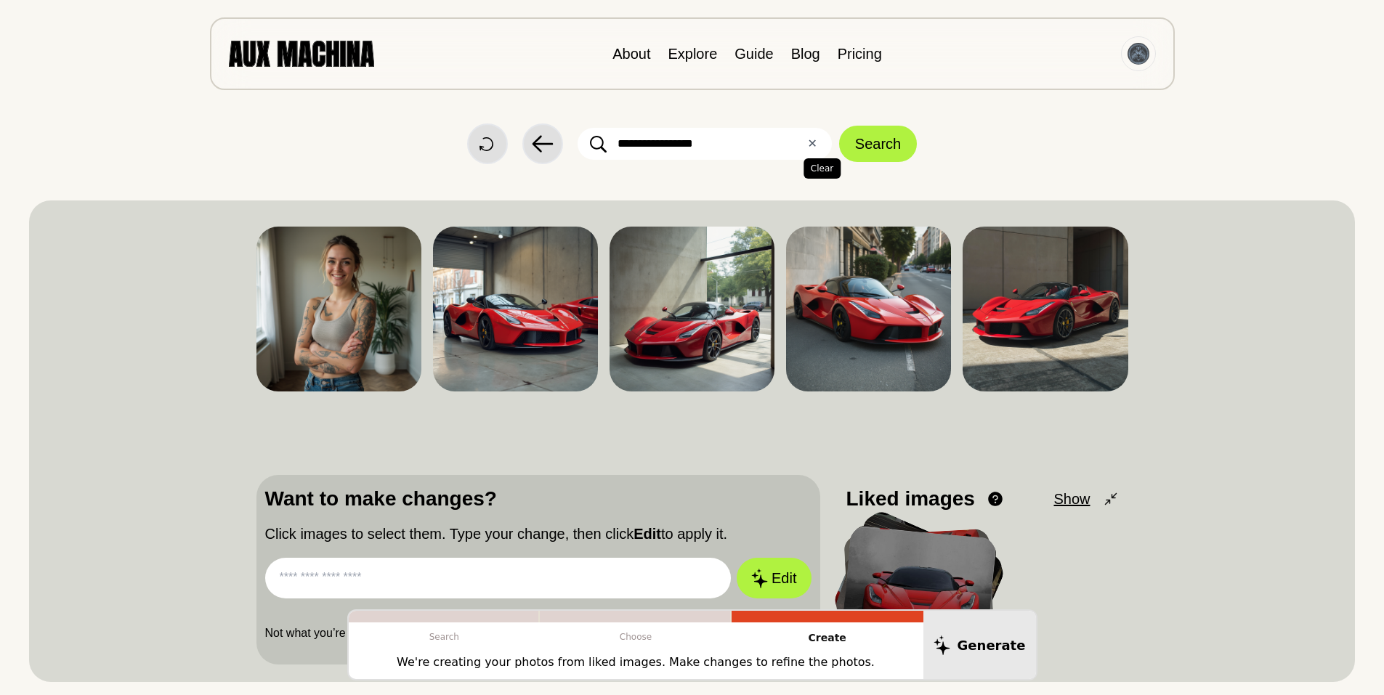
click at [813, 142] on button "✕ Clear" at bounding box center [811, 143] width 9 height 17
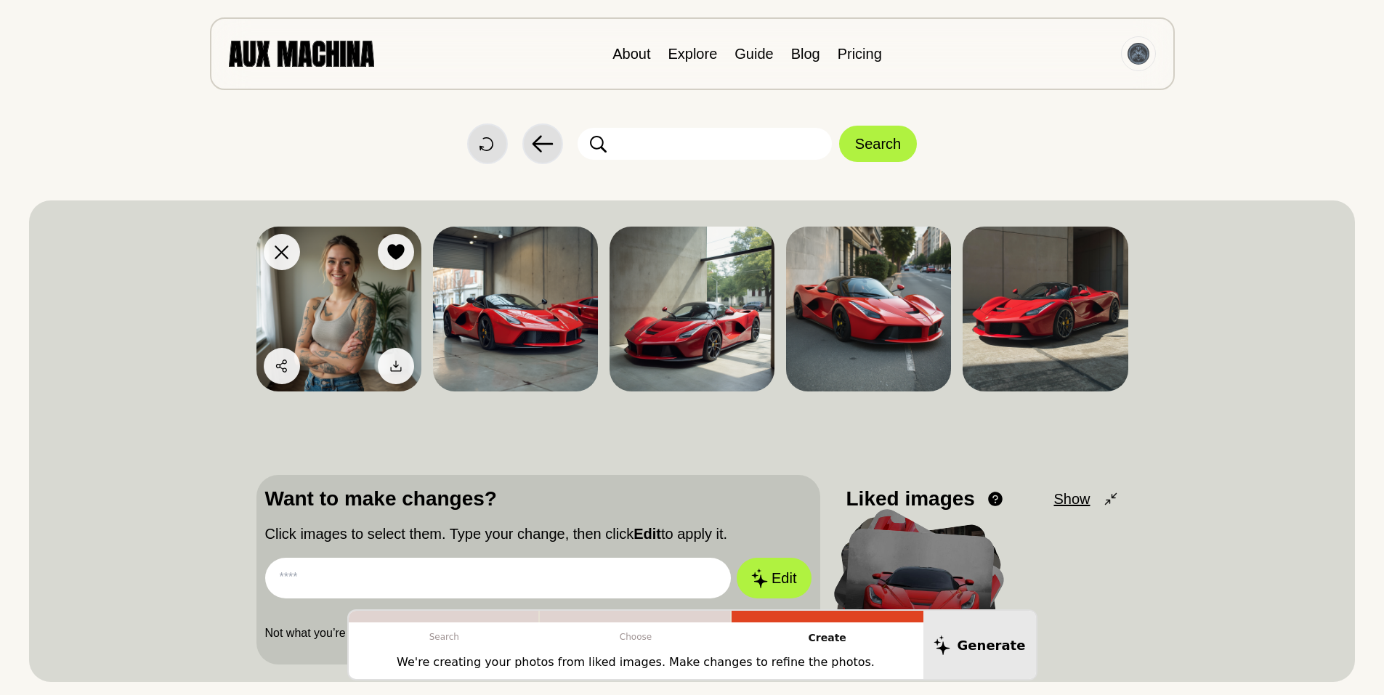
click at [280, 247] on icon at bounding box center [282, 253] width 14 height 14
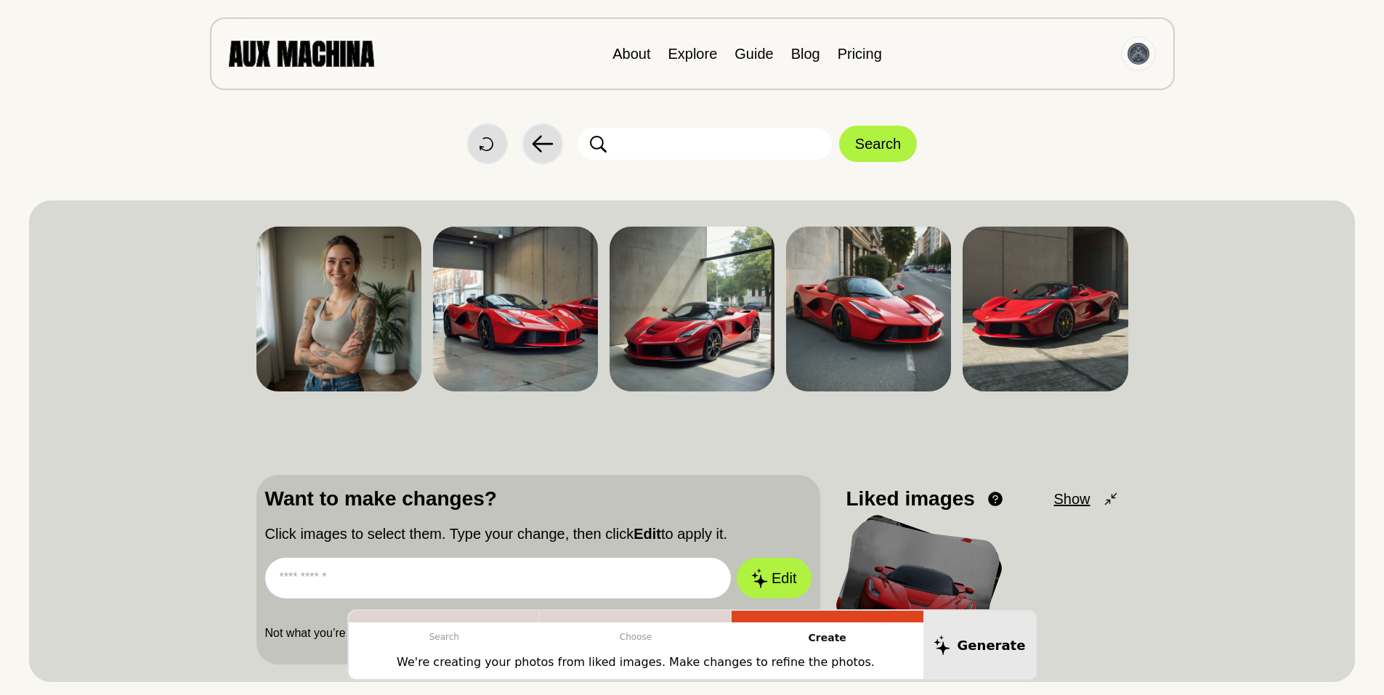
click at [799, 142] on input "text" at bounding box center [705, 144] width 254 height 32
click at [595, 142] on icon at bounding box center [598, 144] width 17 height 18
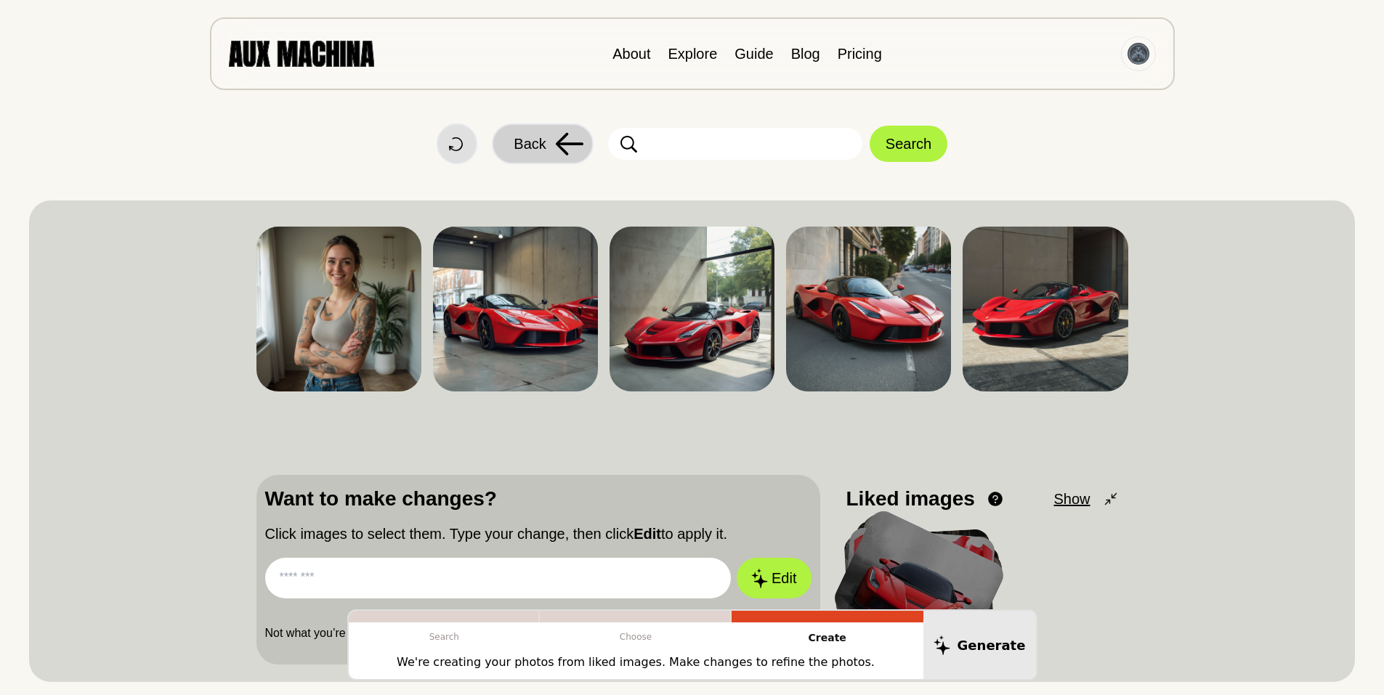
click at [513, 142] on button "Back" at bounding box center [543, 144] width 102 height 41
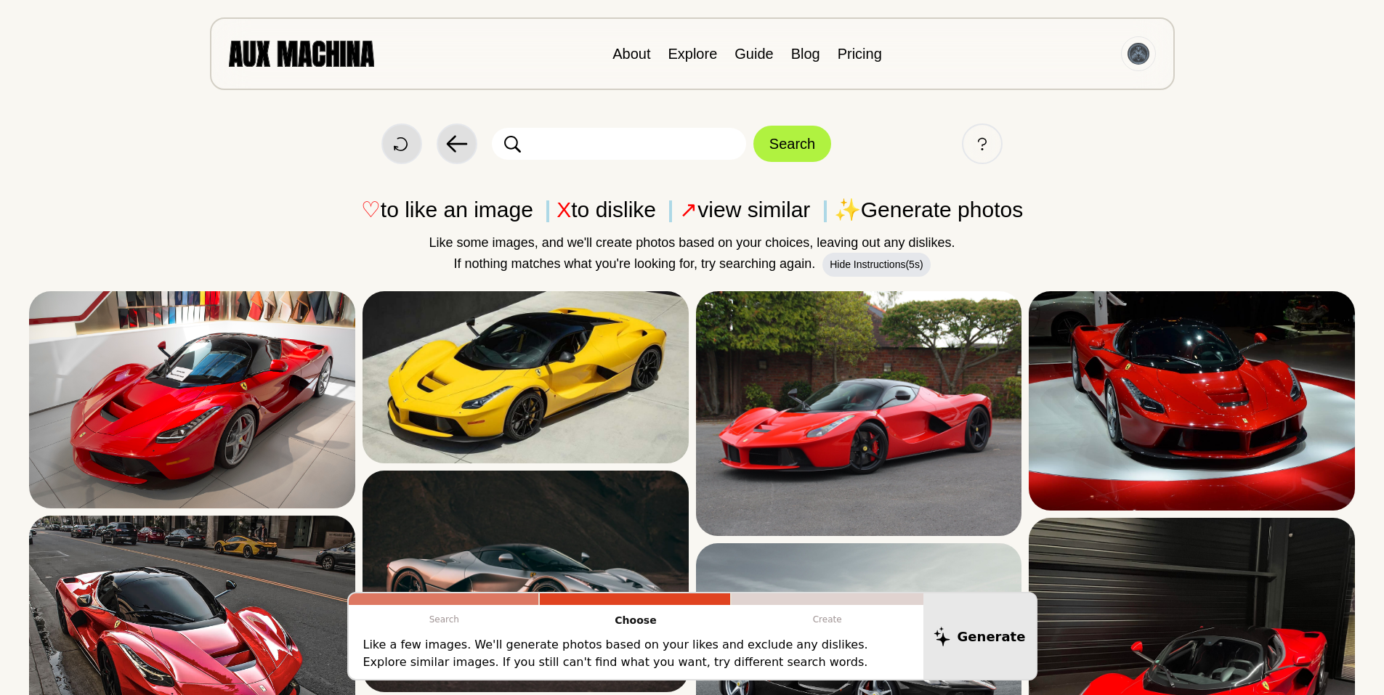
click at [262, 52] on img at bounding box center [301, 53] width 145 height 25
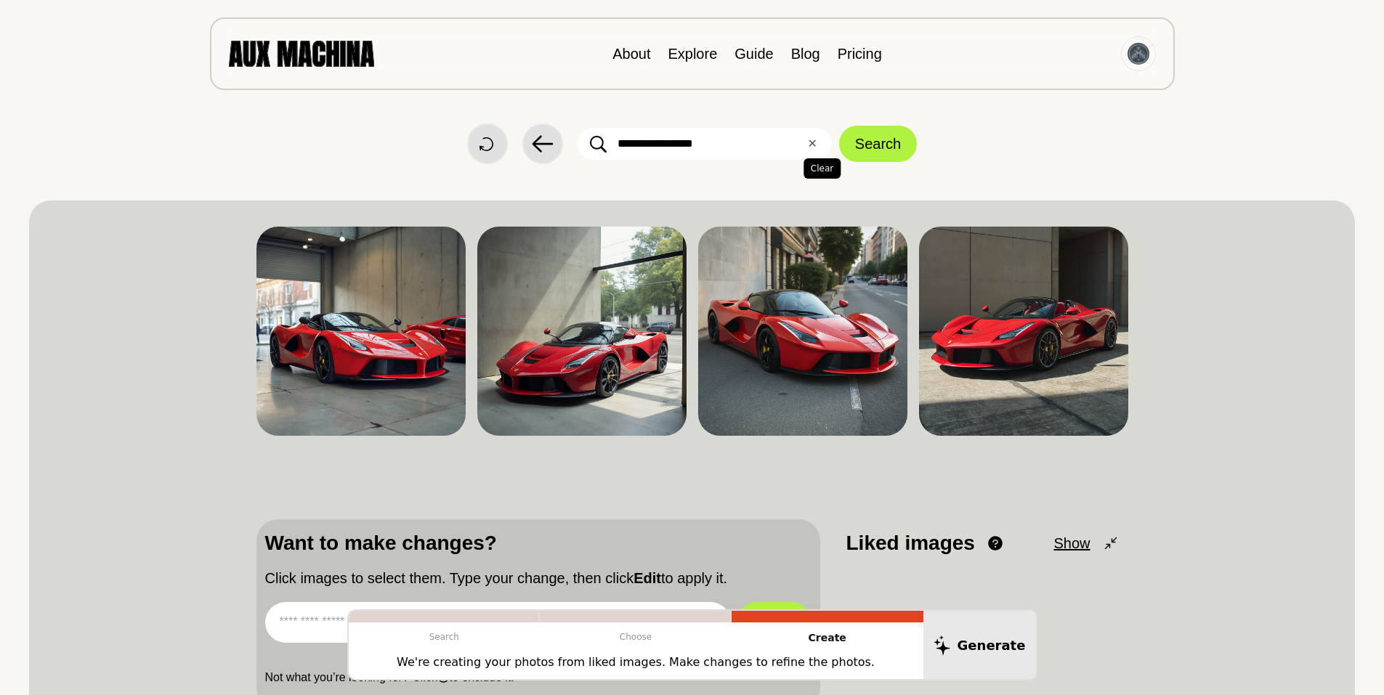
click at [814, 141] on button "✕ Clear" at bounding box center [811, 143] width 9 height 17
click at [644, 142] on input "text" at bounding box center [705, 144] width 254 height 32
click at [597, 142] on icon at bounding box center [598, 144] width 17 height 18
click at [444, 249] on icon at bounding box center [440, 252] width 17 height 16
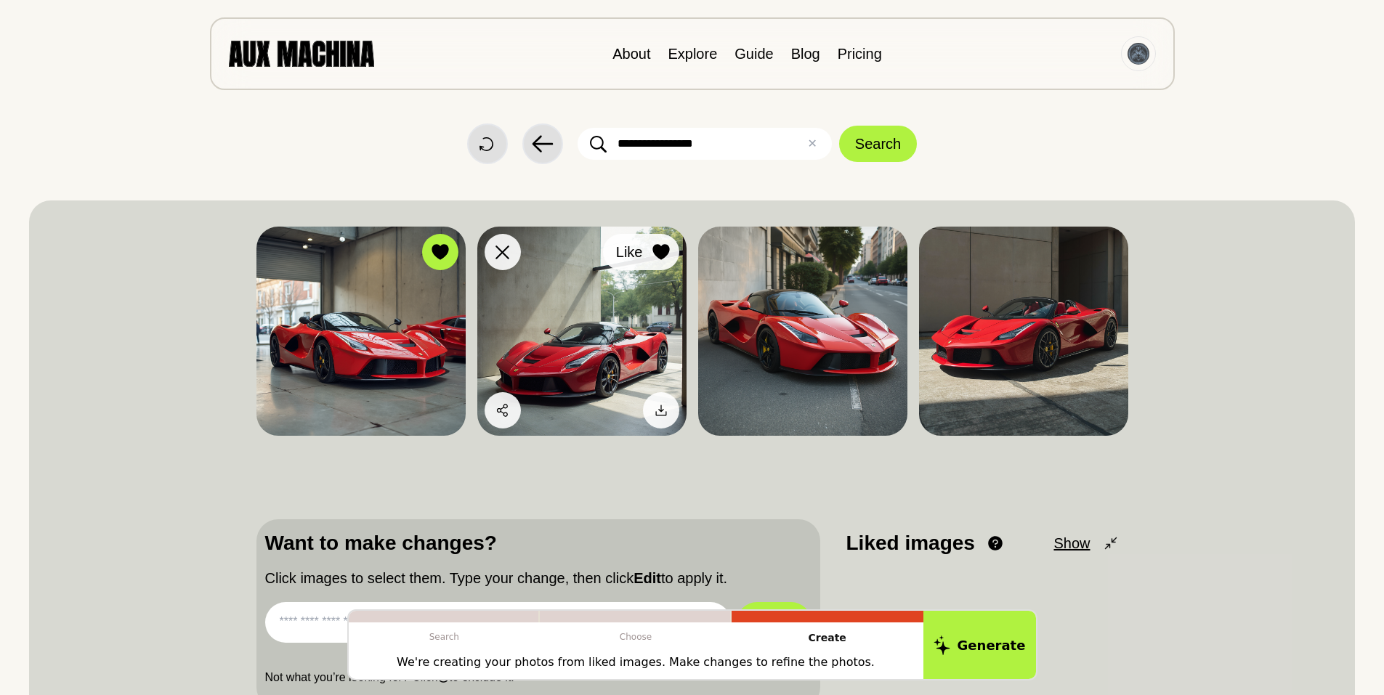
click at [666, 245] on icon at bounding box center [661, 252] width 17 height 16
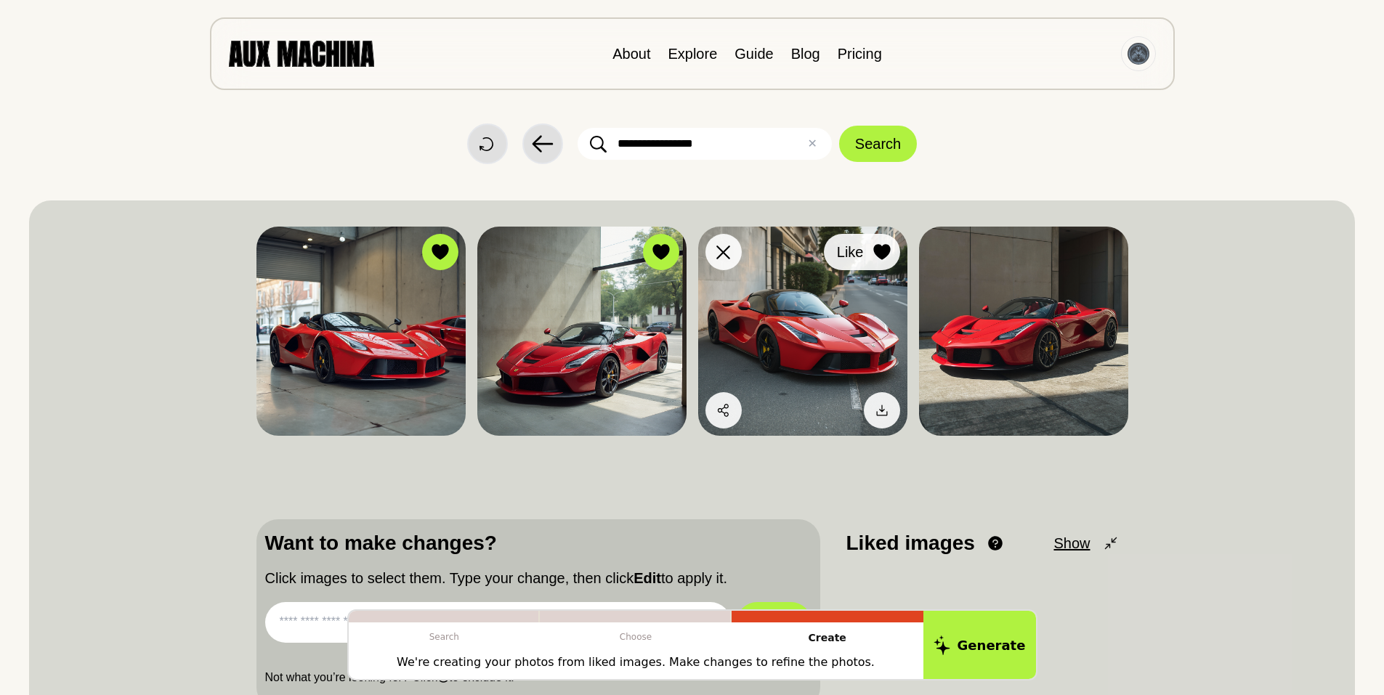
click at [879, 249] on icon at bounding box center [882, 252] width 17 height 16
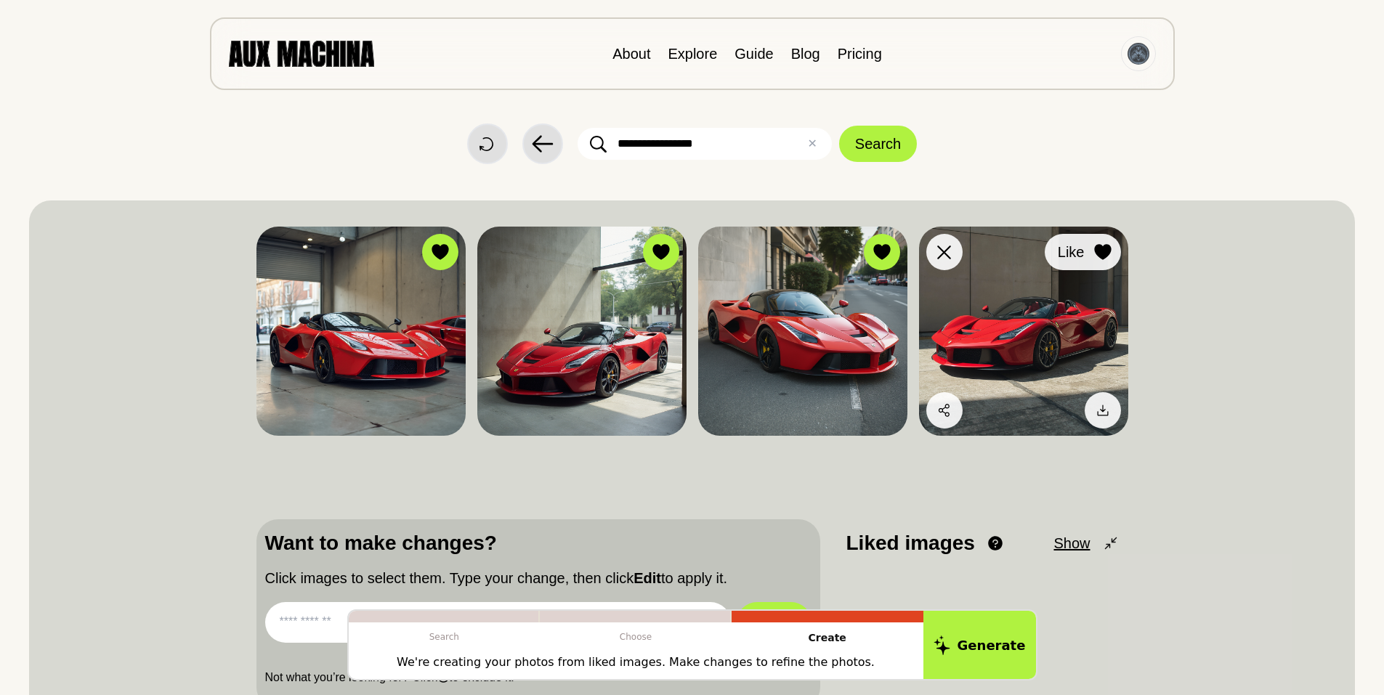
click at [1106, 247] on icon at bounding box center [1102, 252] width 17 height 16
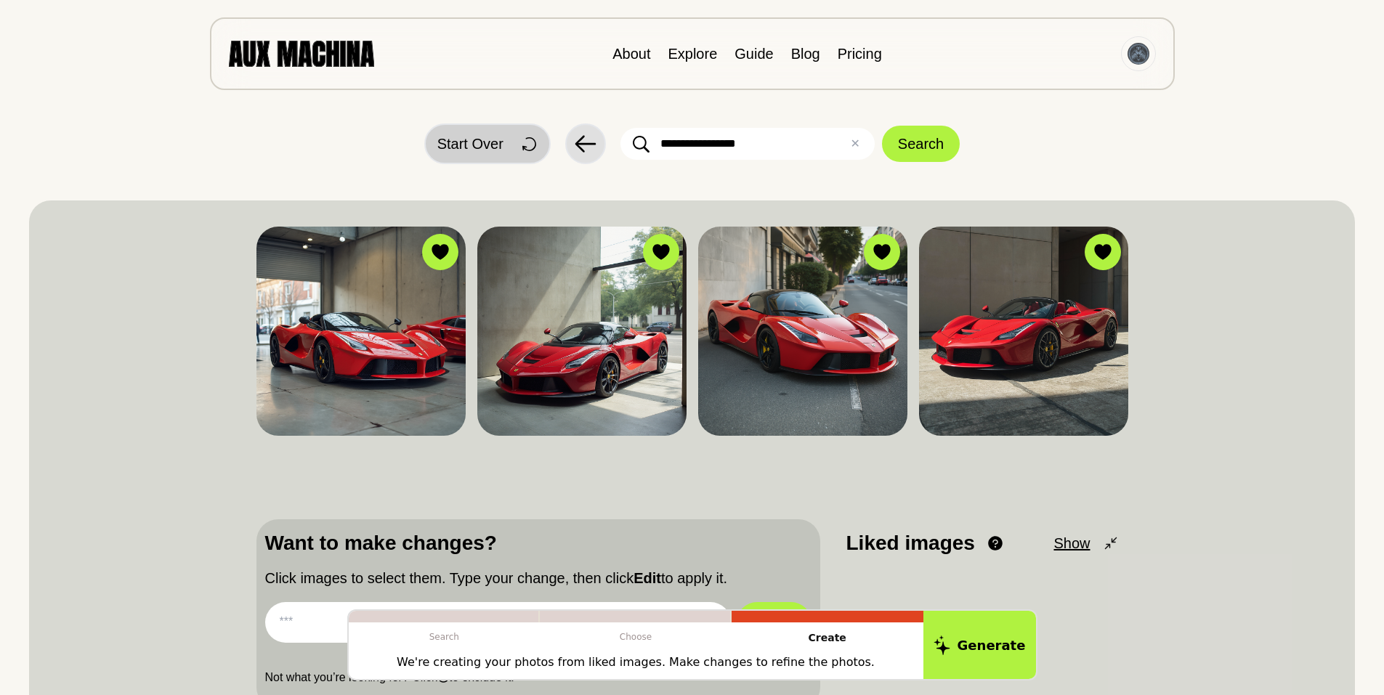
click at [473, 142] on span "Start Over" at bounding box center [470, 144] width 66 height 22
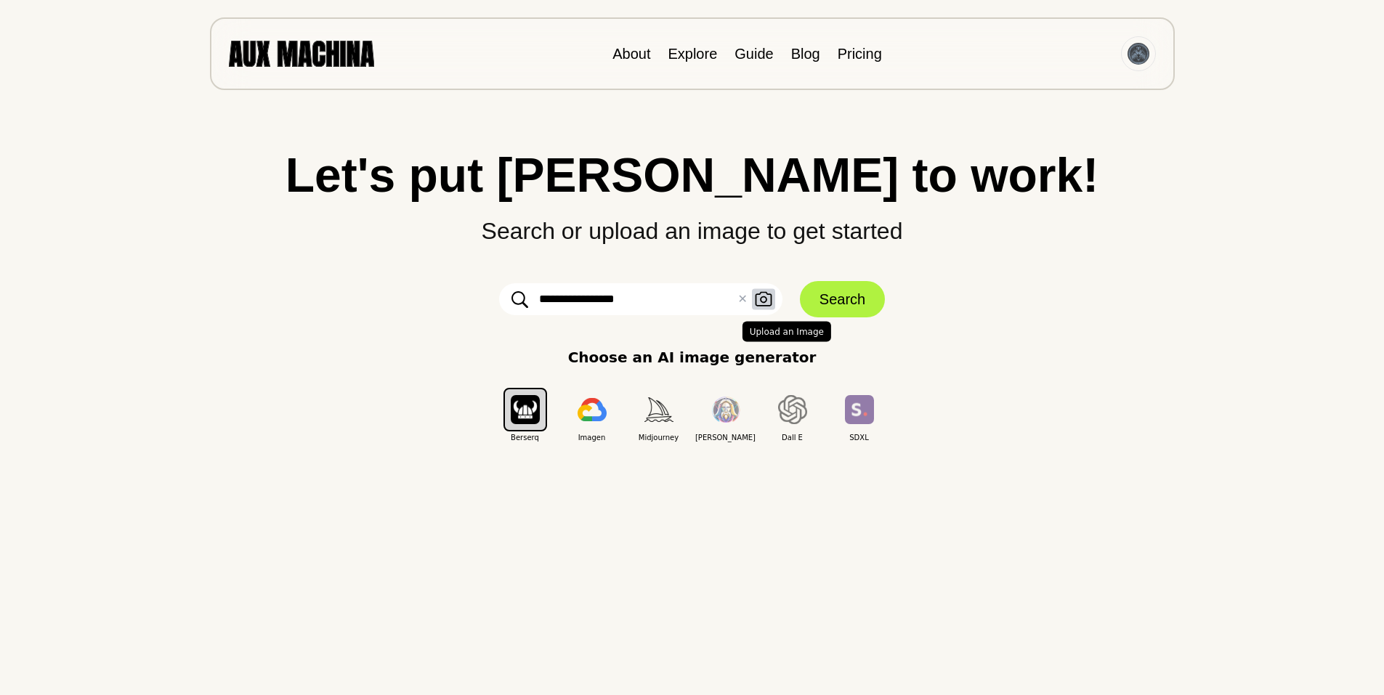
click at [765, 301] on icon "button" at bounding box center [763, 299] width 17 height 15
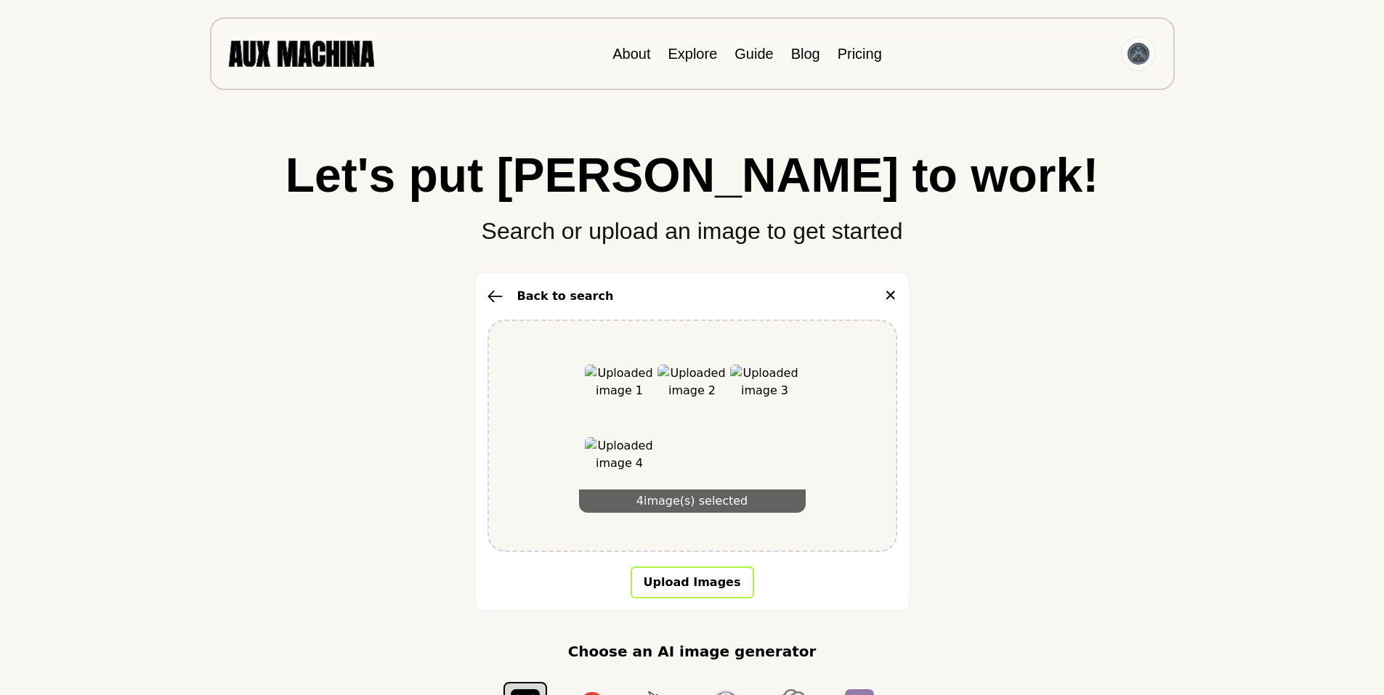
click at [688, 581] on button "Upload Images" at bounding box center [693, 583] width 124 height 32
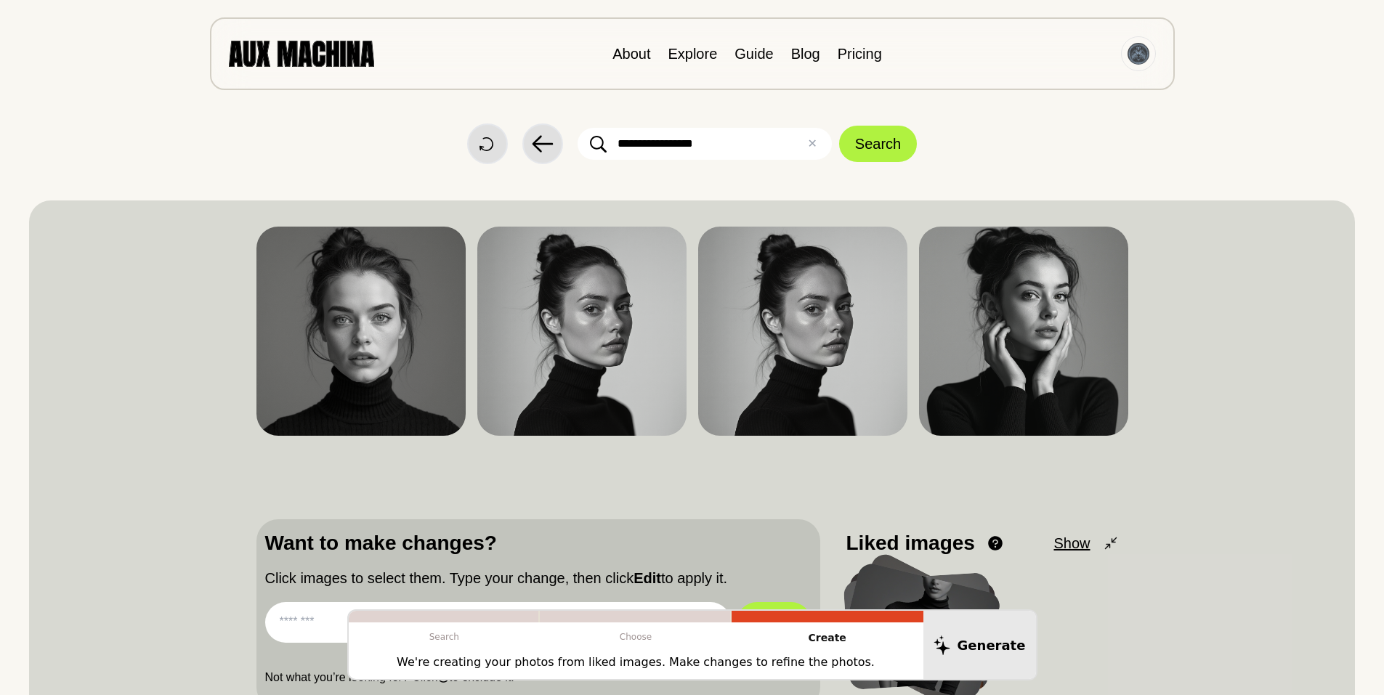
scroll to position [97, 0]
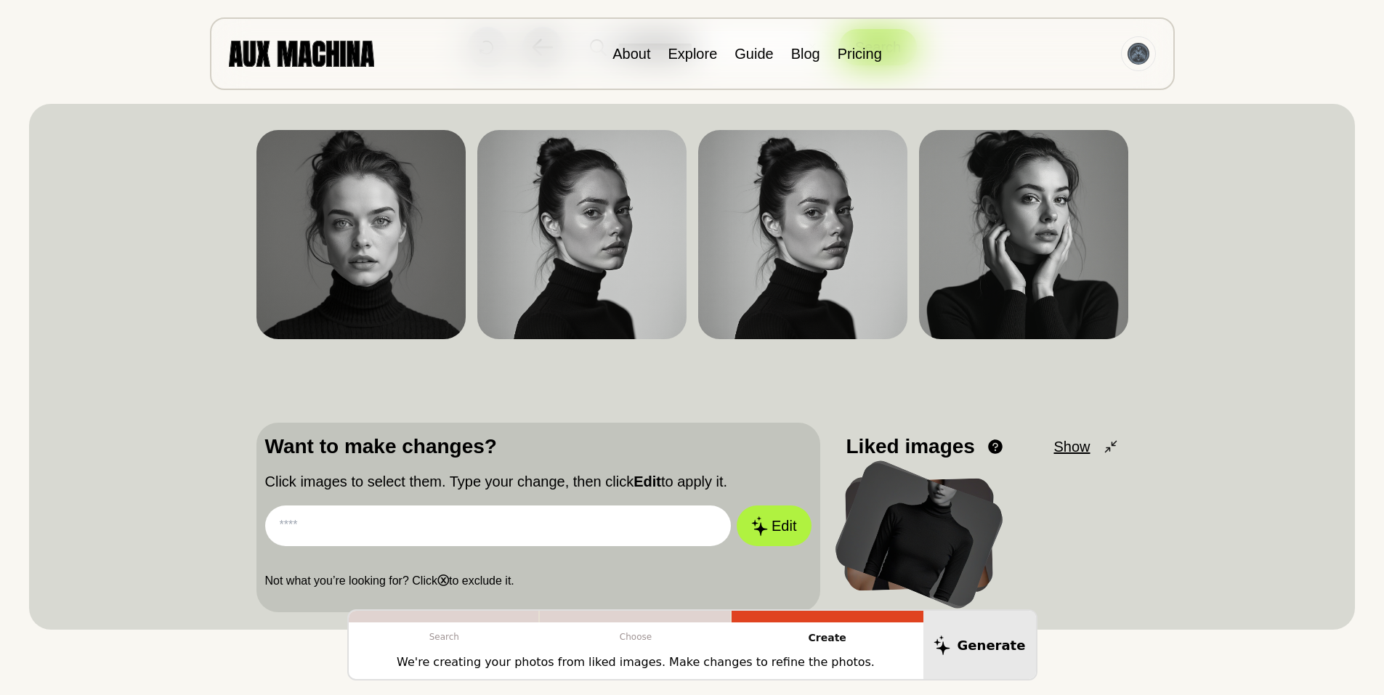
click at [825, 637] on p "Create" at bounding box center [828, 638] width 192 height 31
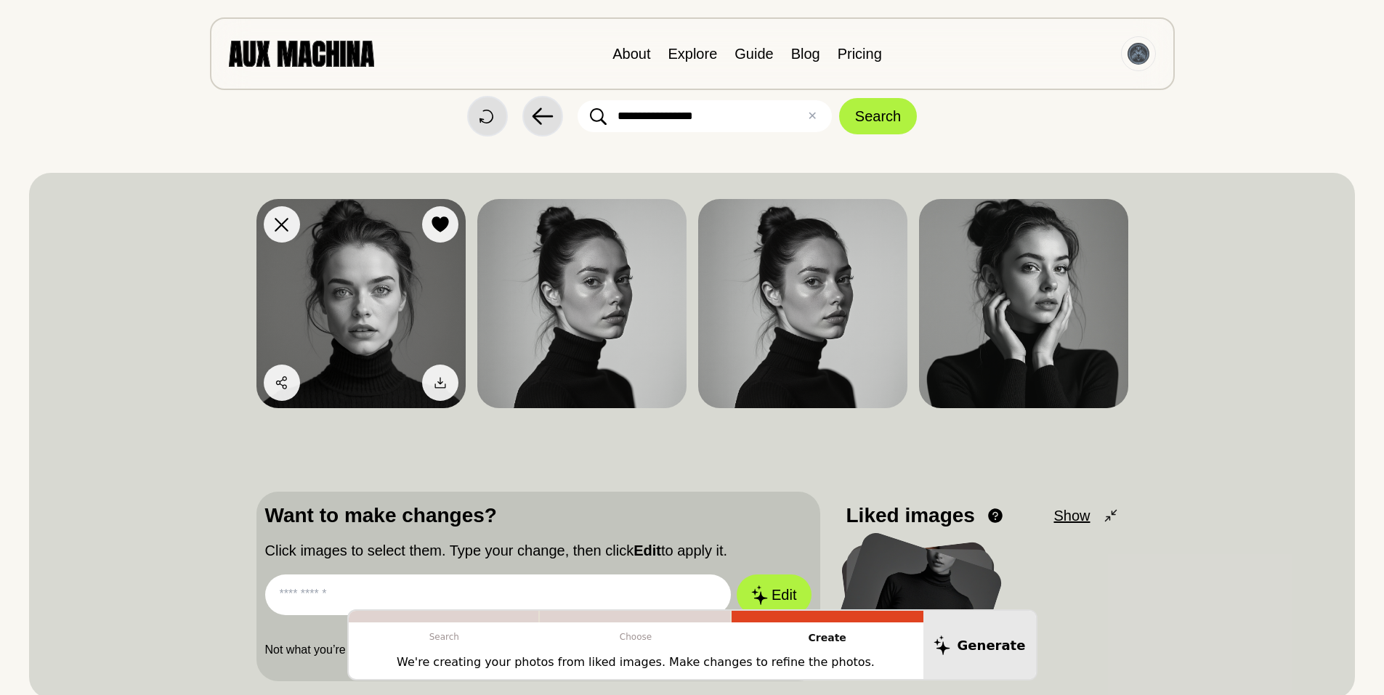
scroll to position [0, 0]
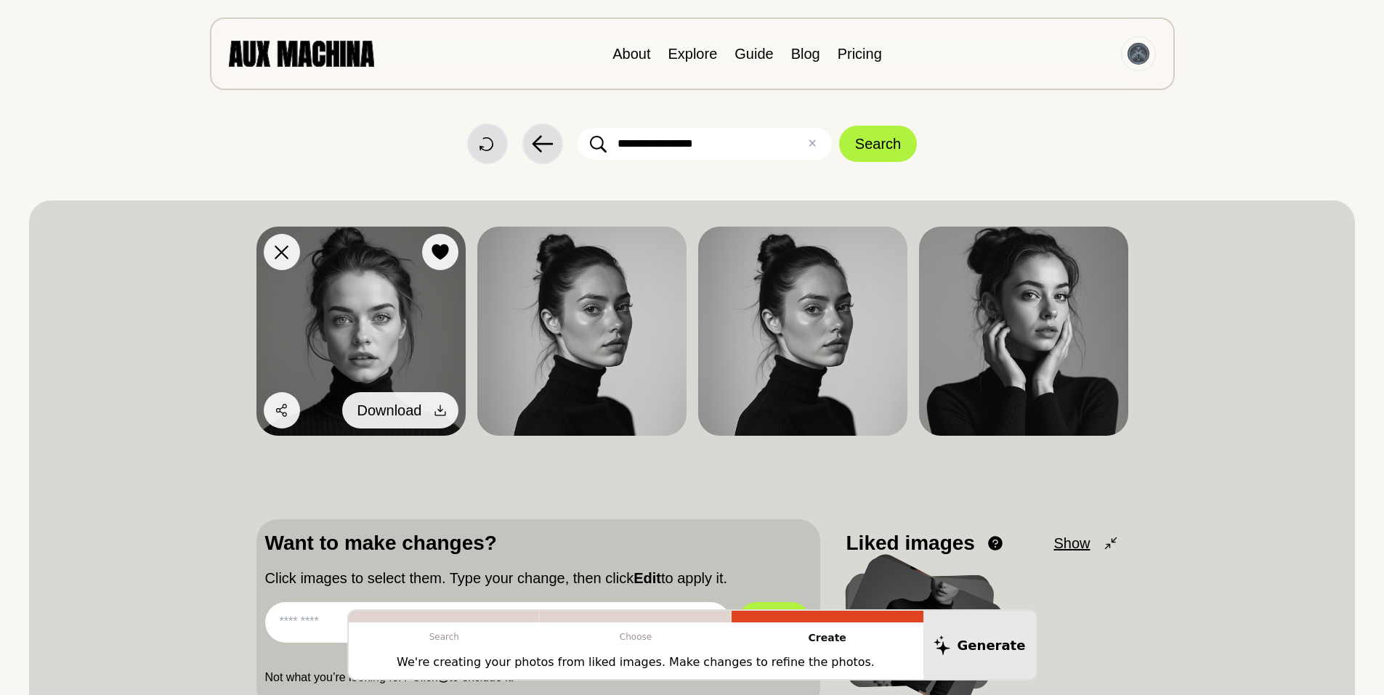
click at [435, 410] on icon at bounding box center [440, 410] width 15 height 15
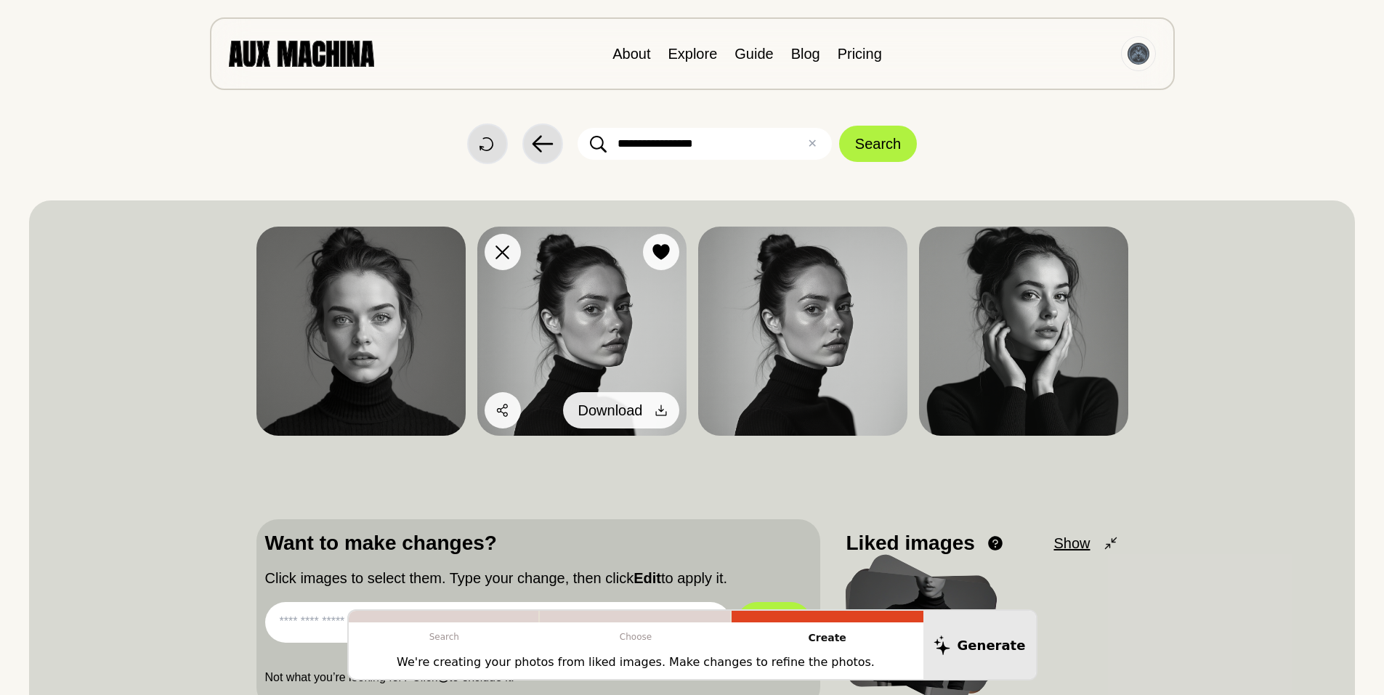
click at [661, 406] on icon at bounding box center [661, 411] width 11 height 11
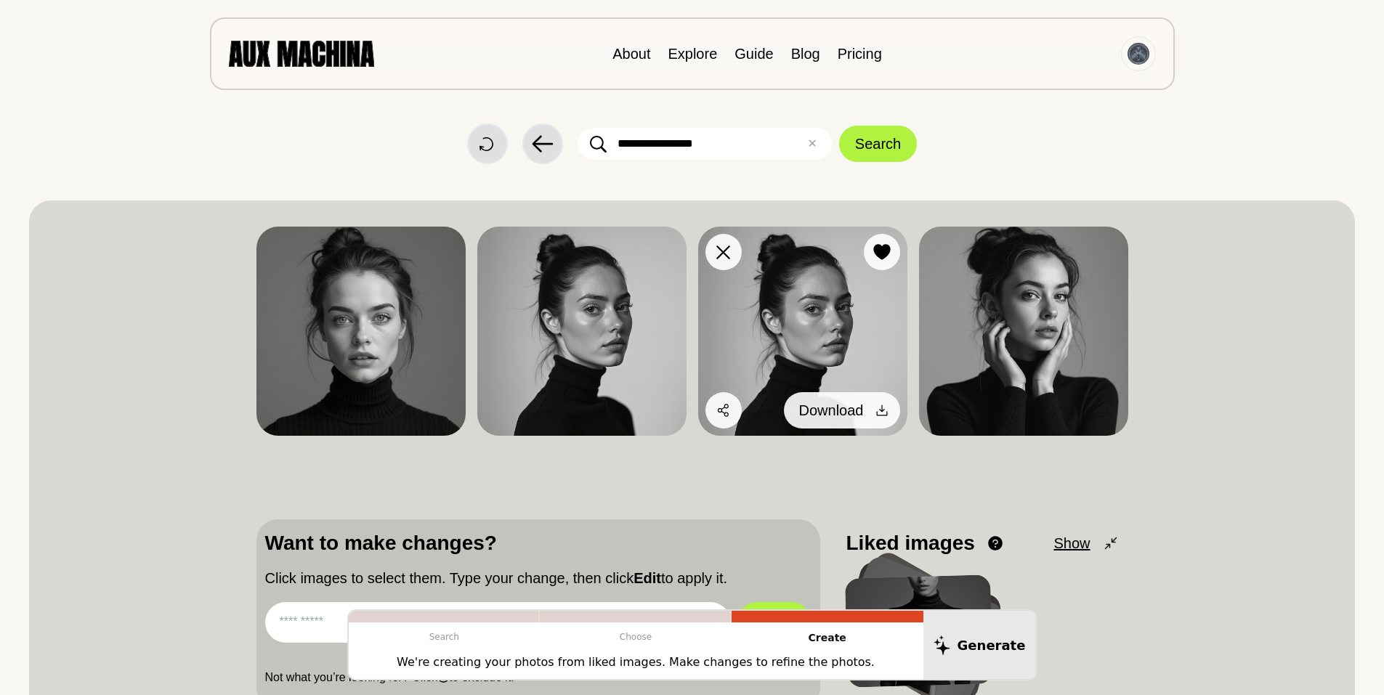
click at [879, 408] on icon at bounding box center [882, 410] width 15 height 15
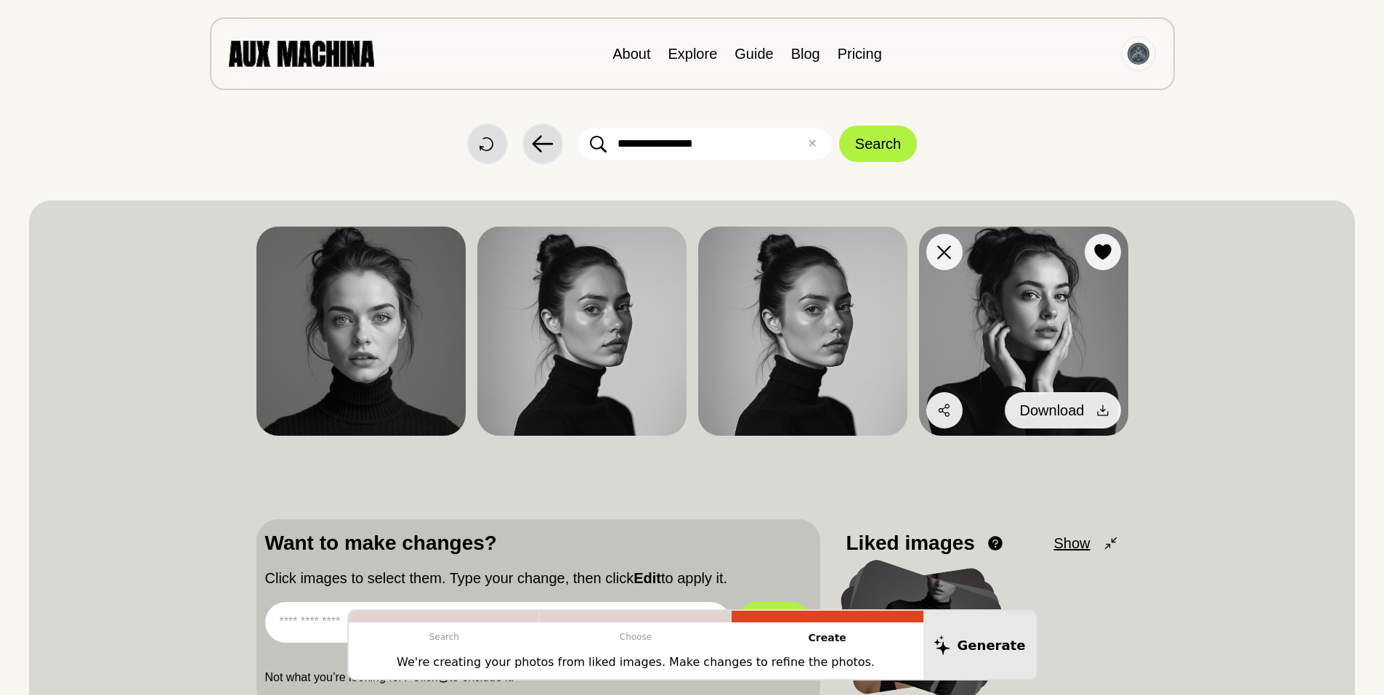
click at [1102, 408] on icon at bounding box center [1102, 411] width 11 height 11
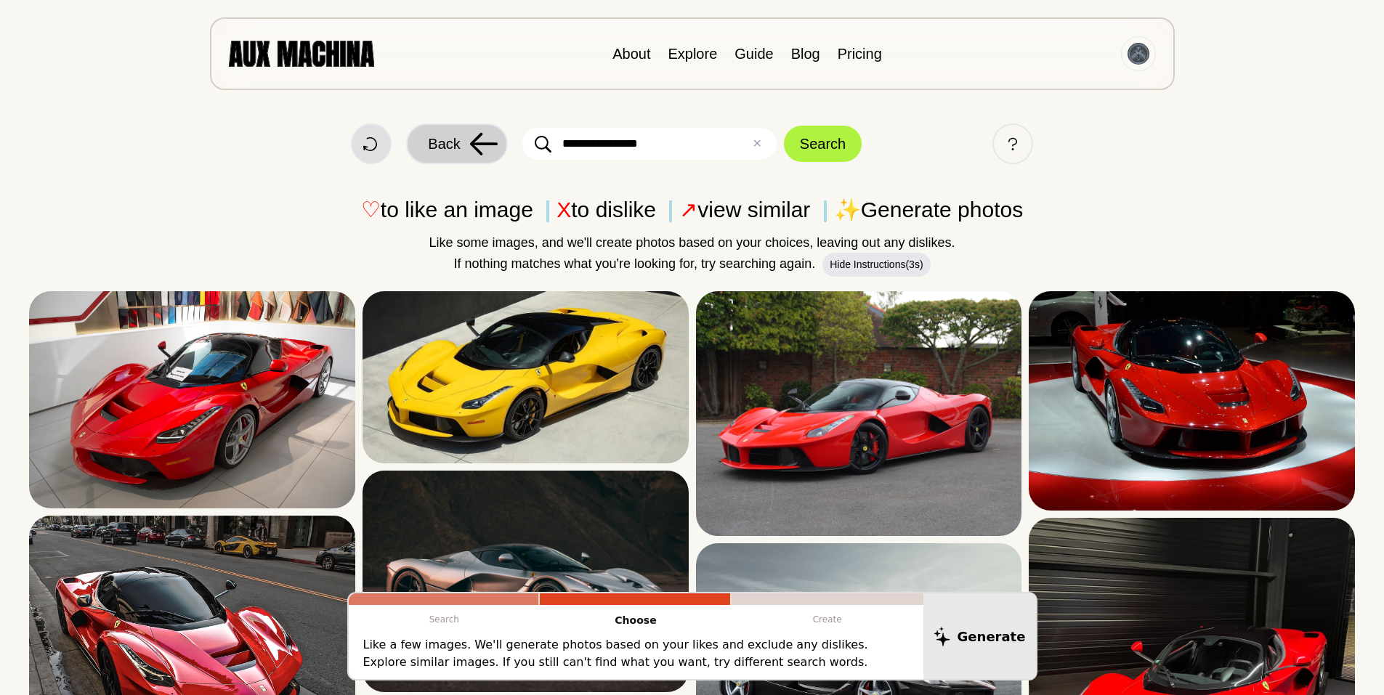
click at [477, 137] on icon at bounding box center [484, 144] width 28 height 23
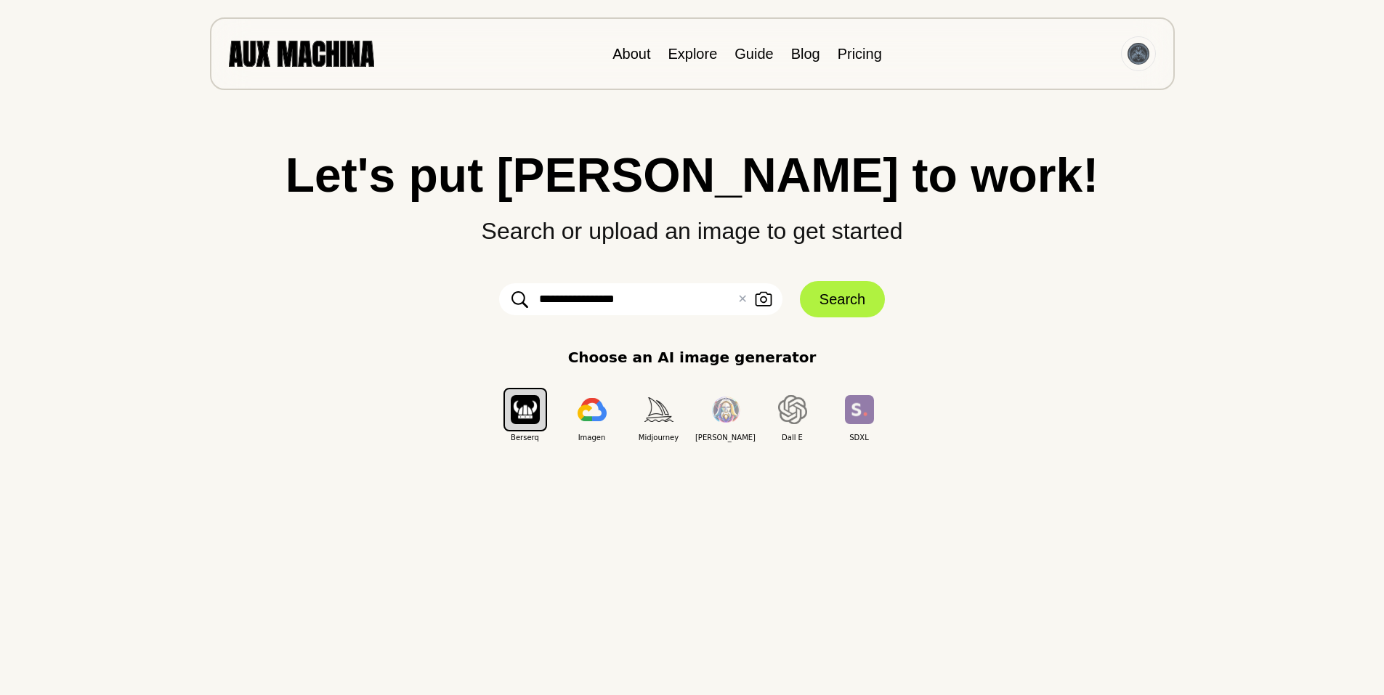
click at [1153, 356] on div "Choose an AI image generator Berserq Imagen Midjourney Leonardo Dall E SDXL" at bounding box center [692, 395] width 1326 height 97
click at [758, 297] on icon "button" at bounding box center [763, 299] width 17 height 15
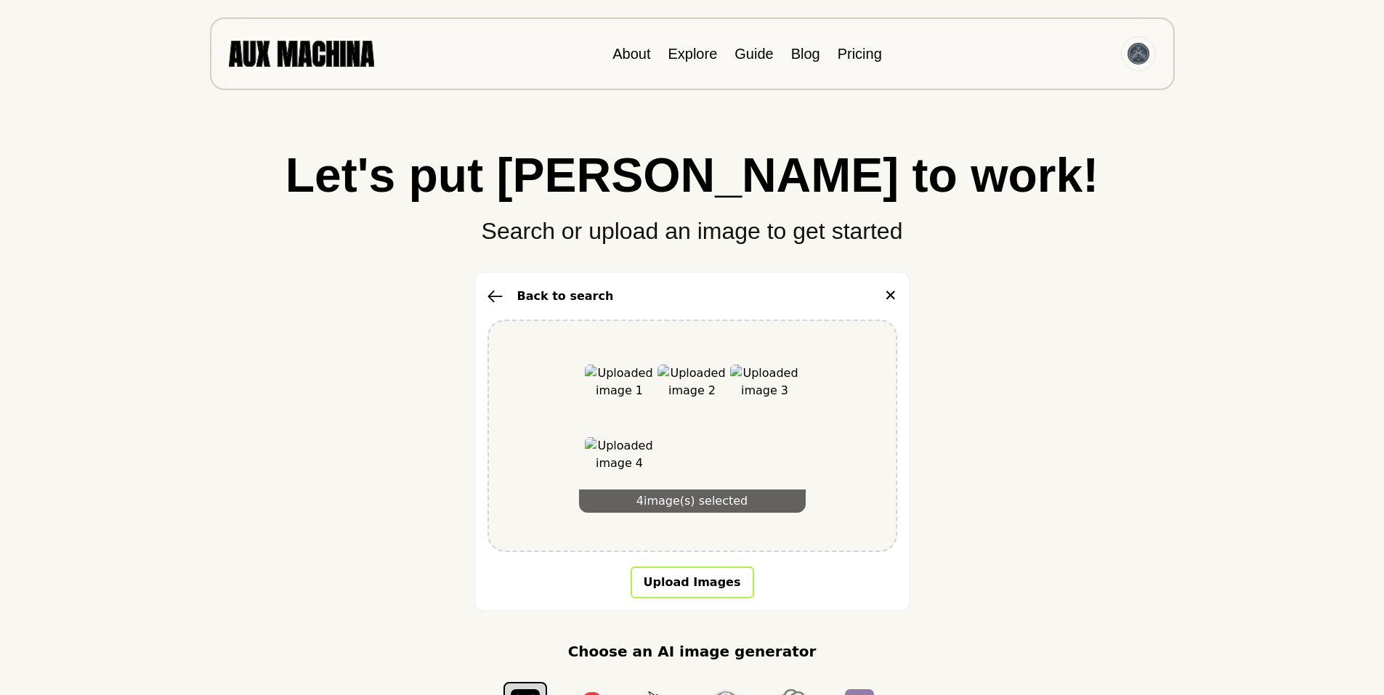
click at [690, 581] on button "Upload Images" at bounding box center [693, 583] width 124 height 32
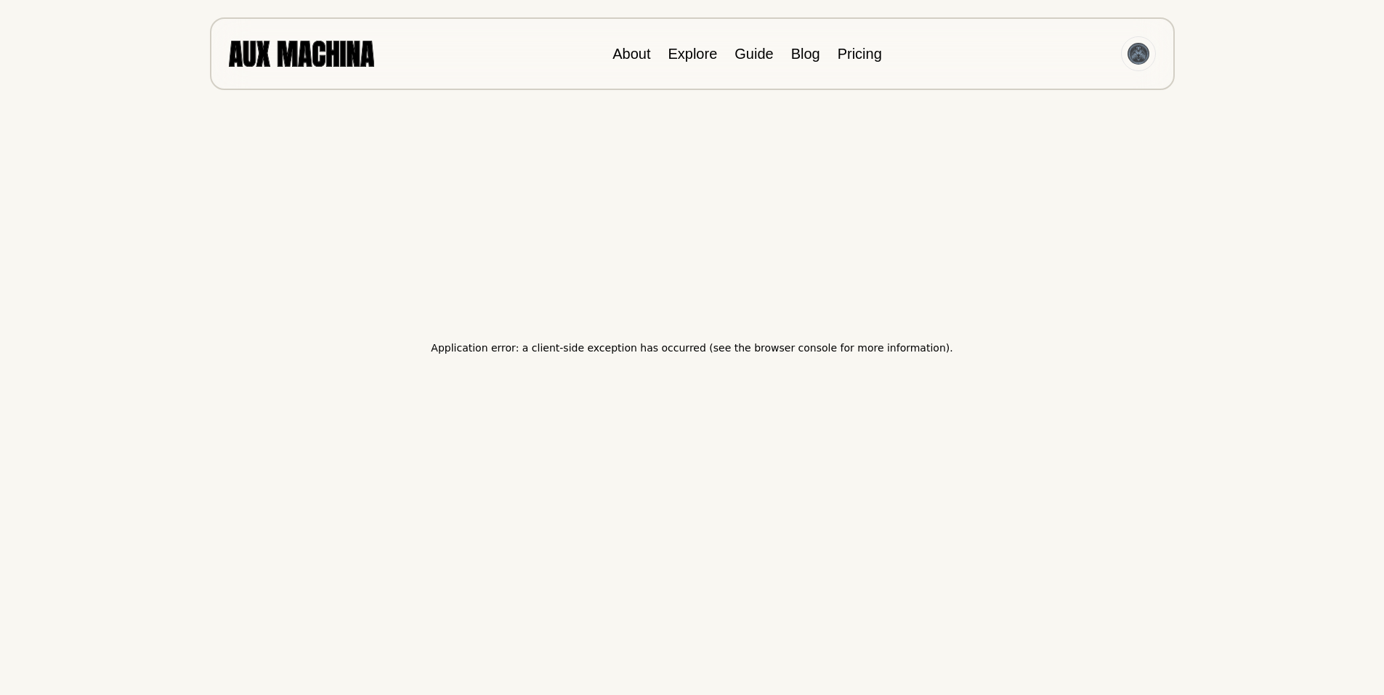
click at [1230, 76] on div "Application error: a client-side exception has occurred (see the browser consol…" at bounding box center [692, 347] width 1384 height 695
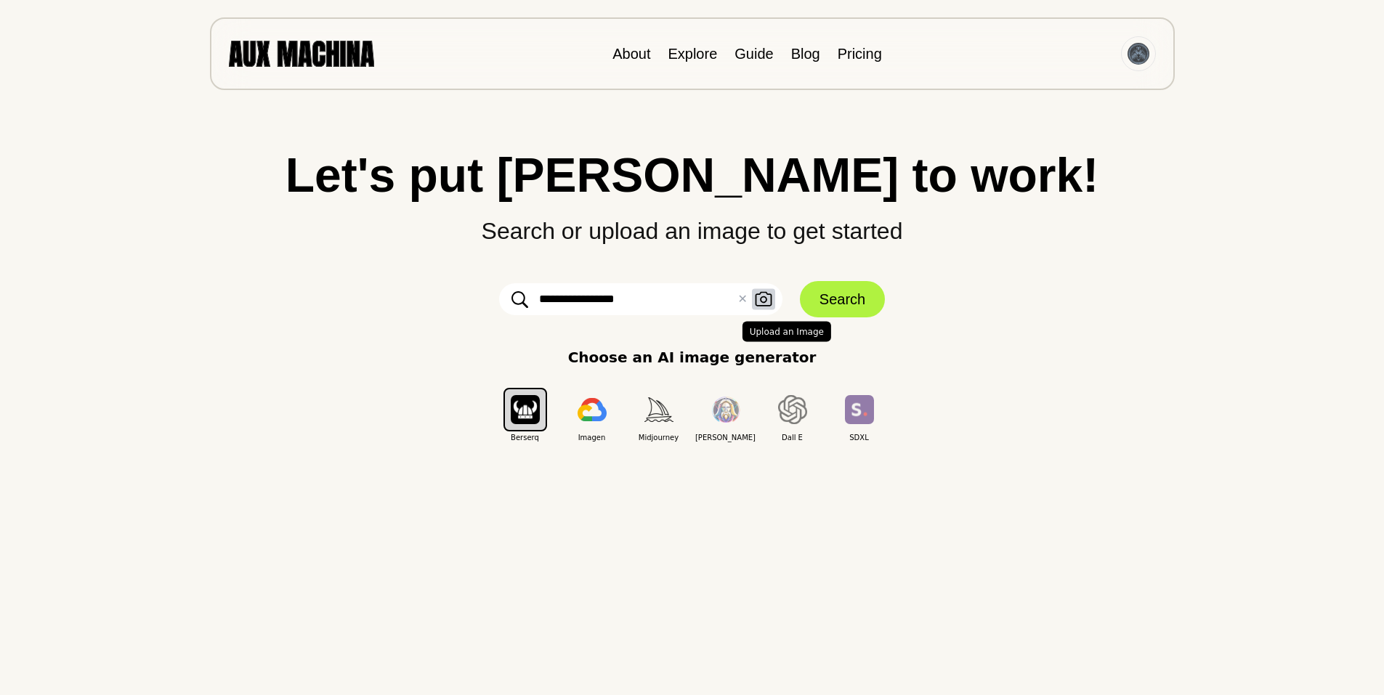
click at [763, 297] on icon "button" at bounding box center [763, 299] width 17 height 15
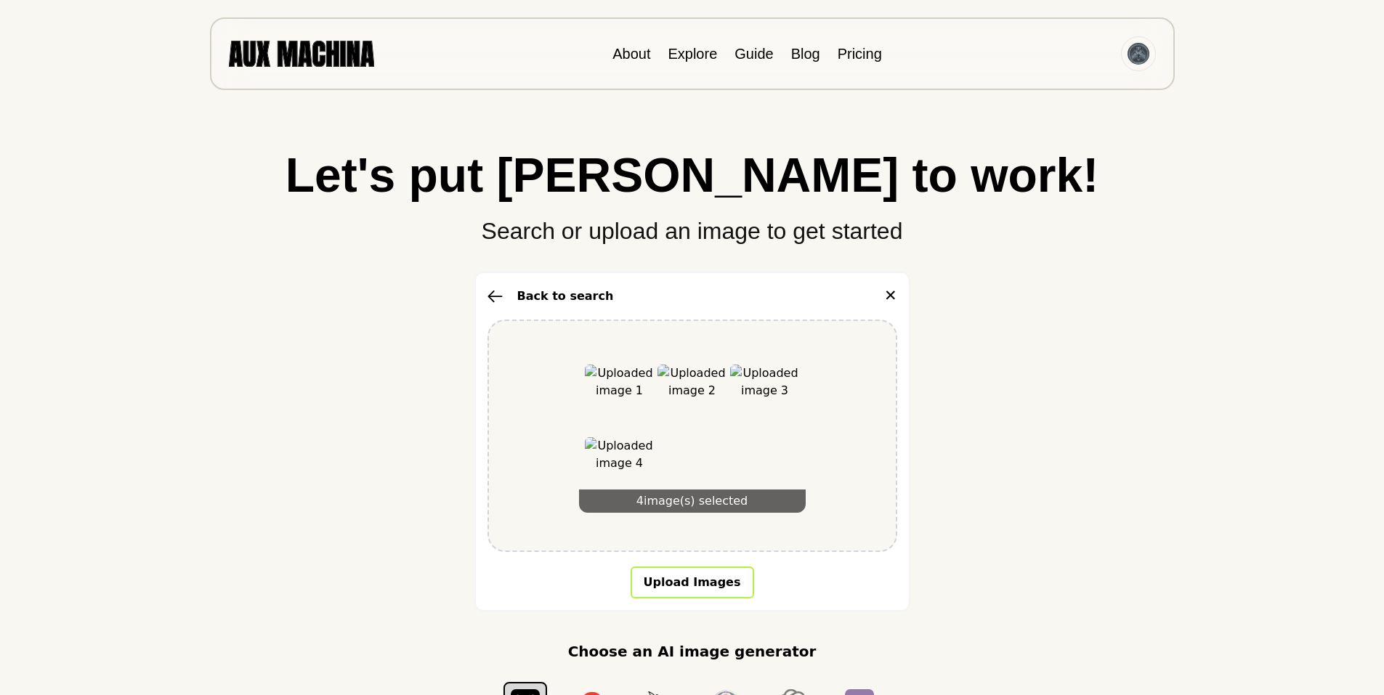
click at [684, 578] on button "Upload Images" at bounding box center [693, 583] width 124 height 32
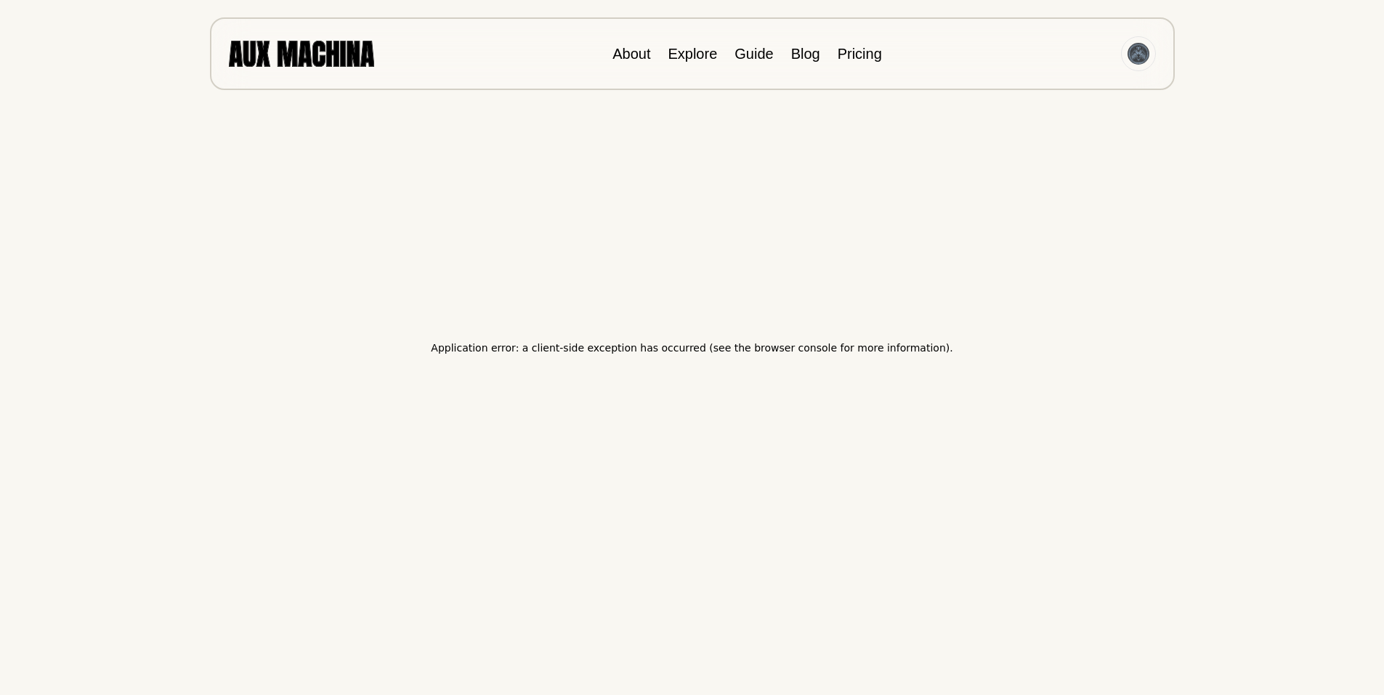
drag, startPoint x: 1081, startPoint y: 156, endPoint x: 1065, endPoint y: 151, distance: 16.1
click at [1079, 157] on div "Application error: a client-side exception has occurred (see the browser consol…" at bounding box center [692, 347] width 1384 height 695
click at [334, 60] on img at bounding box center [301, 53] width 145 height 25
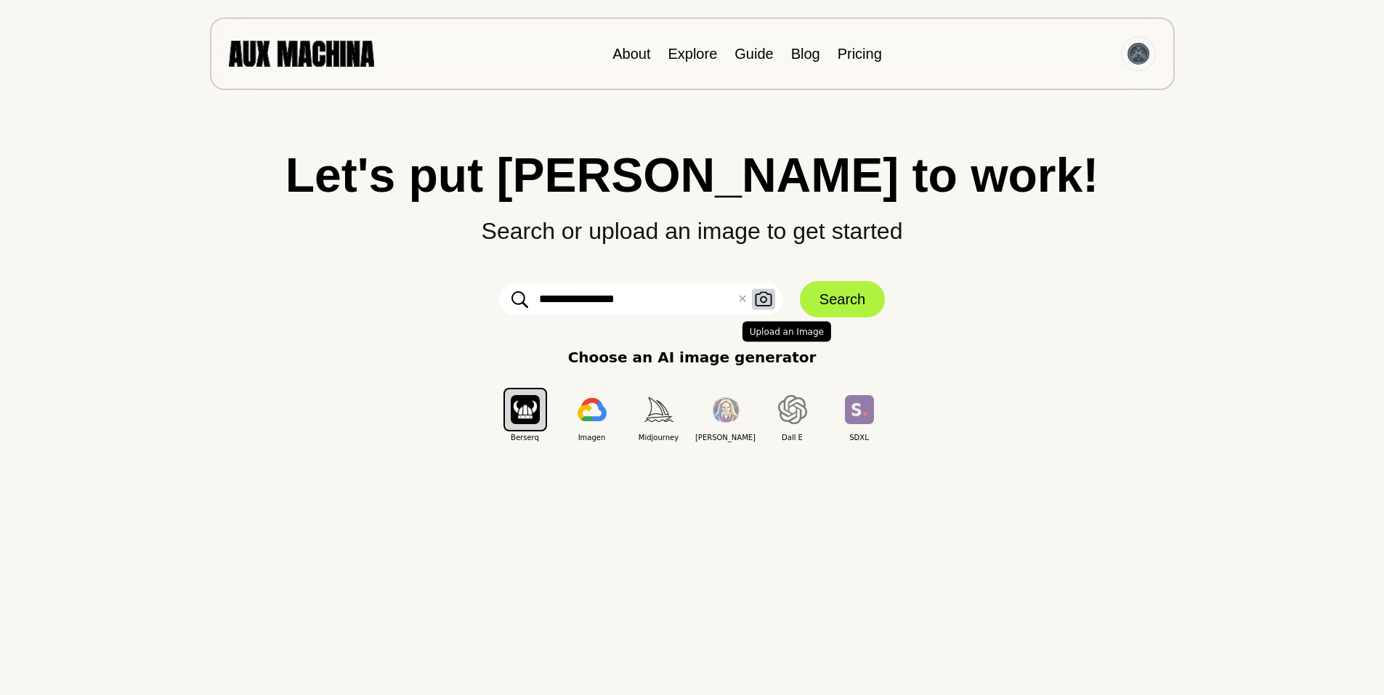
click at [763, 297] on icon "button" at bounding box center [763, 299] width 17 height 15
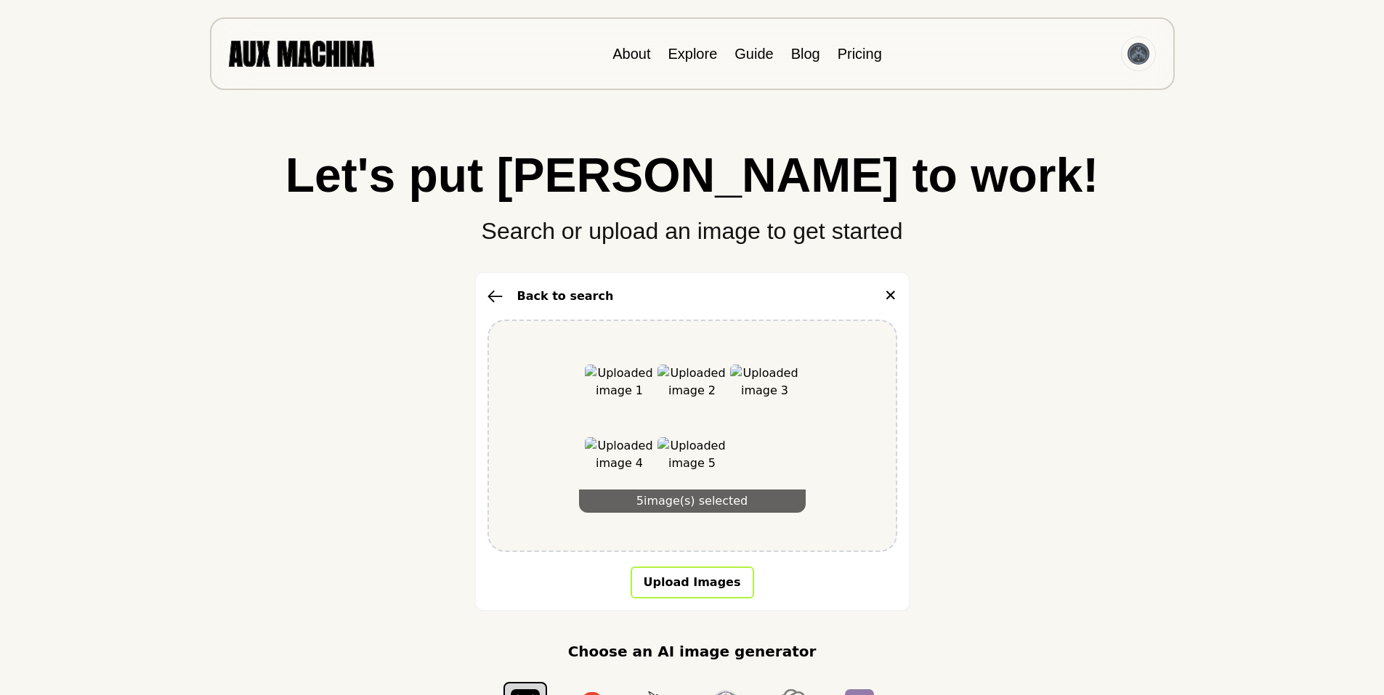
click at [684, 578] on button "Upload Images" at bounding box center [693, 583] width 124 height 32
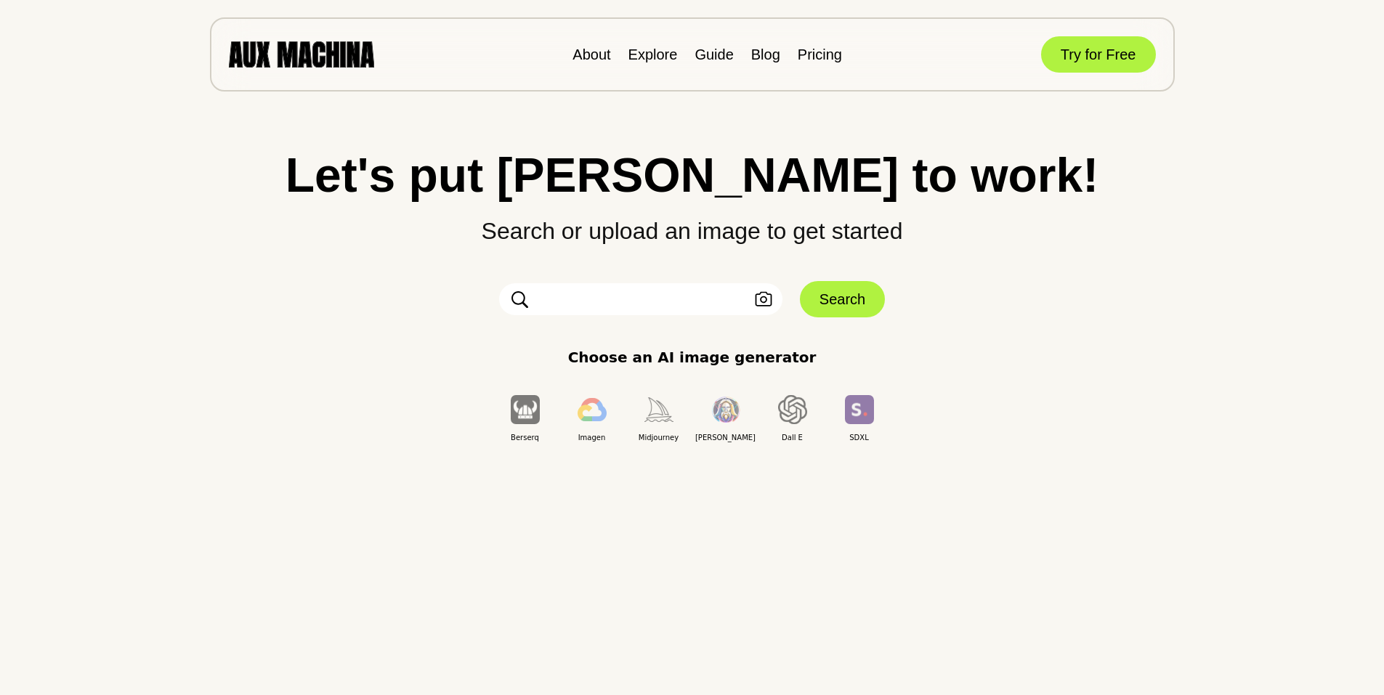
type input "**********"
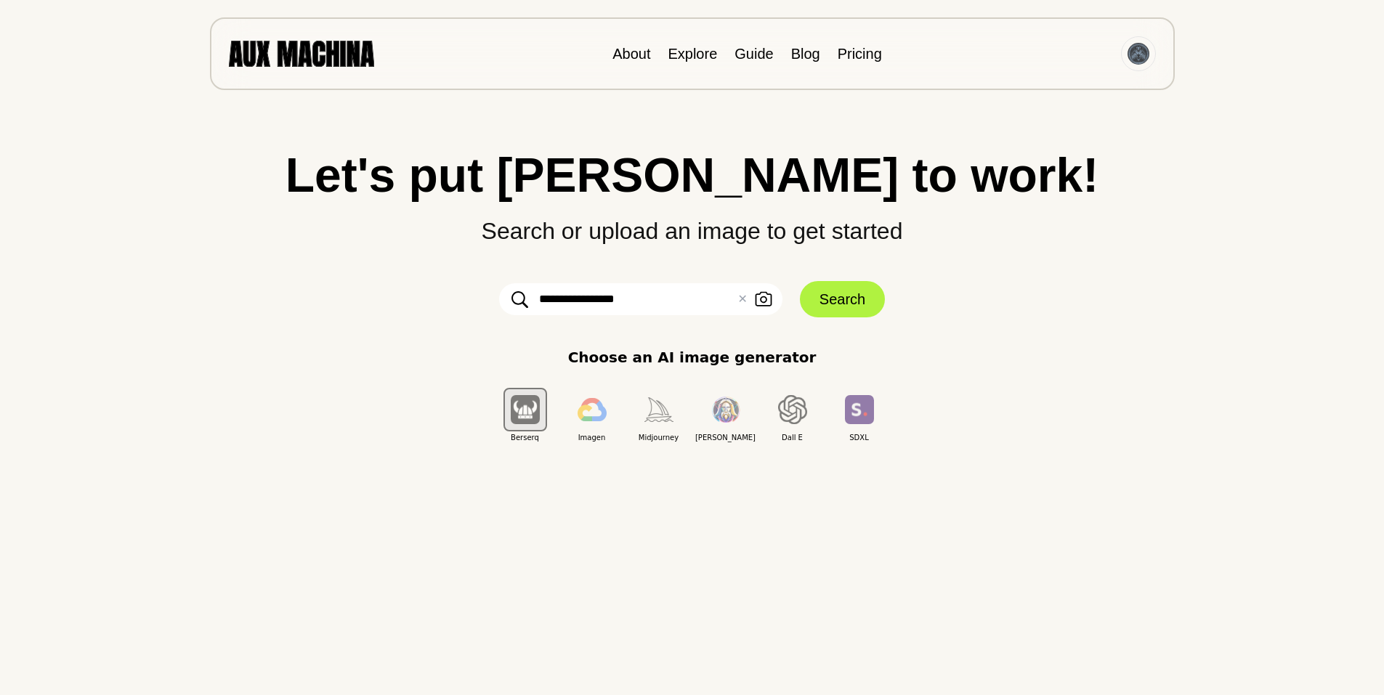
click at [320, 55] on img at bounding box center [301, 53] width 145 height 25
click at [294, 52] on img at bounding box center [301, 53] width 145 height 25
click at [763, 298] on icon "button" at bounding box center [763, 299] width 17 height 15
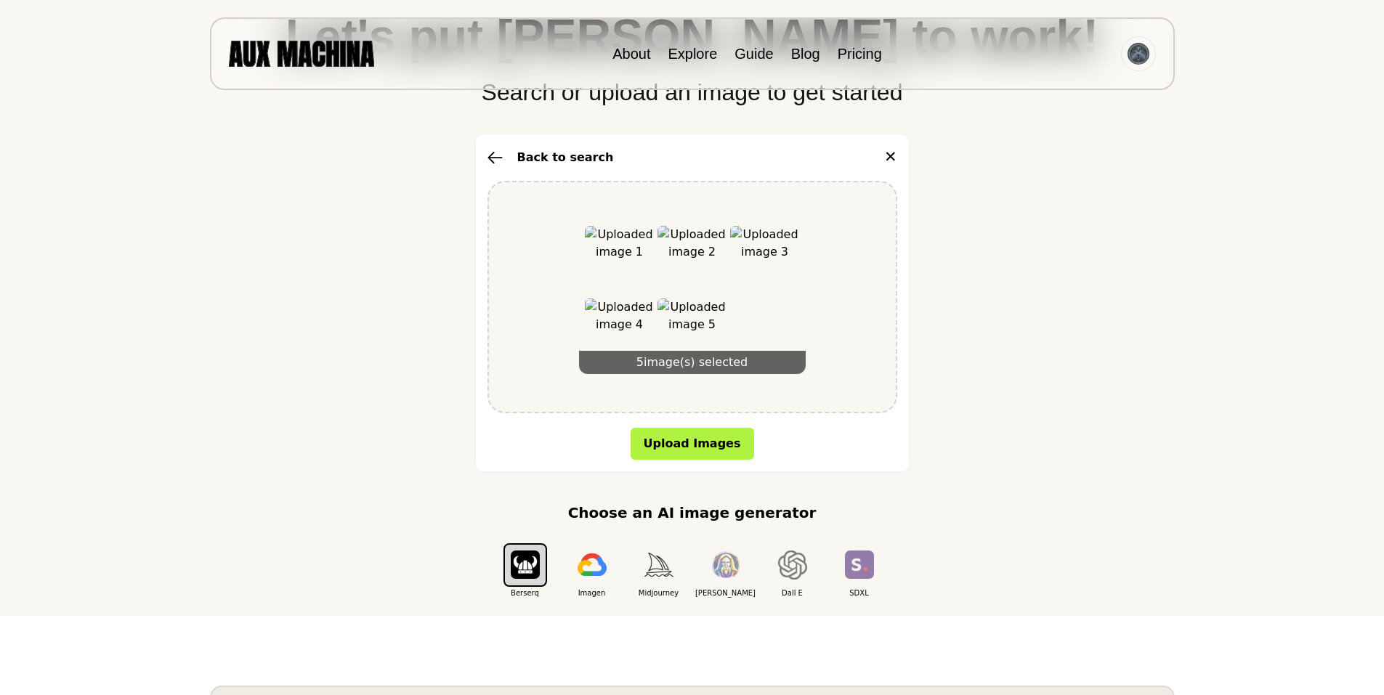
scroll to position [145, 0]
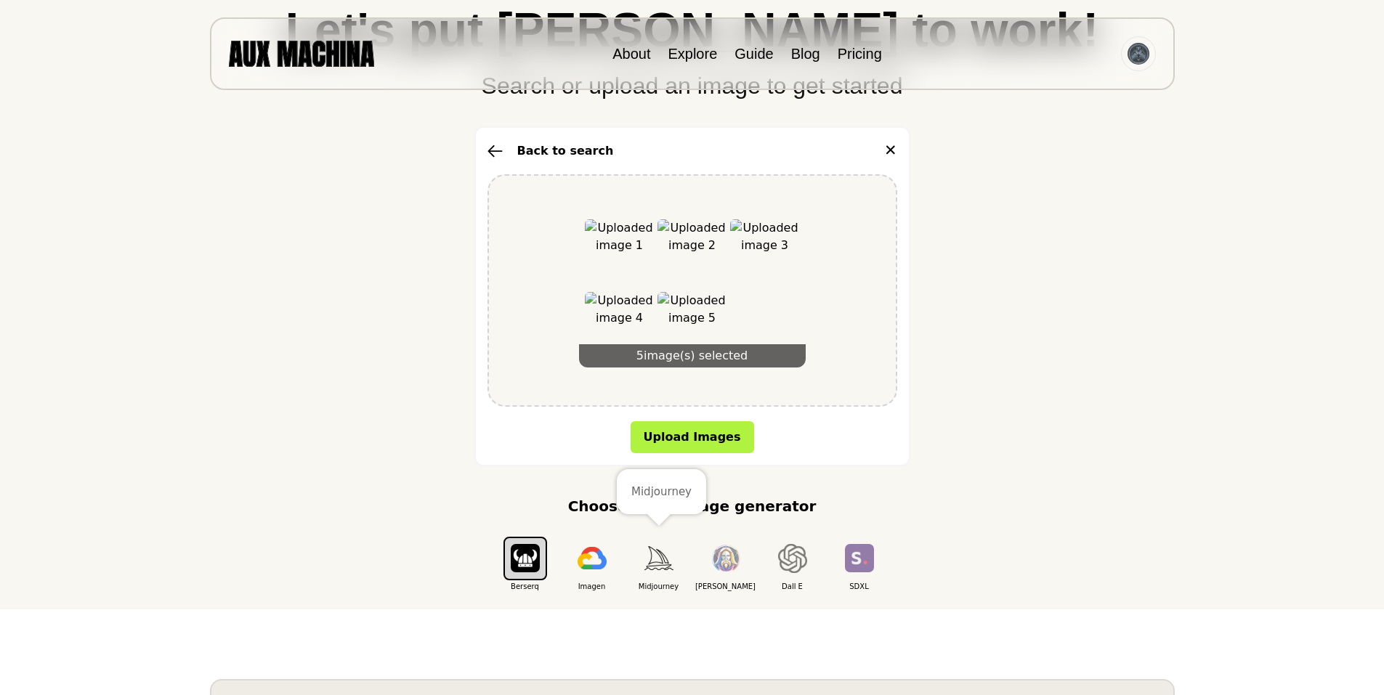
click at [656, 562] on img "button" at bounding box center [659, 558] width 29 height 24
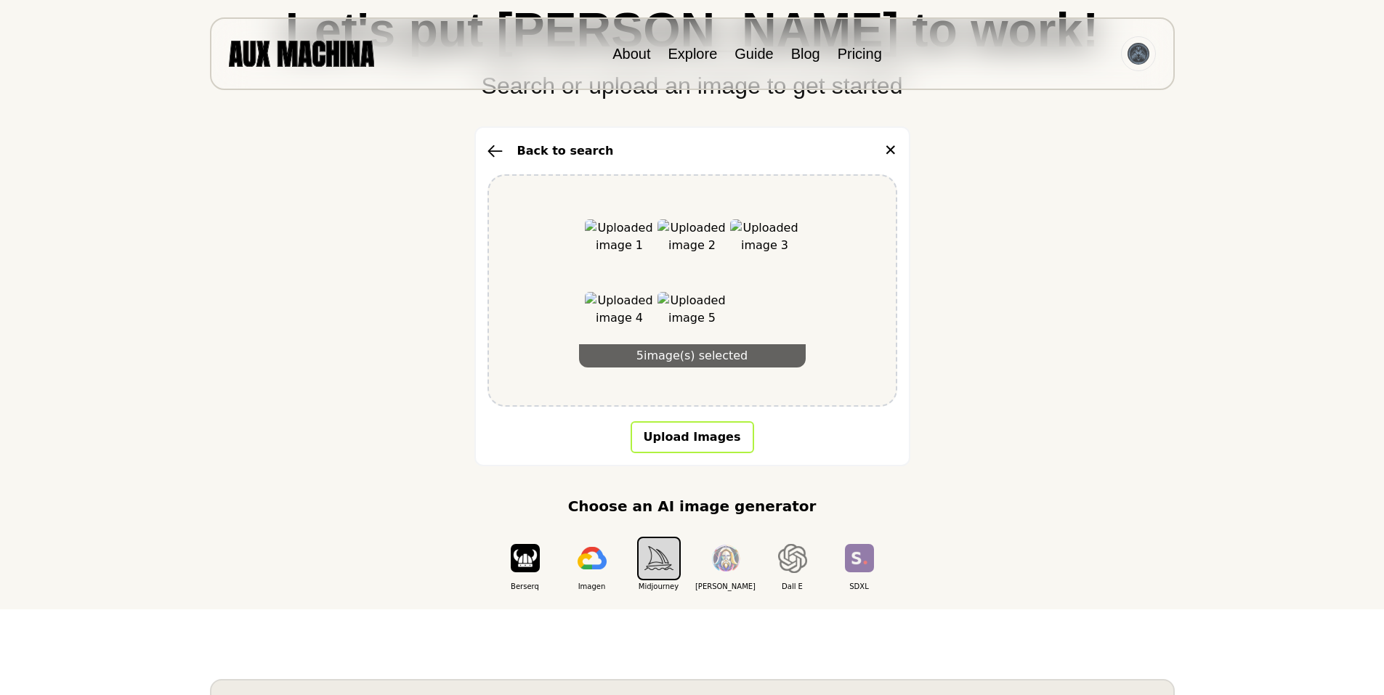
click at [682, 432] on button "Upload Images" at bounding box center [693, 438] width 124 height 32
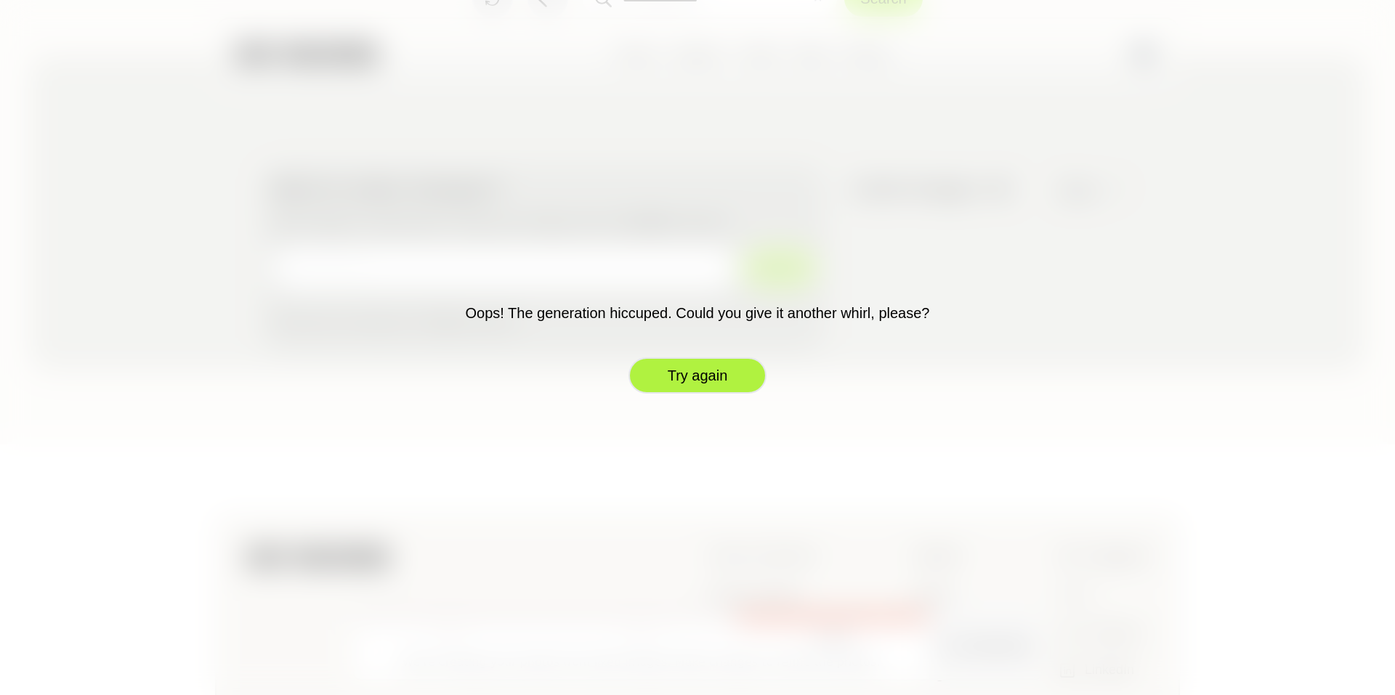
click at [706, 375] on button "Try again" at bounding box center [698, 376] width 138 height 36
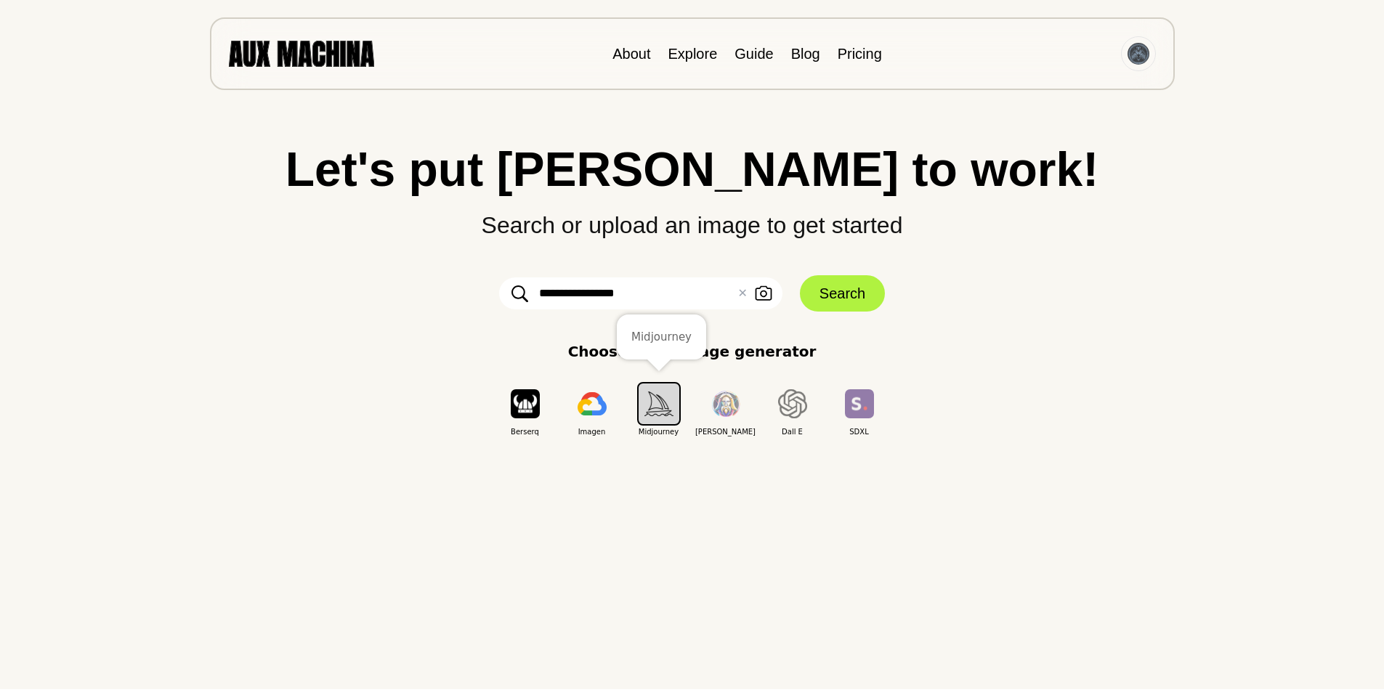
scroll to position [0, 0]
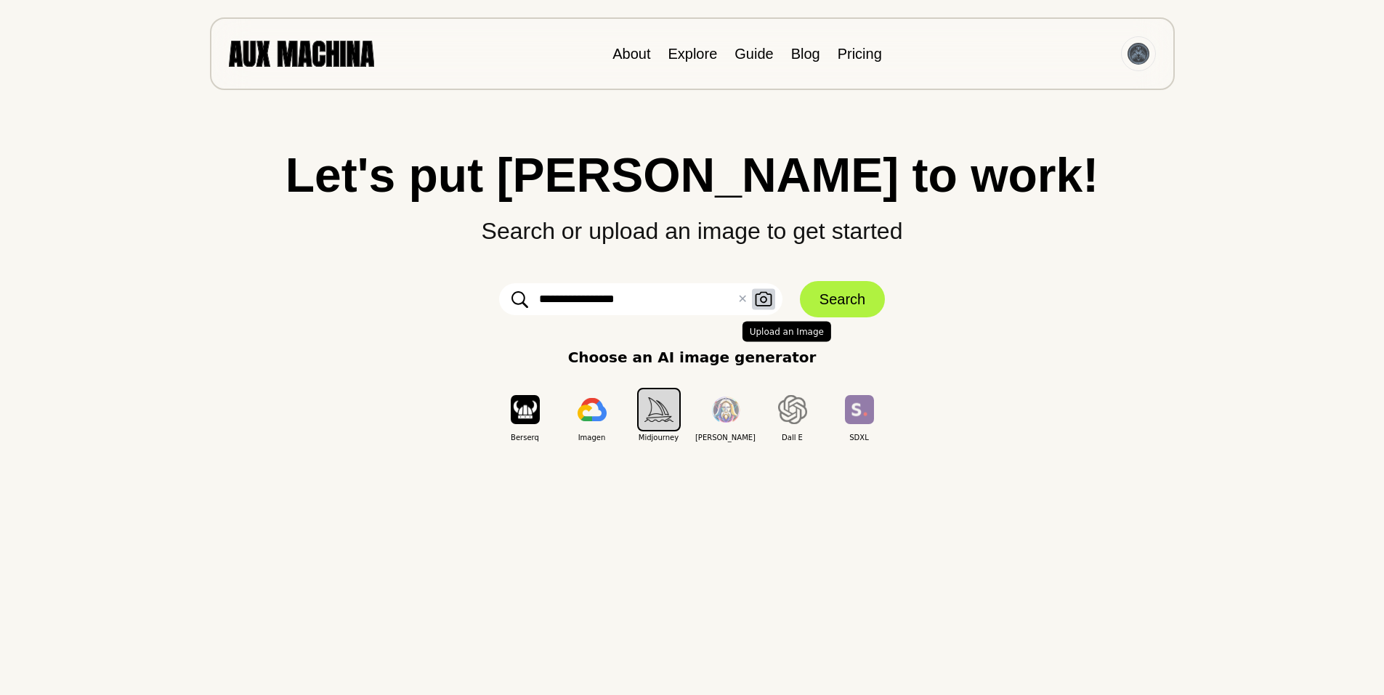
click at [761, 296] on icon "button" at bounding box center [763, 299] width 17 height 15
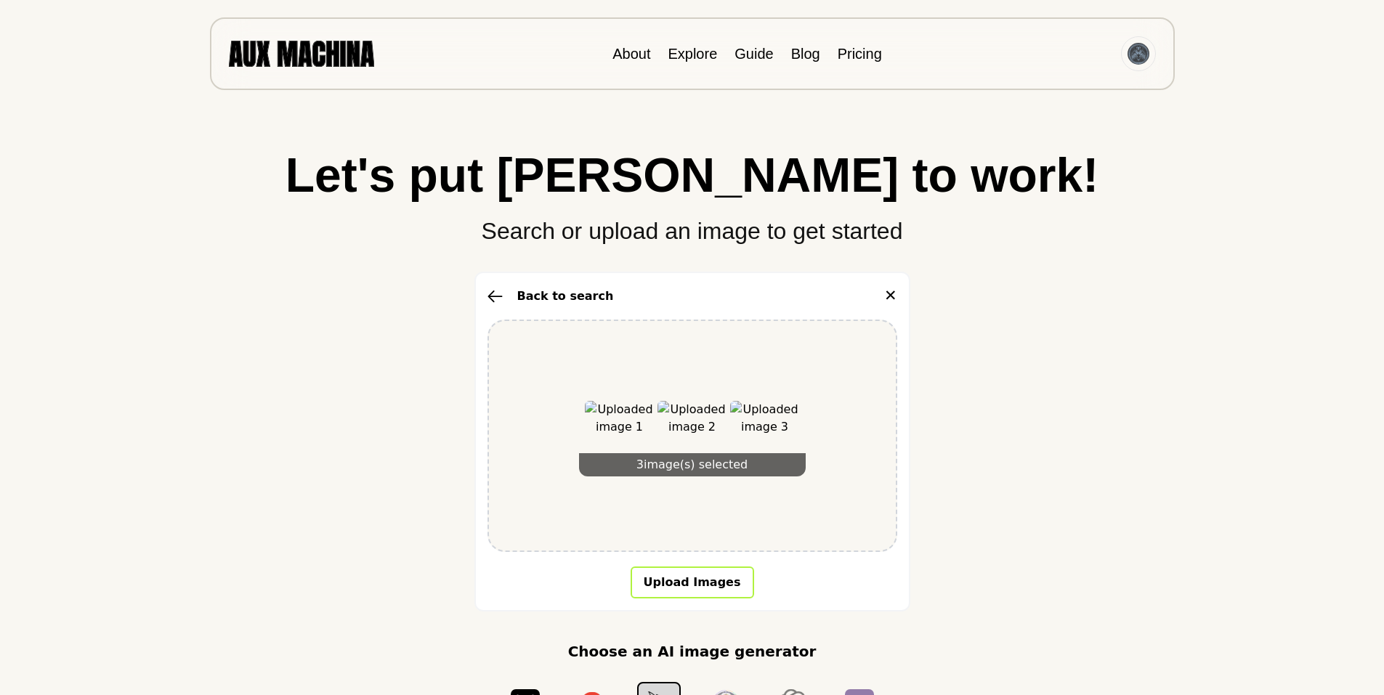
click at [695, 577] on button "Upload Images" at bounding box center [693, 583] width 124 height 32
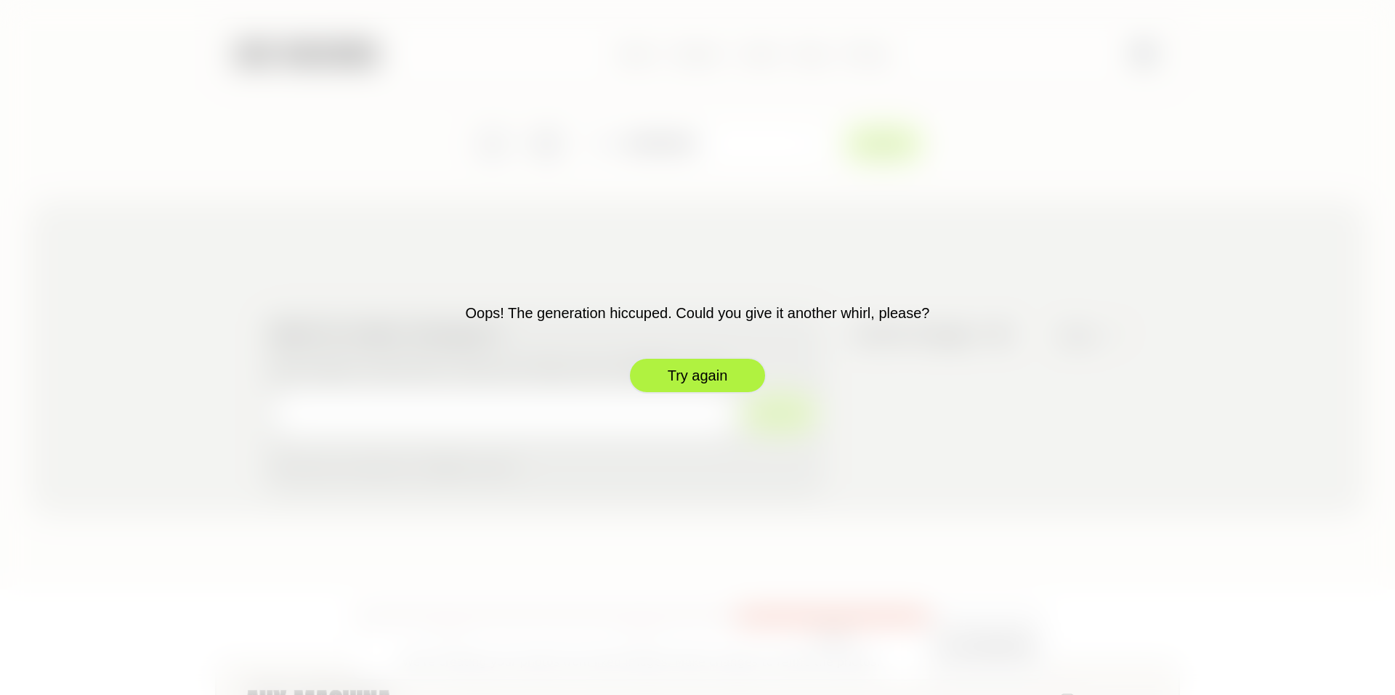
click at [701, 374] on button "Try again" at bounding box center [698, 376] width 138 height 36
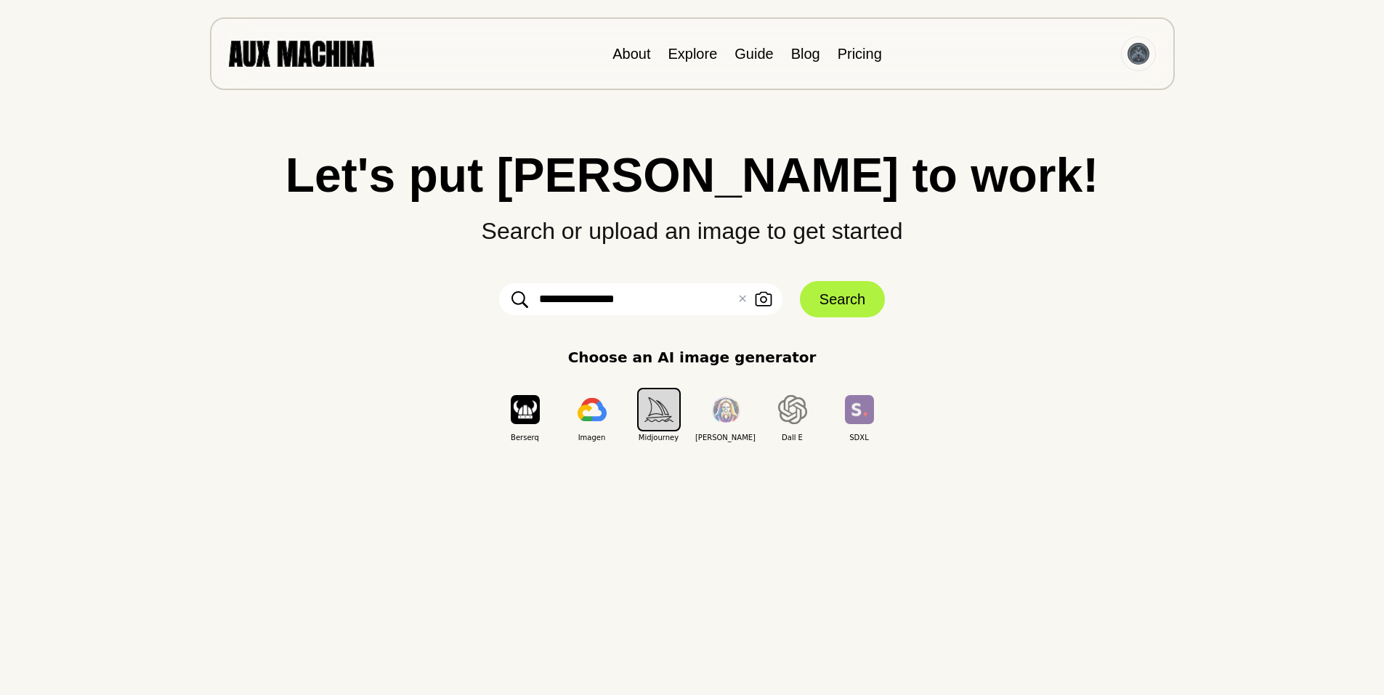
drag, startPoint x: 538, startPoint y: 297, endPoint x: 461, endPoint y: 297, distance: 77.0
click at [461, 297] on div "**********" at bounding box center [692, 297] width 1326 height 292
click at [691, 300] on input "text" at bounding box center [640, 299] width 283 height 32
click at [592, 299] on input "text" at bounding box center [640, 299] width 283 height 32
type input "**********"
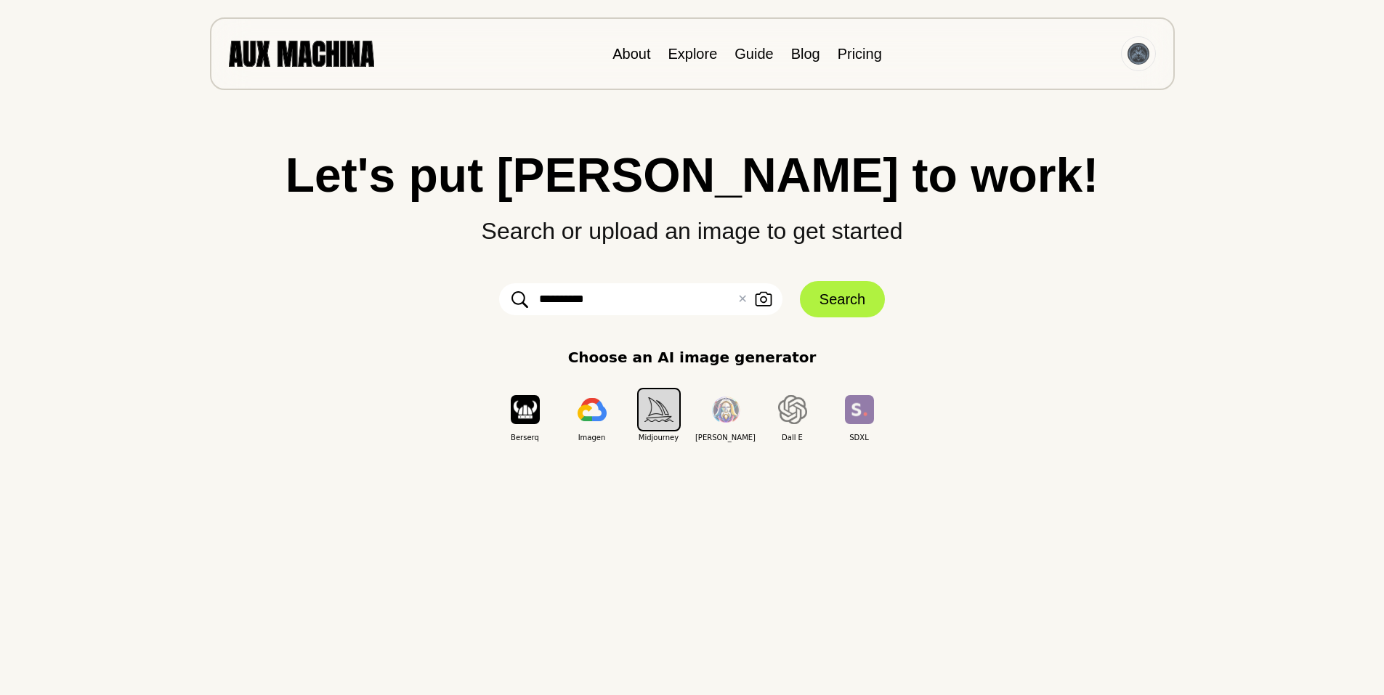
click button "Search" at bounding box center [842, 299] width 85 height 36
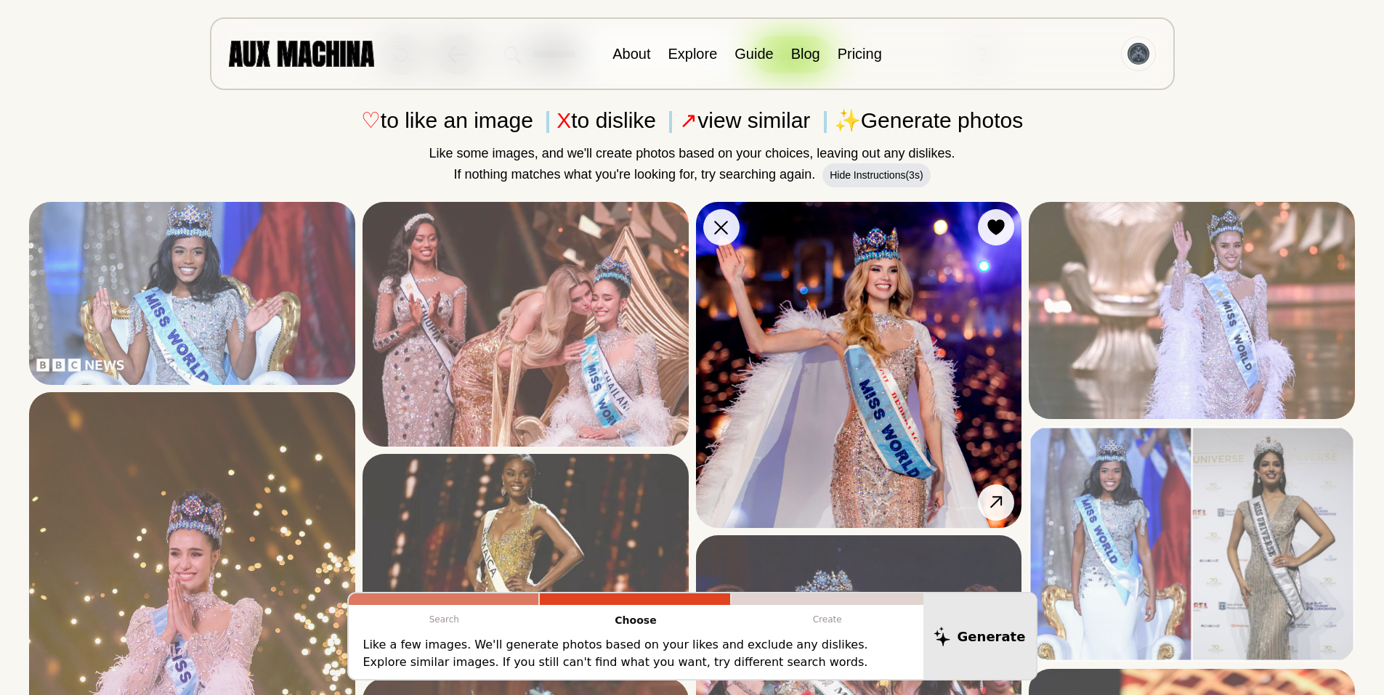
scroll to position [97, 0]
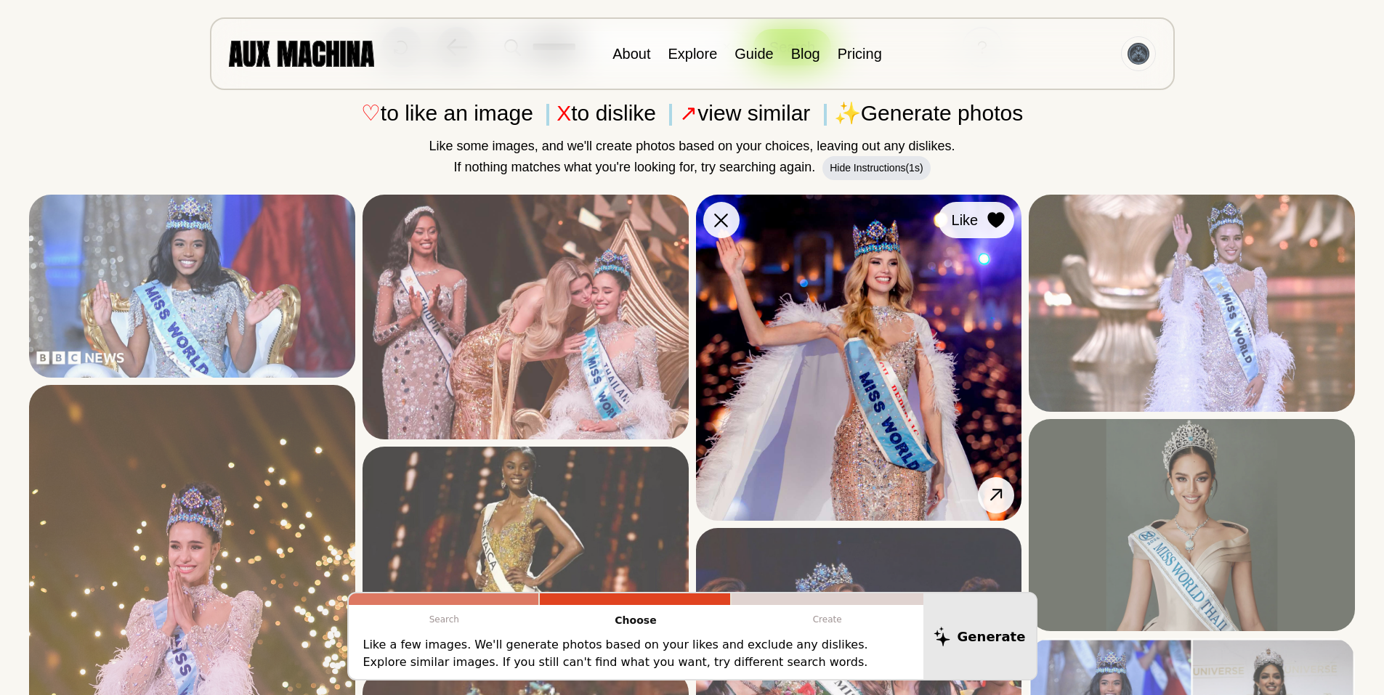
click at [994, 216] on icon at bounding box center [996, 220] width 17 height 16
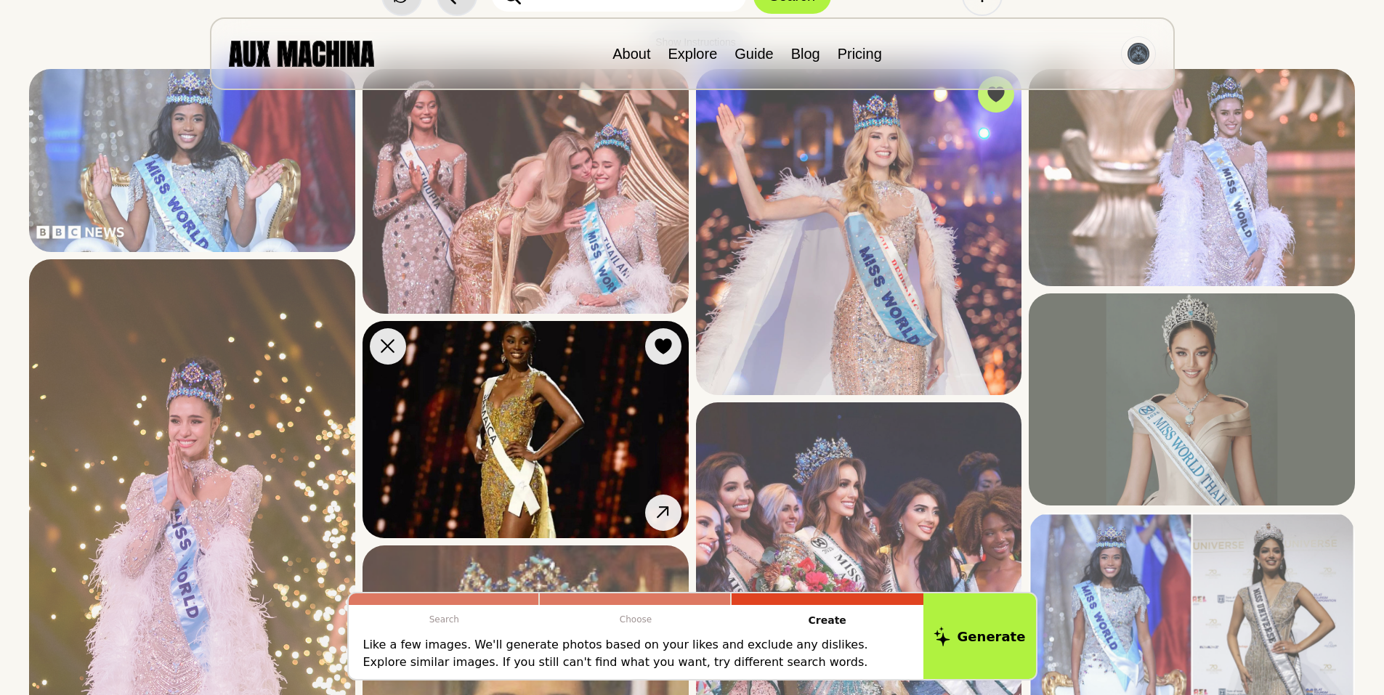
scroll to position [242, 0]
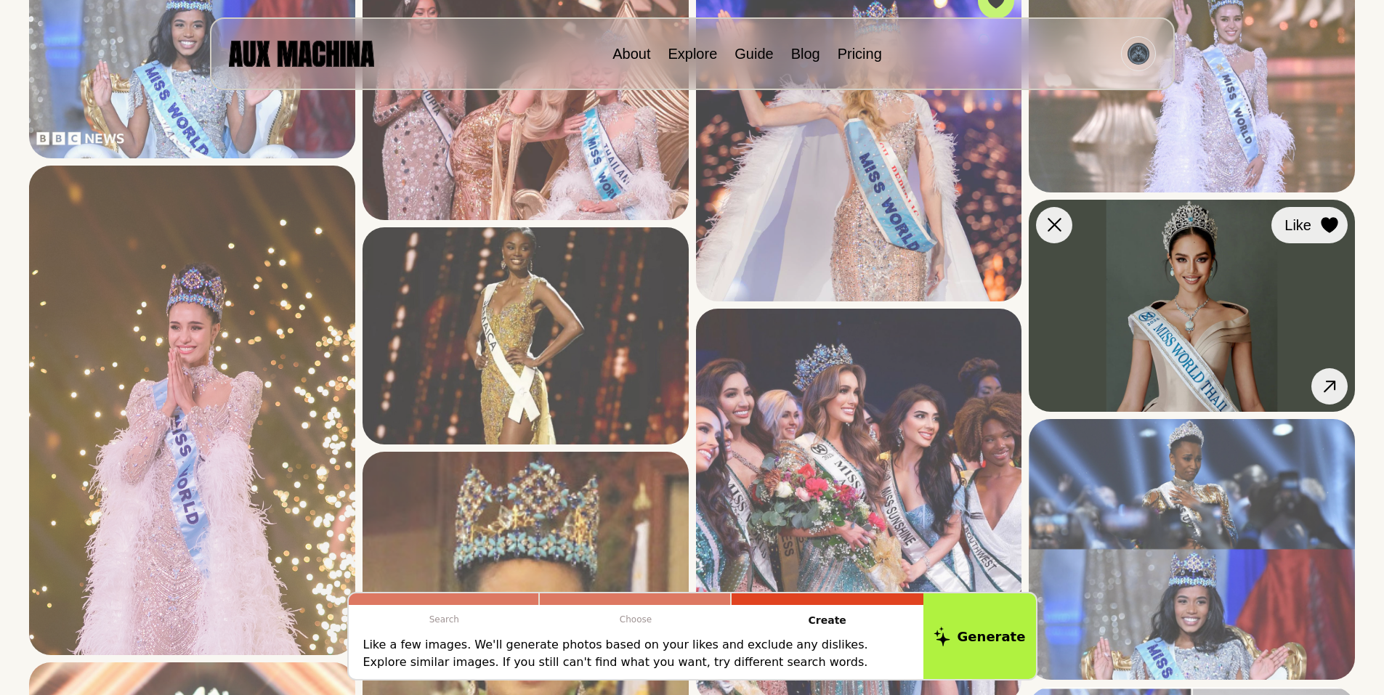
click at [1327, 226] on icon at bounding box center [1329, 225] width 17 height 16
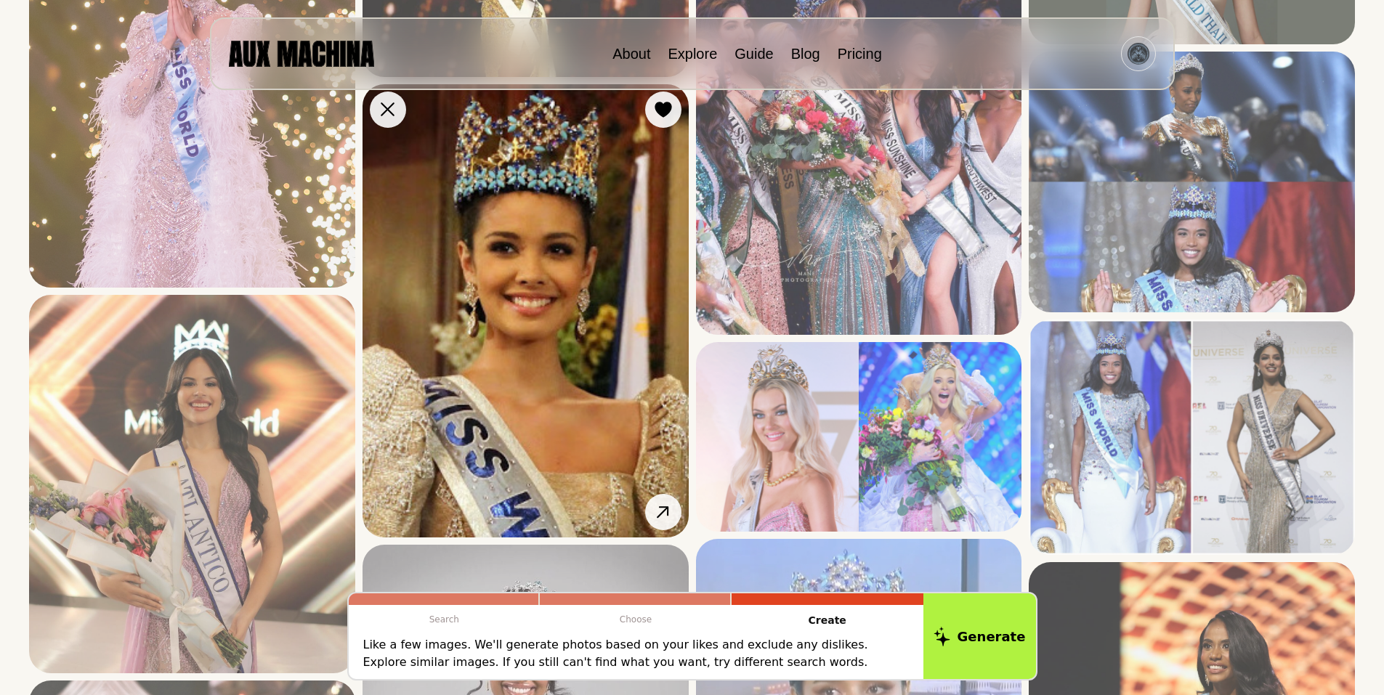
scroll to position [630, 0]
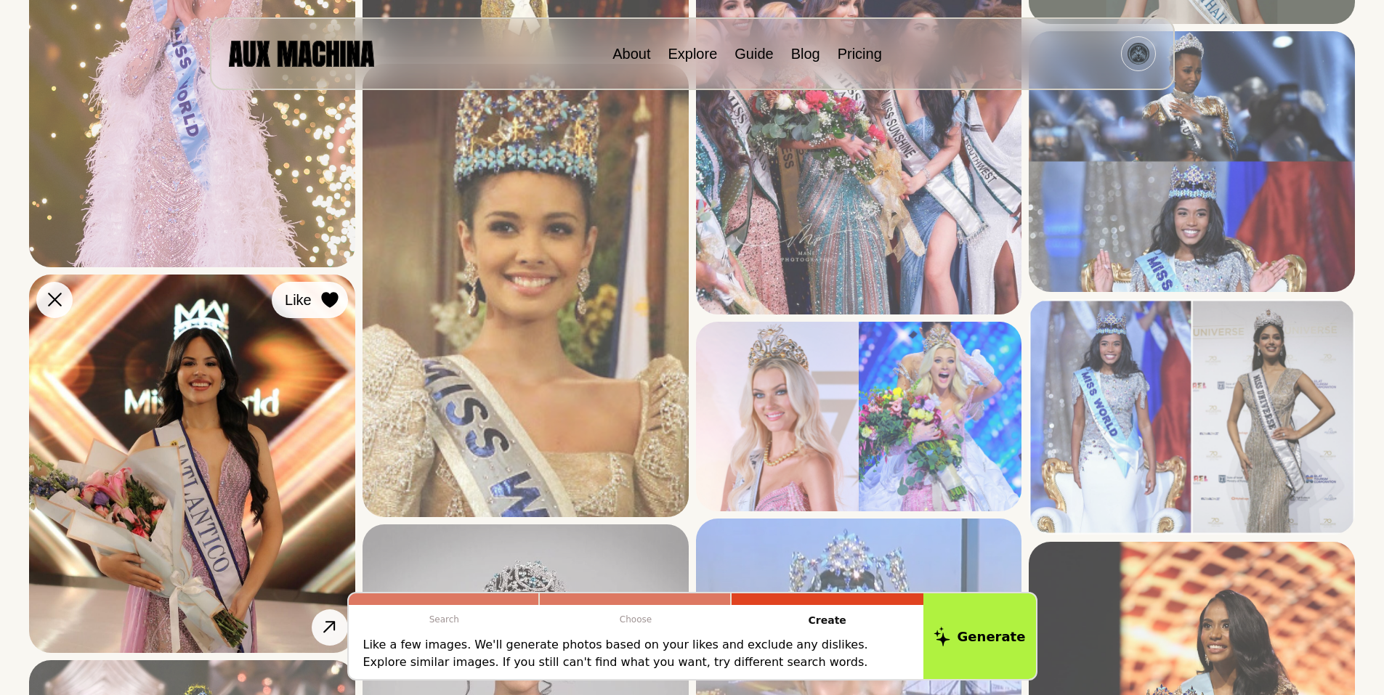
click at [329, 297] on icon at bounding box center [329, 300] width 17 height 16
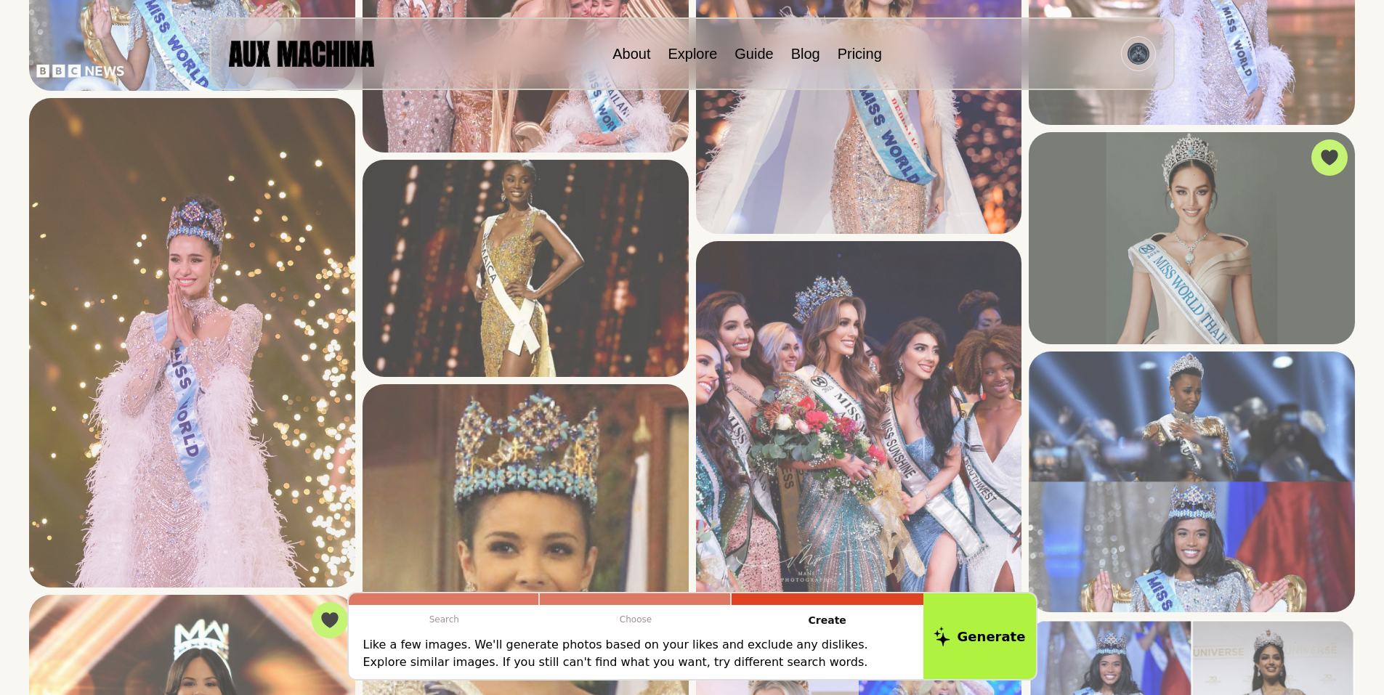
scroll to position [97, 0]
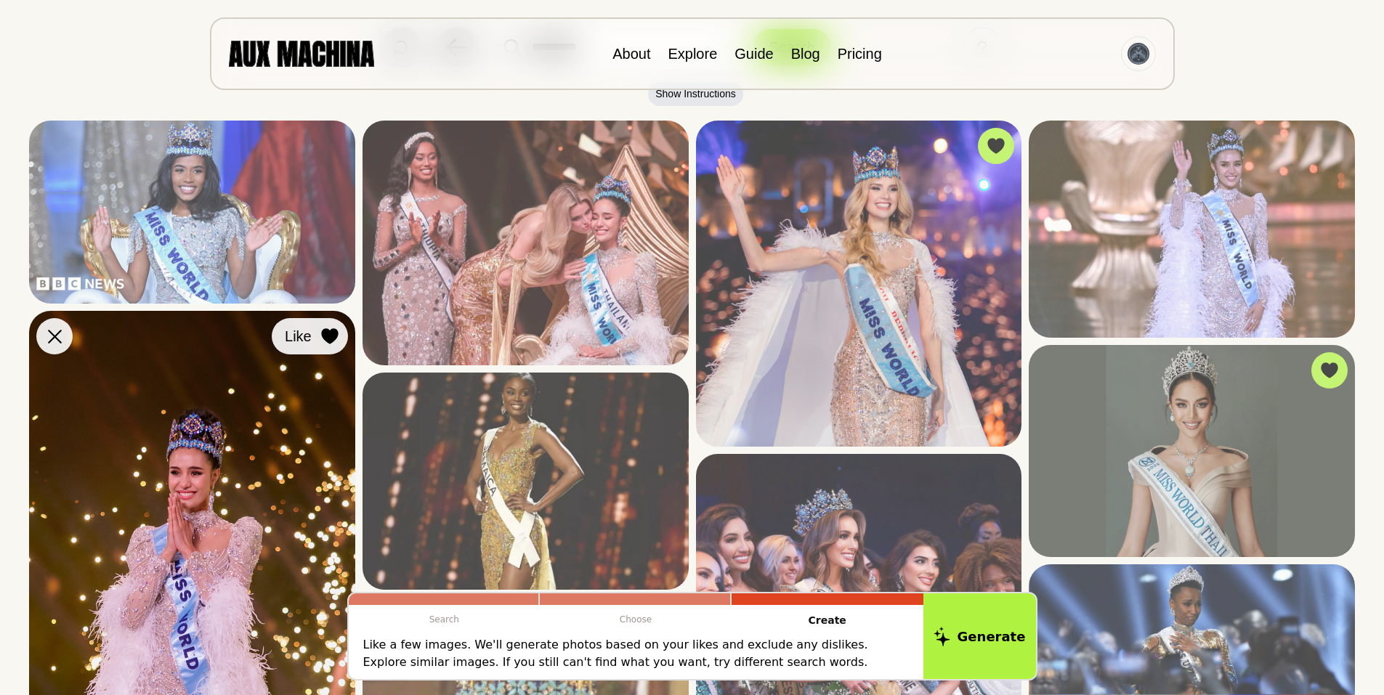
click at [326, 335] on icon at bounding box center [329, 337] width 17 height 16
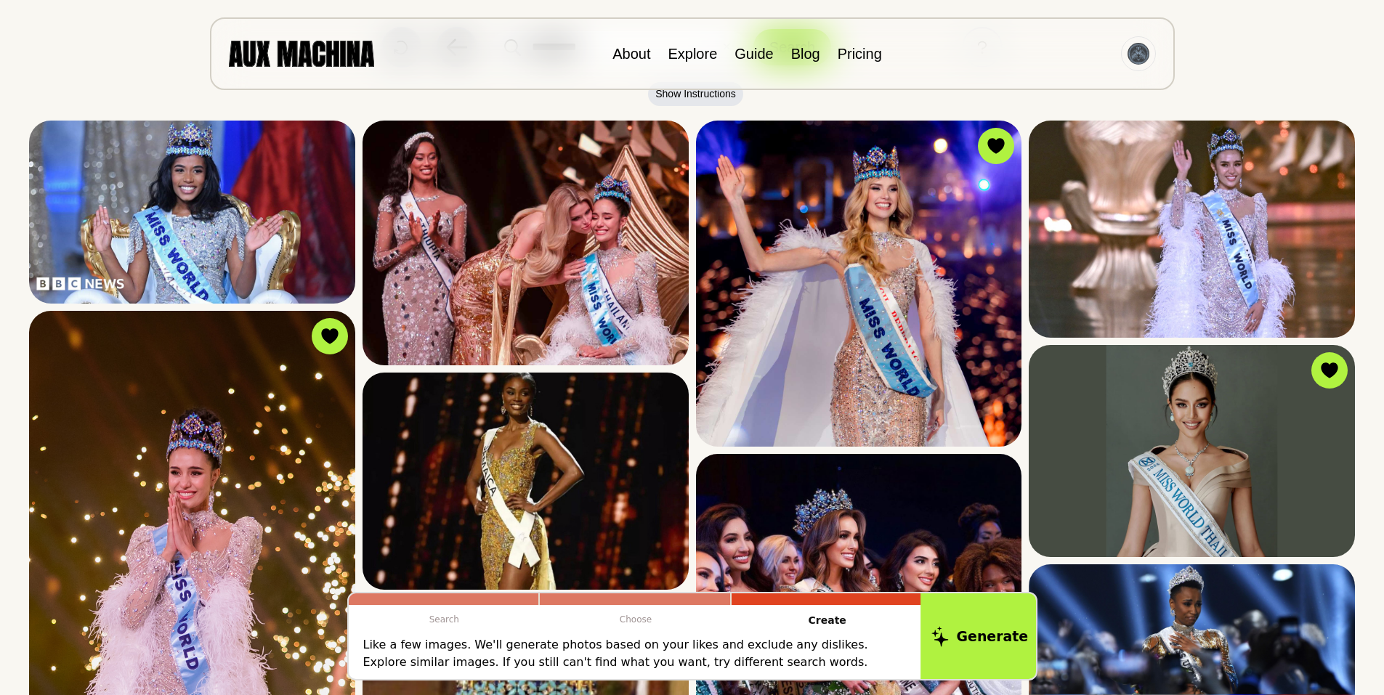
click at [979, 640] on button "Generate" at bounding box center [980, 637] width 118 height 90
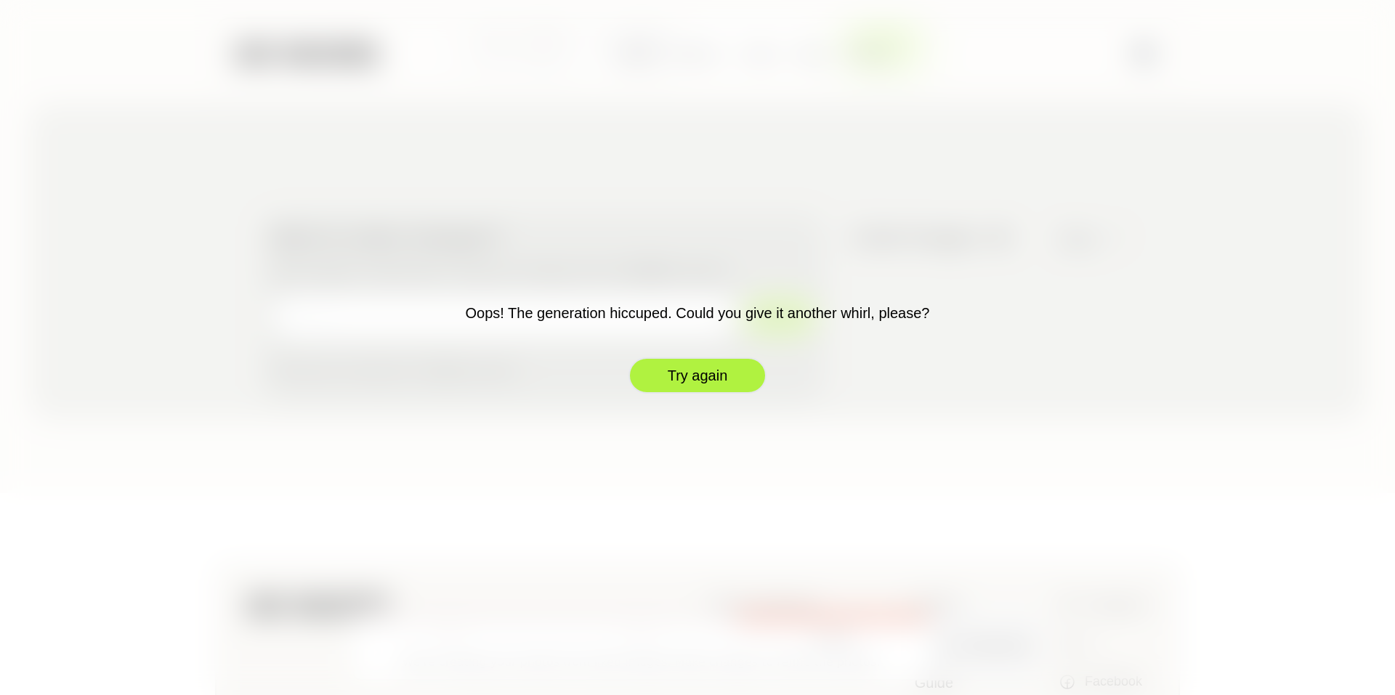
click at [687, 372] on button "Try again" at bounding box center [698, 376] width 138 height 36
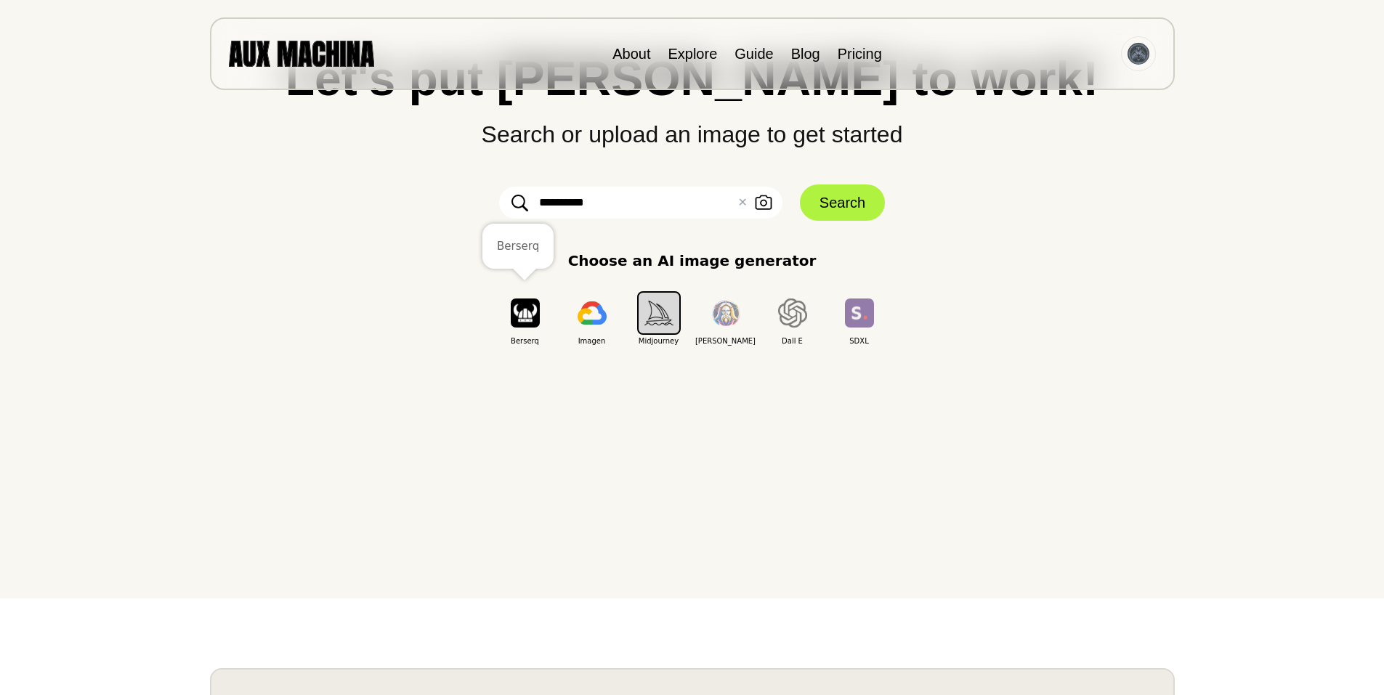
click at [520, 315] on img "button" at bounding box center [525, 313] width 29 height 28
click at [679, 199] on input "**********" at bounding box center [640, 203] width 283 height 32
click at [830, 201] on button "Search" at bounding box center [842, 203] width 85 height 36
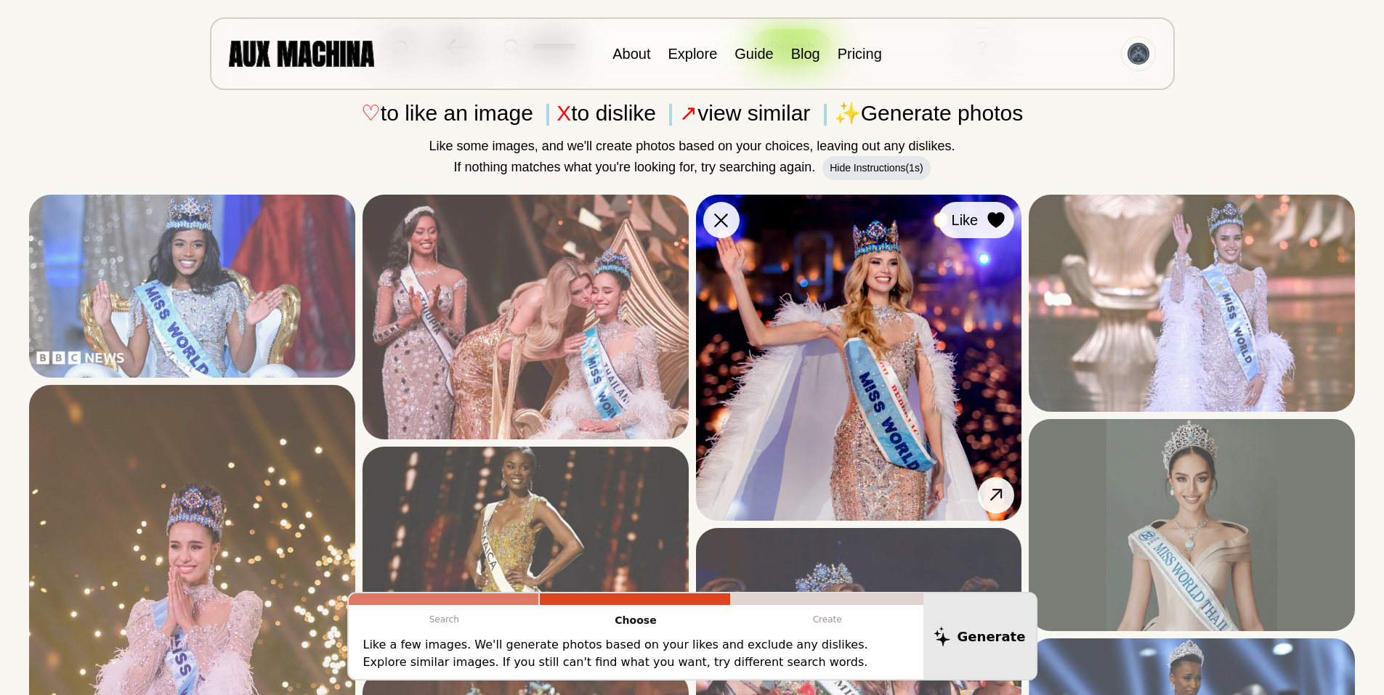
click at [999, 214] on icon at bounding box center [996, 220] width 17 height 16
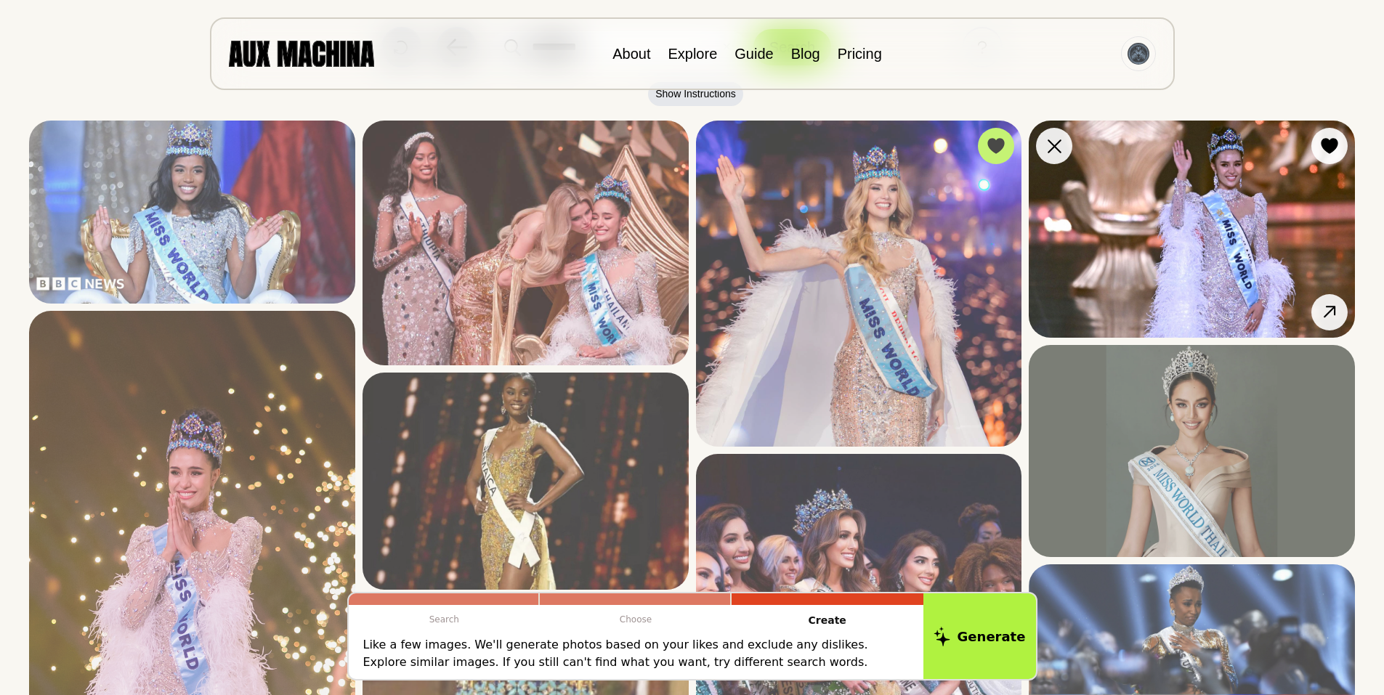
click at [1332, 213] on img at bounding box center [1192, 229] width 326 height 217
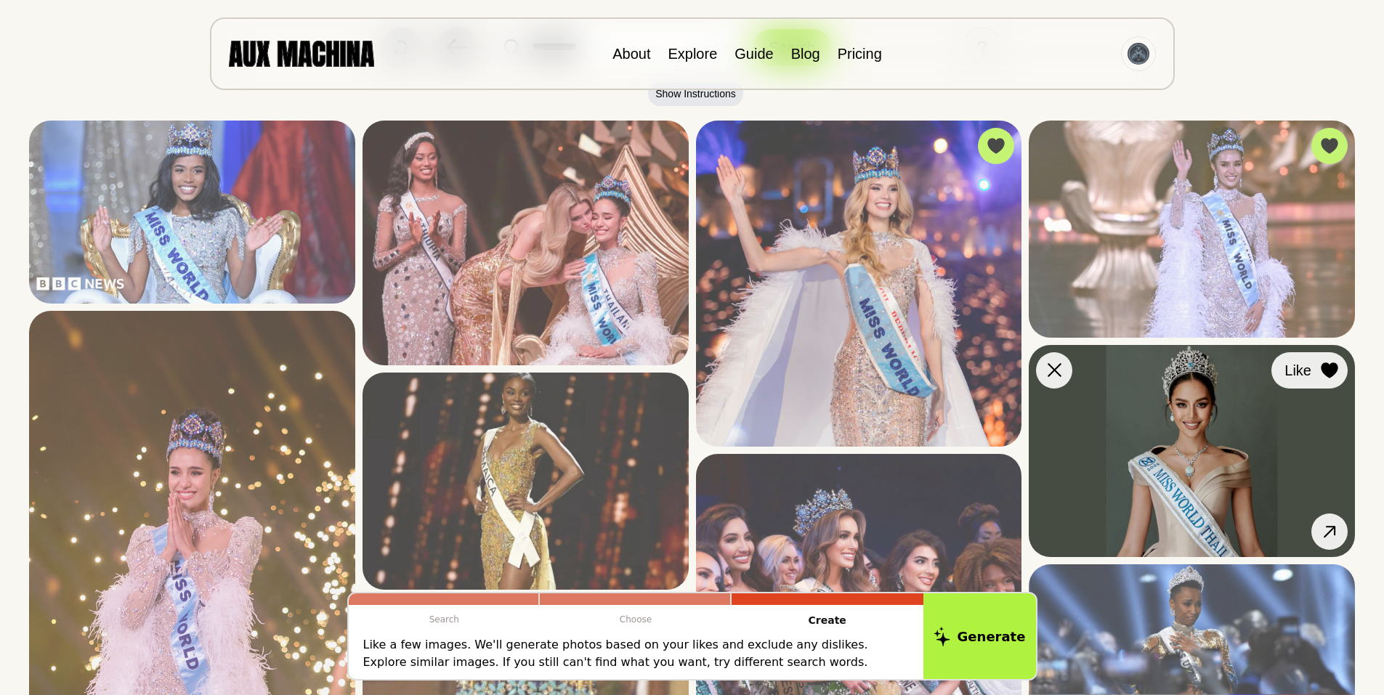
click at [1329, 364] on icon at bounding box center [1329, 371] width 17 height 16
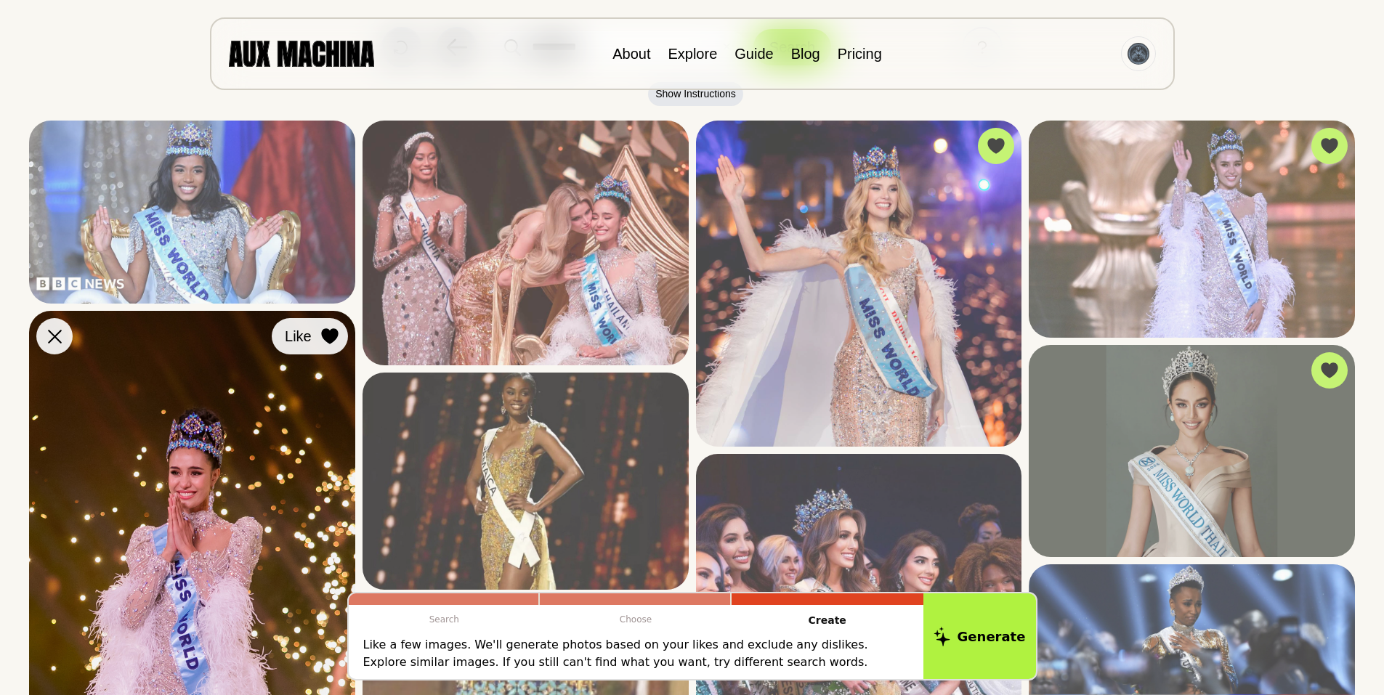
click at [323, 342] on icon at bounding box center [329, 336] width 17 height 16
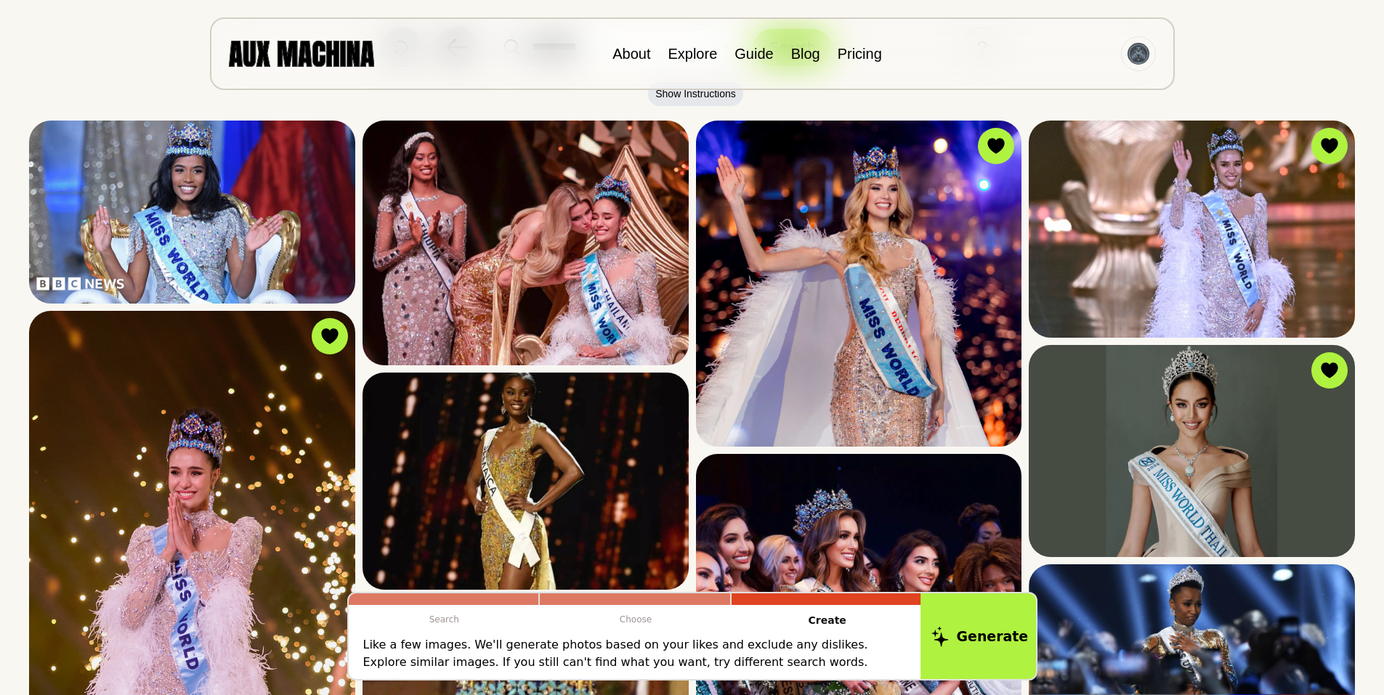
click at [989, 636] on button "Generate" at bounding box center [980, 637] width 118 height 90
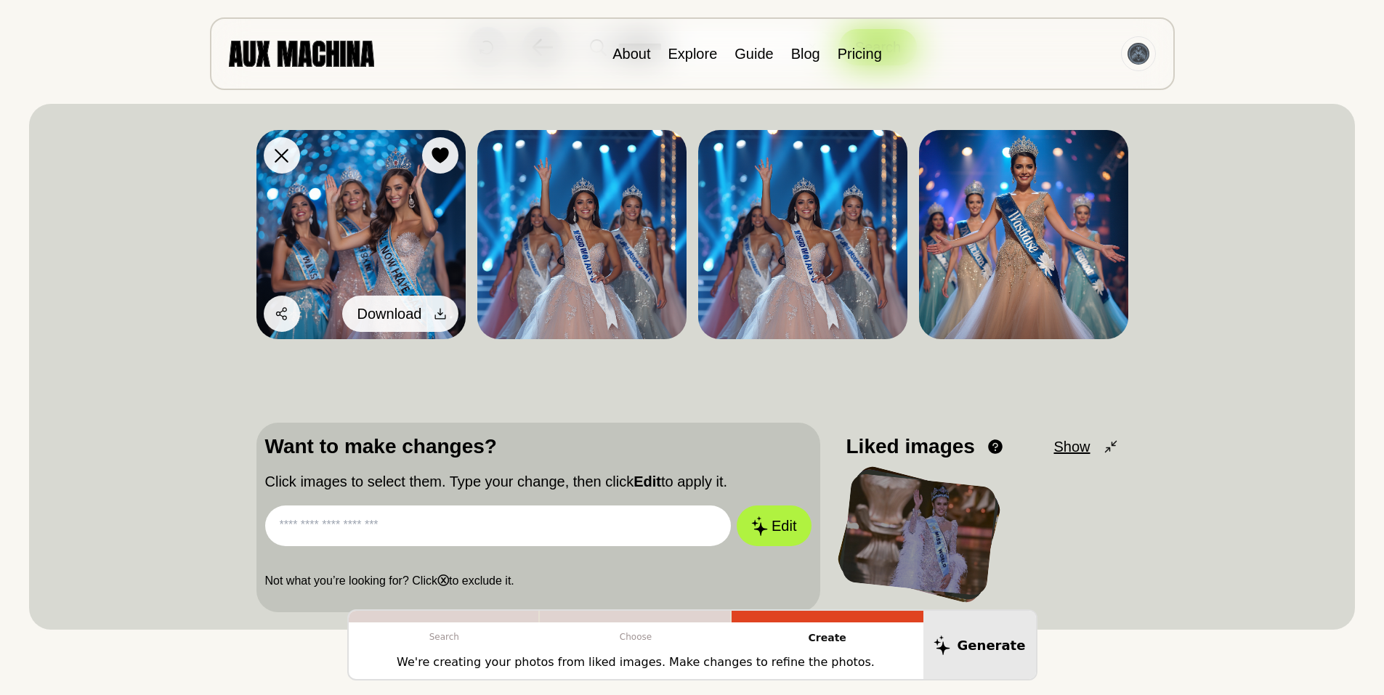
click at [435, 308] on icon at bounding box center [440, 314] width 15 height 15
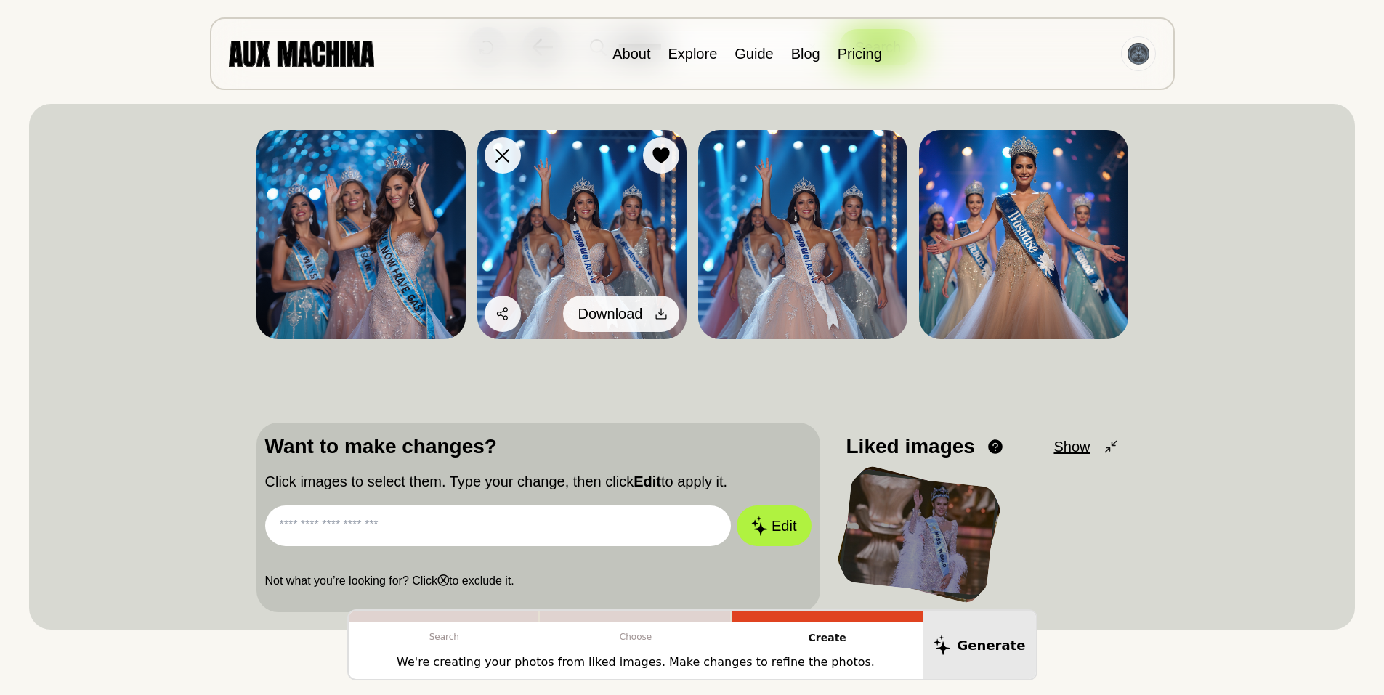
click at [662, 311] on icon at bounding box center [661, 314] width 15 height 15
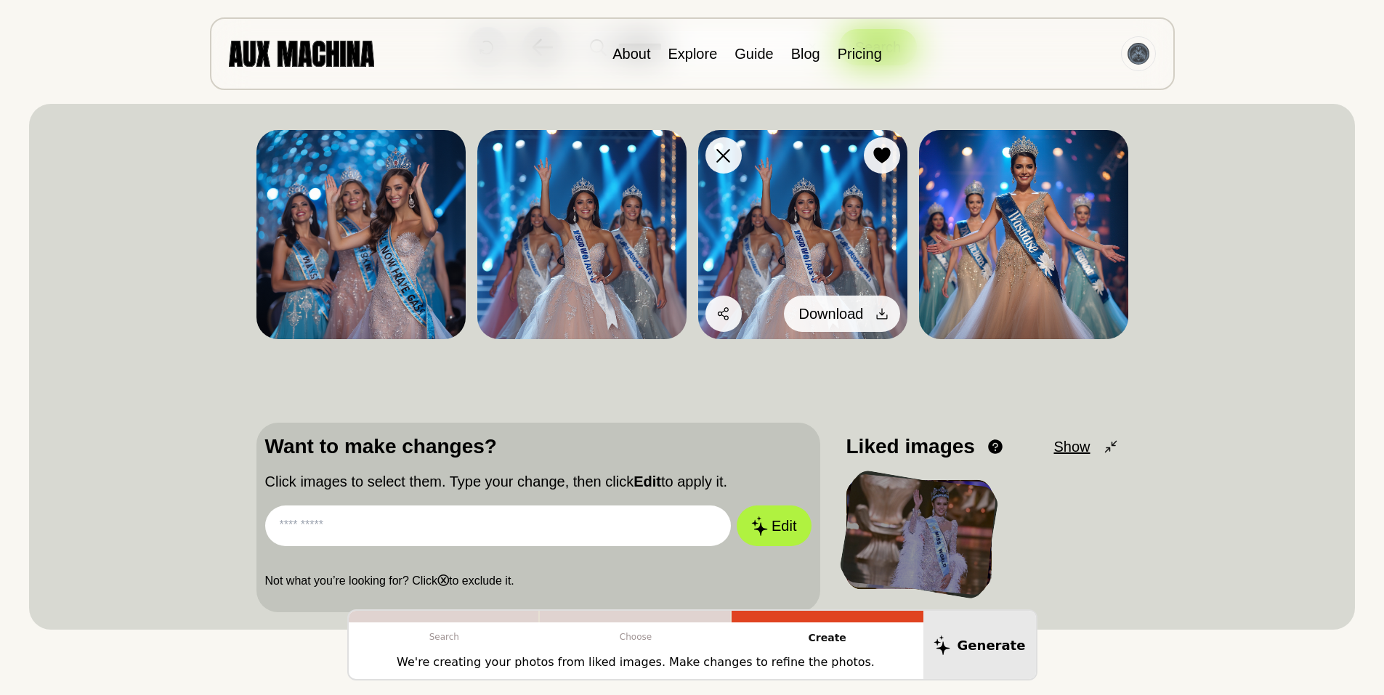
click at [880, 308] on icon at bounding box center [882, 314] width 15 height 15
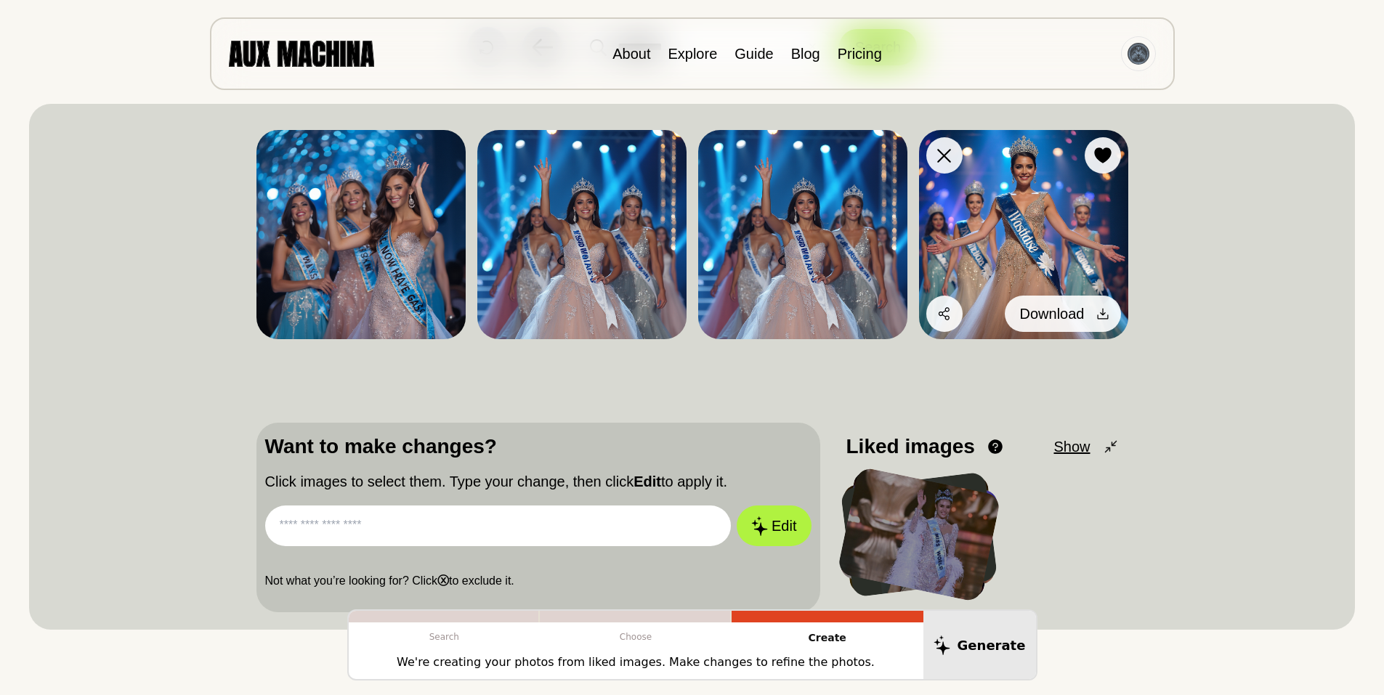
click at [1102, 309] on icon at bounding box center [1102, 314] width 11 height 11
